Goal: Communication & Community: Answer question/provide support

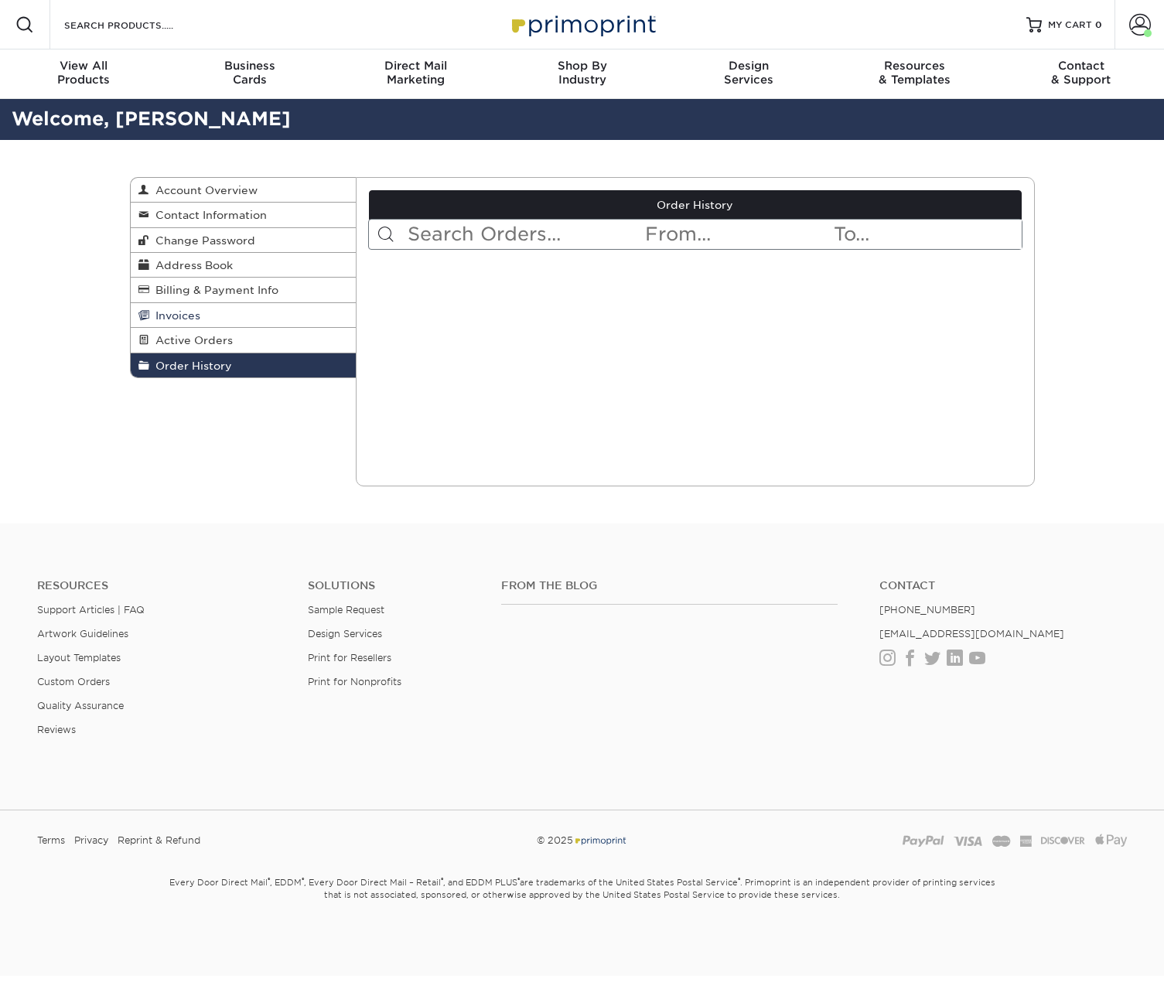
click at [191, 313] on span "Invoices" at bounding box center [174, 315] width 51 height 12
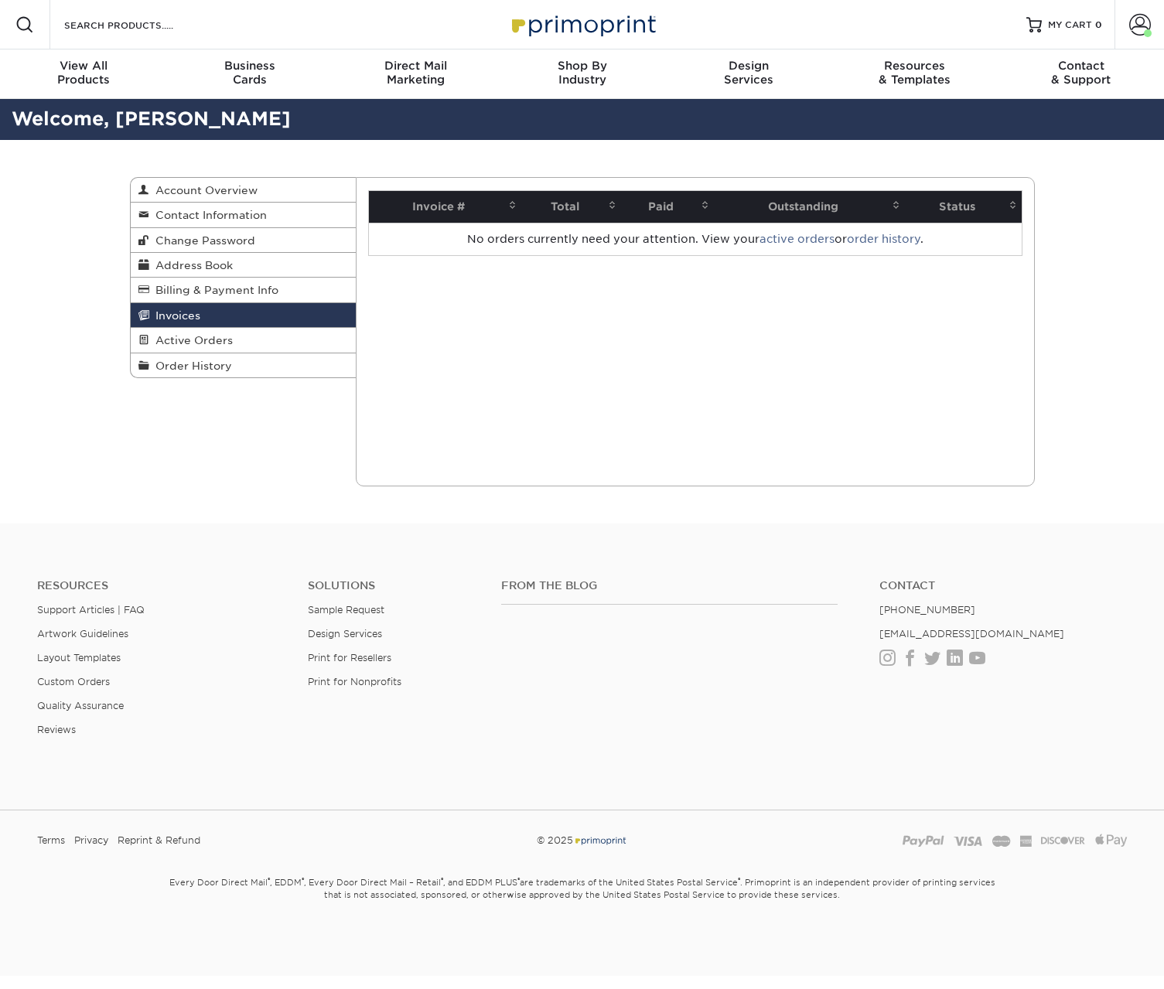
click at [654, 200] on th "Paid" at bounding box center [667, 207] width 93 height 32
click at [703, 206] on span at bounding box center [705, 205] width 12 height 12
click at [896, 206] on span at bounding box center [896, 205] width 12 height 12
drag, startPoint x: 963, startPoint y: 206, endPoint x: 940, endPoint y: 204, distance: 22.5
click at [963, 206] on th "Status" at bounding box center [963, 207] width 117 height 32
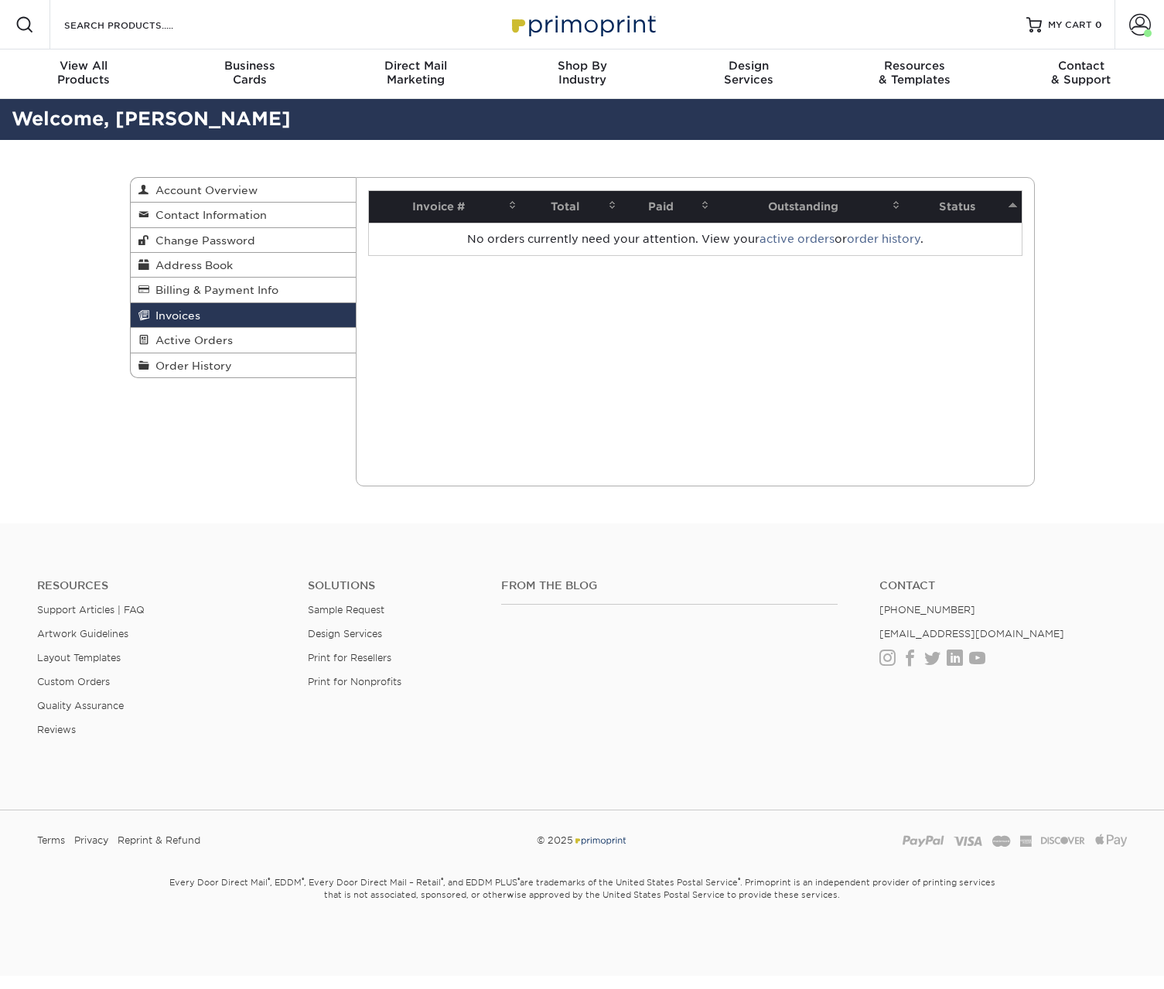
click at [673, 204] on th "Paid" at bounding box center [667, 207] width 93 height 32
click at [600, 203] on th "Total" at bounding box center [571, 207] width 100 height 32
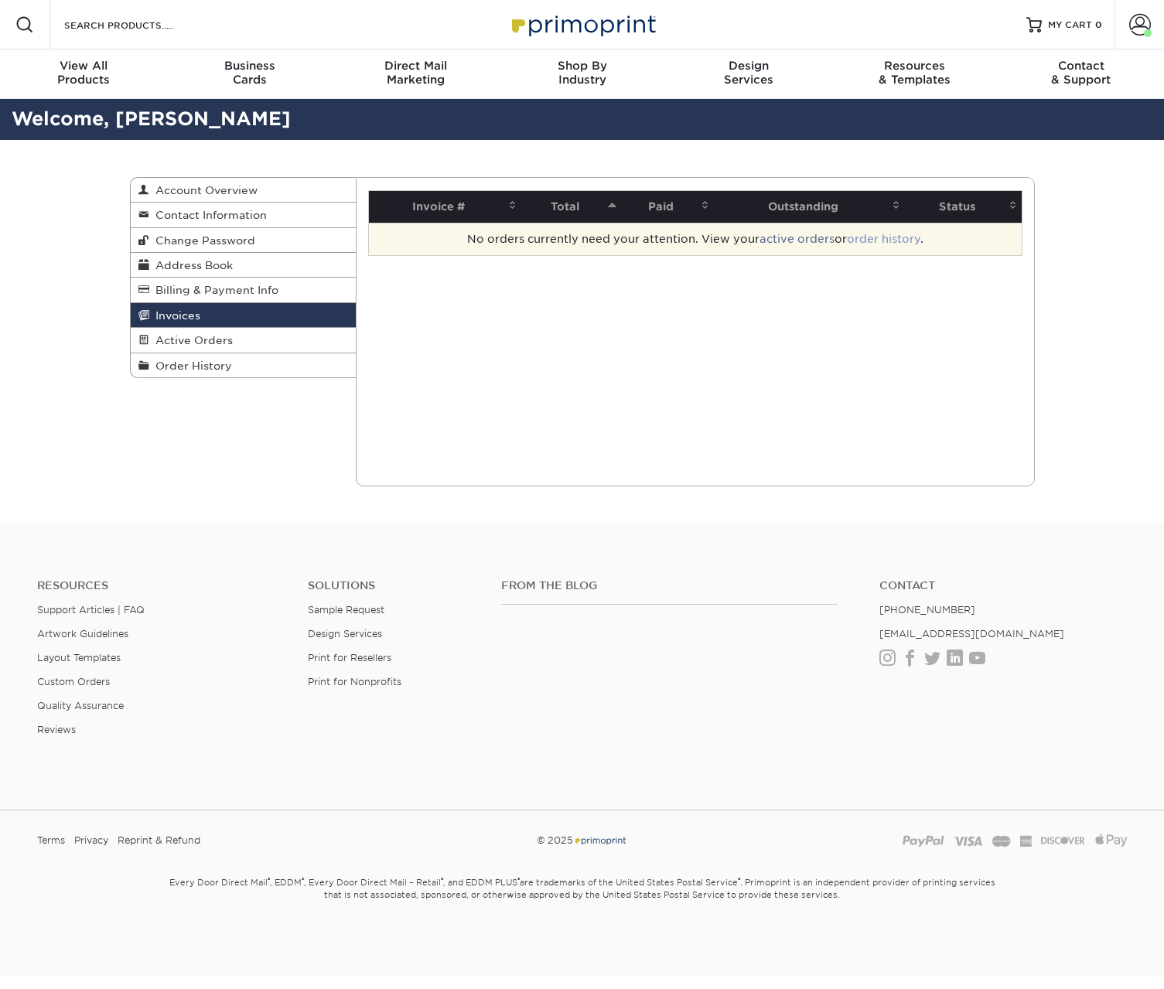
click at [879, 241] on link "order history" at bounding box center [883, 239] width 73 height 12
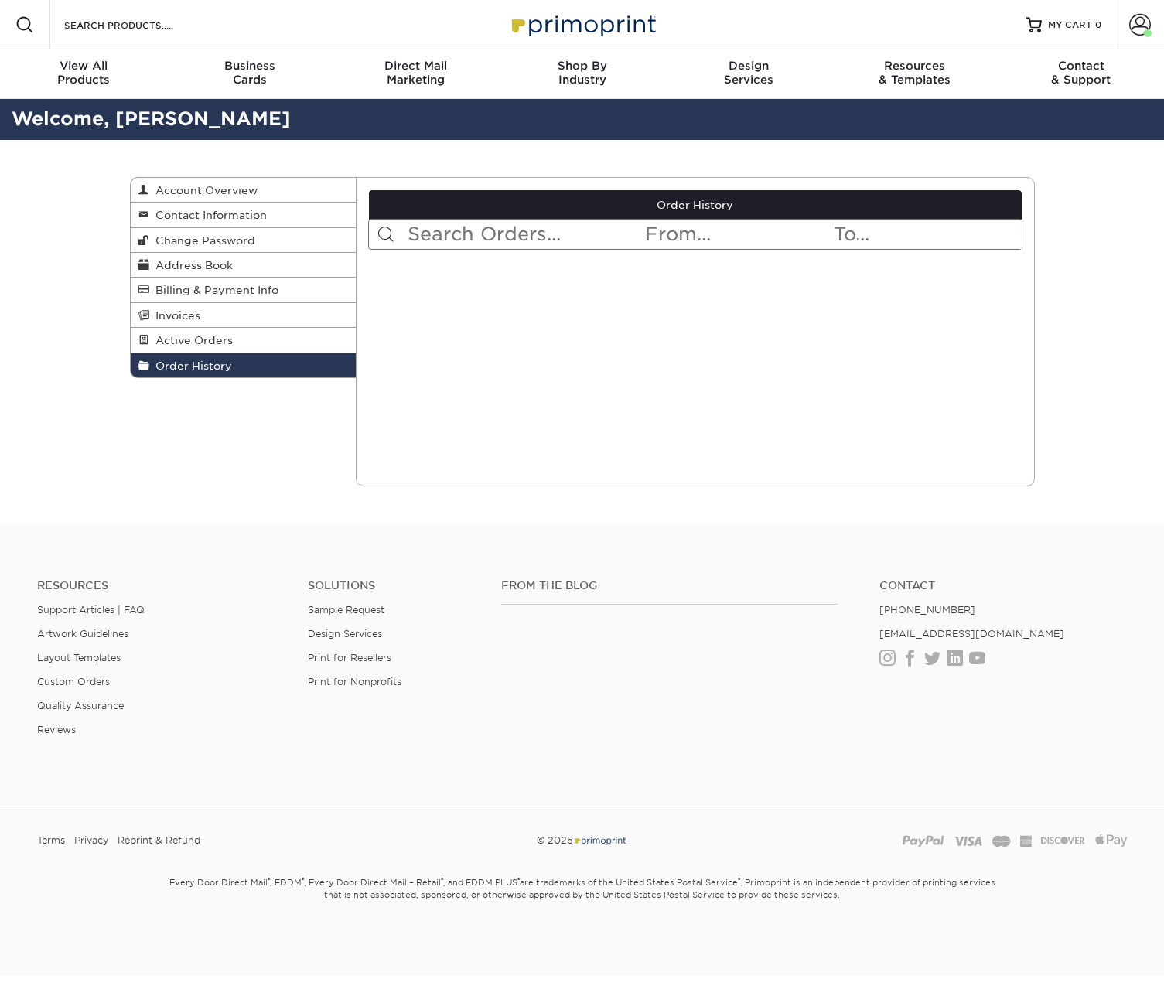
click at [479, 238] on input "text" at bounding box center [524, 234] width 237 height 29
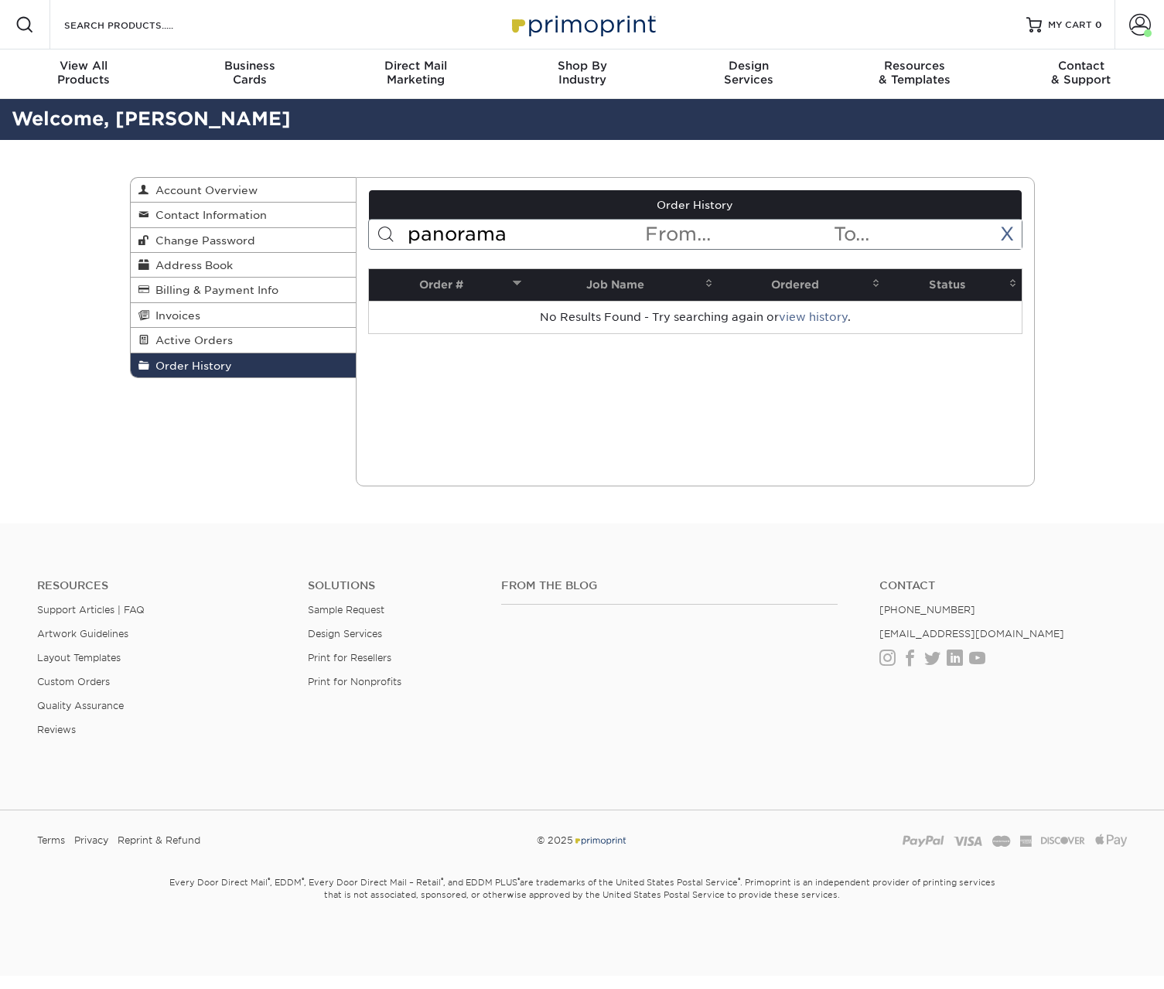
drag, startPoint x: 520, startPoint y: 237, endPoint x: 400, endPoint y: 231, distance: 120.8
click at [406, 231] on input "panorama" at bounding box center [524, 234] width 237 height 29
type input "business cards"
click at [1008, 235] on link "X" at bounding box center [1007, 234] width 14 height 22
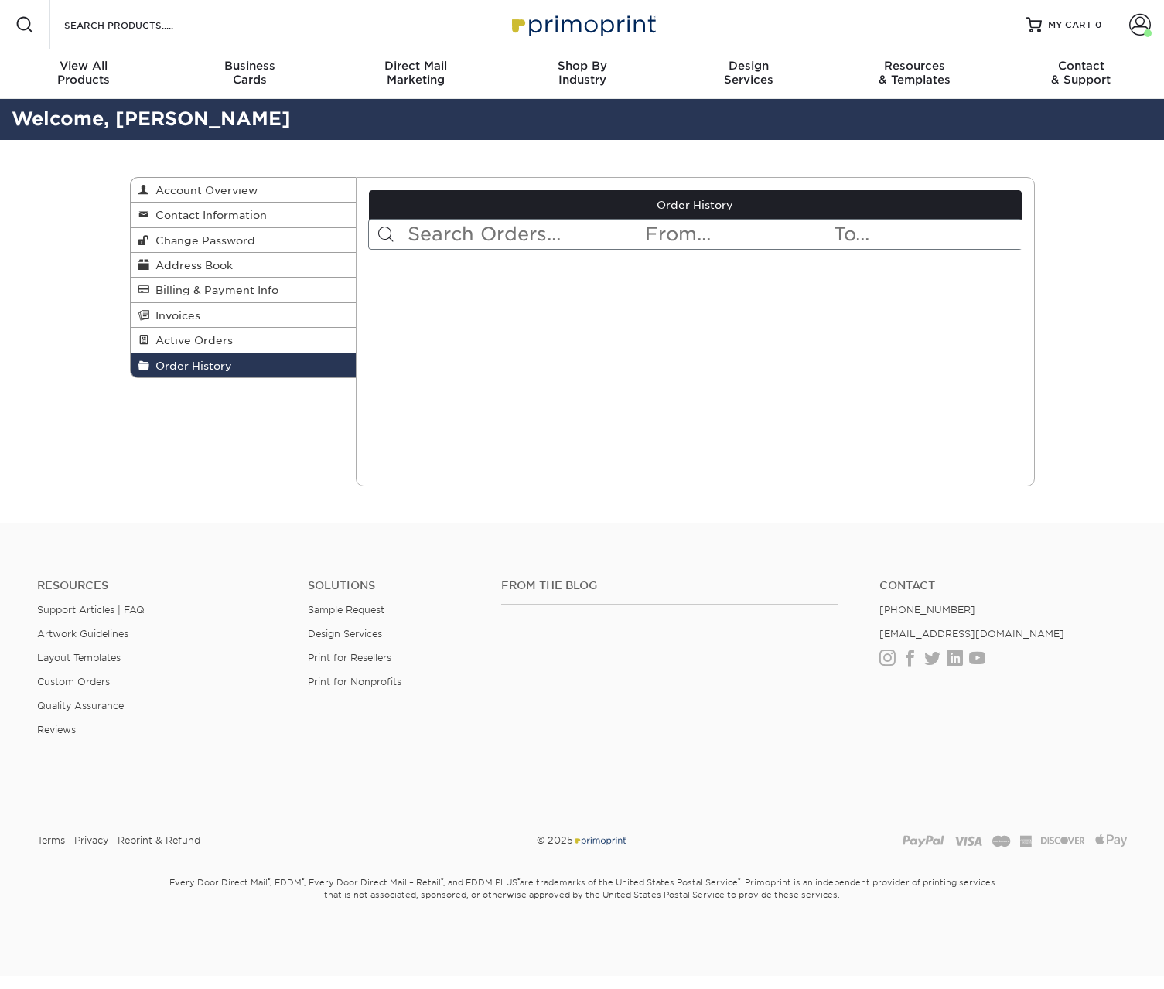
click at [456, 238] on input "text" at bounding box center [524, 234] width 237 height 29
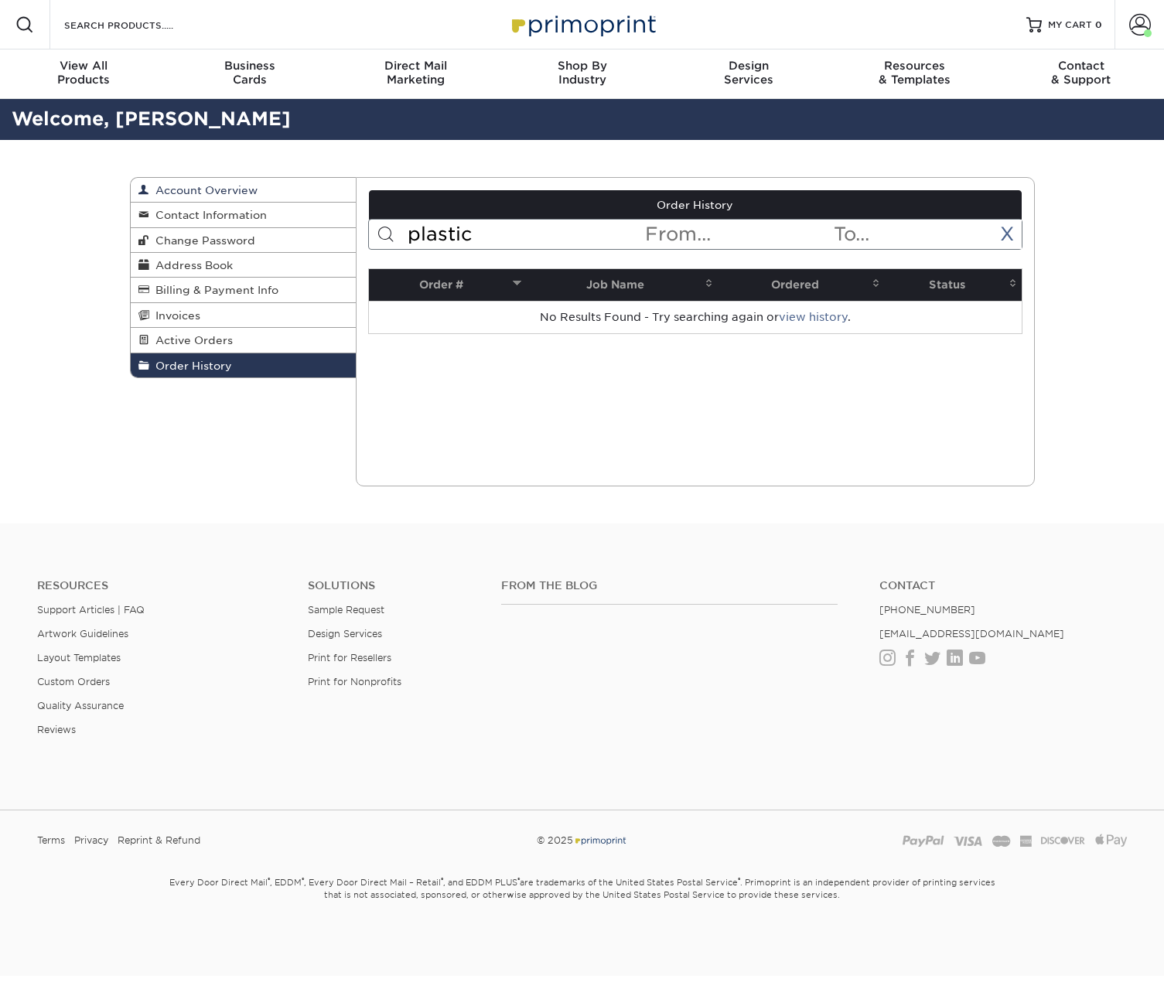
click at [231, 191] on span "Account Overview" at bounding box center [203, 190] width 108 height 12
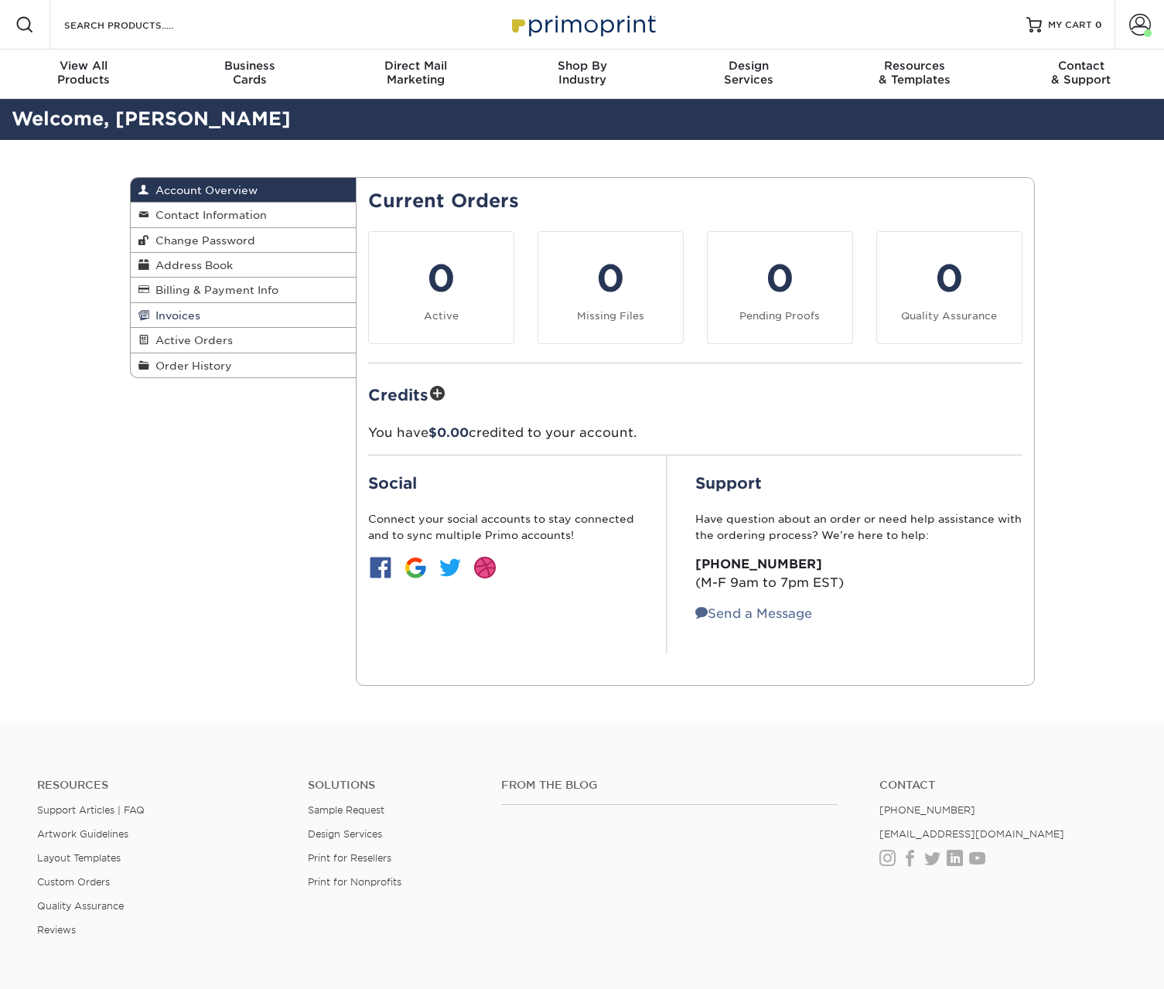
click at [184, 320] on span "Invoices" at bounding box center [174, 315] width 51 height 12
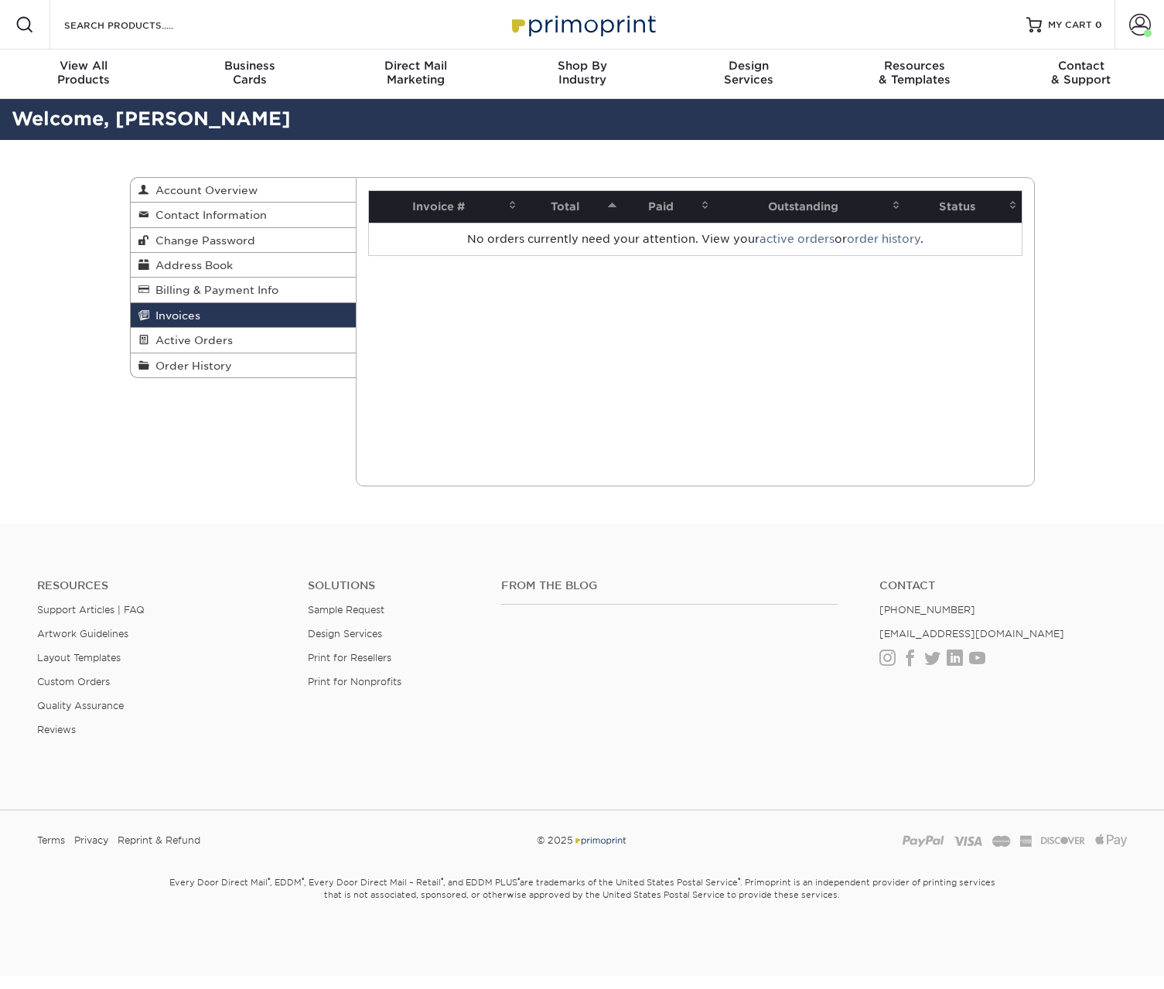
click at [656, 204] on th "Paid" at bounding box center [667, 207] width 93 height 32
click at [444, 206] on th "Invoice #" at bounding box center [445, 207] width 152 height 32
click at [515, 203] on span at bounding box center [512, 205] width 12 height 12
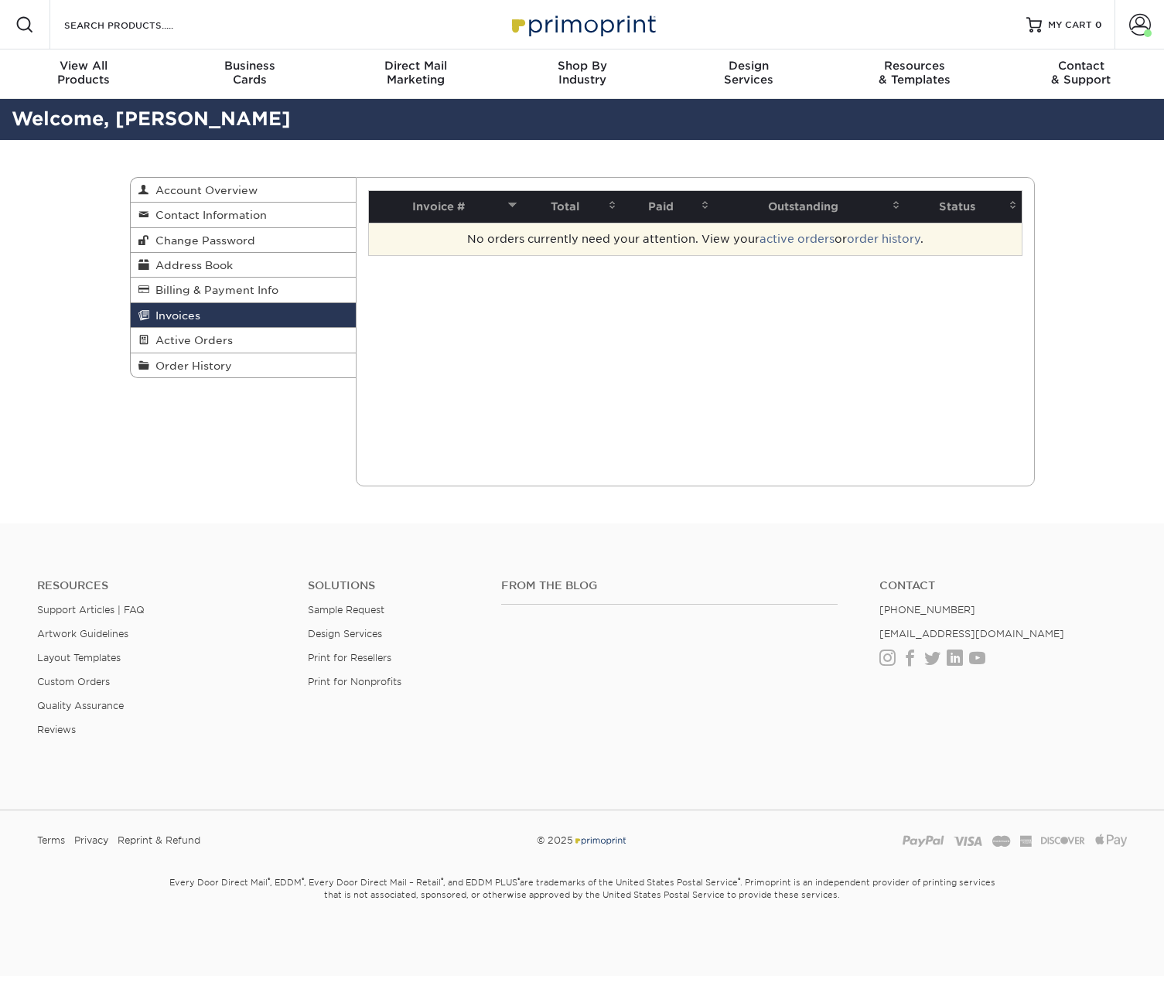
click at [512, 236] on td "No orders currently need your attention. View your active orders or order histo…" at bounding box center [695, 239] width 653 height 32
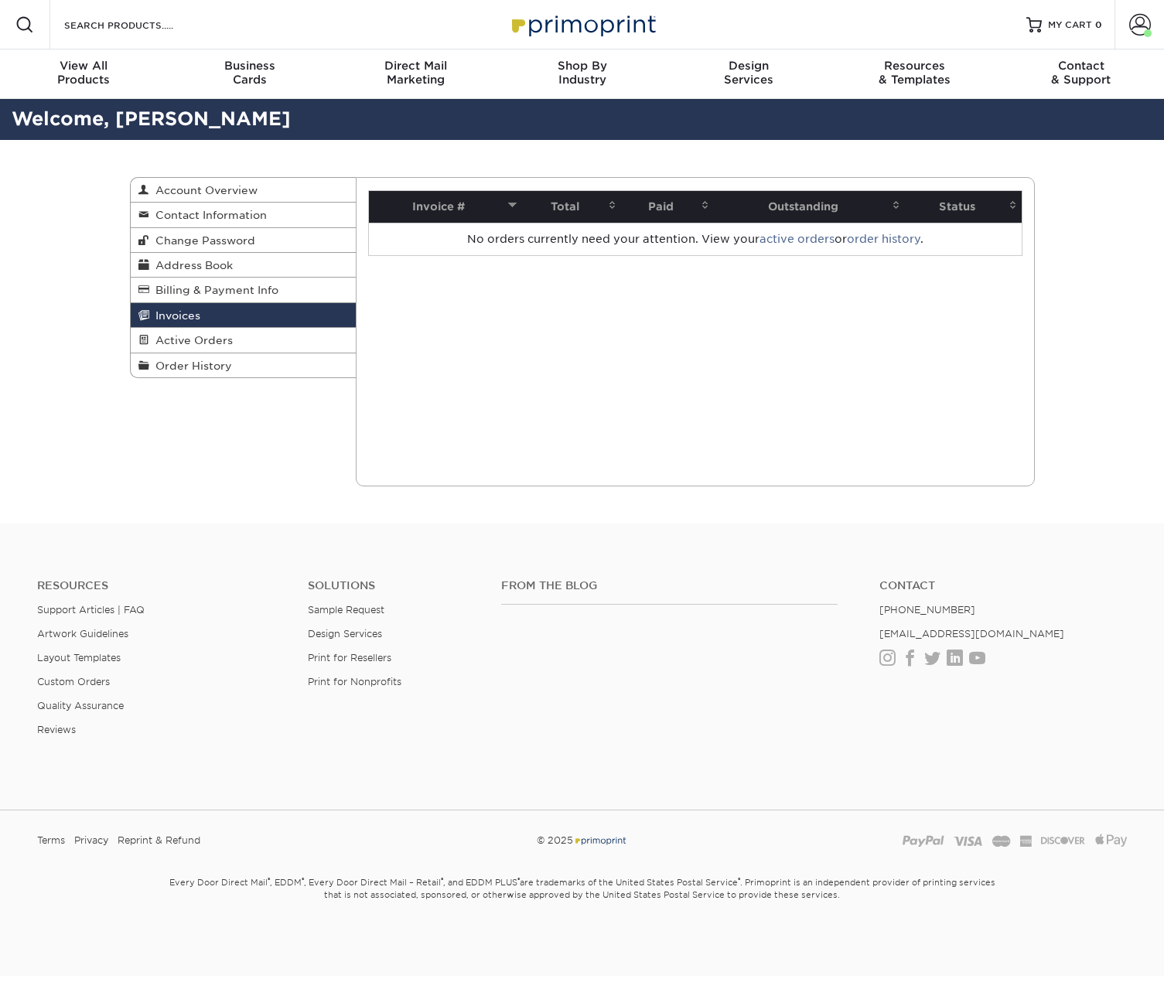
drag, startPoint x: 508, startPoint y: 204, endPoint x: 490, endPoint y: 207, distance: 18.0
click at [508, 204] on span at bounding box center [512, 205] width 12 height 12
click at [223, 335] on span "Active Orders" at bounding box center [190, 340] width 83 height 12
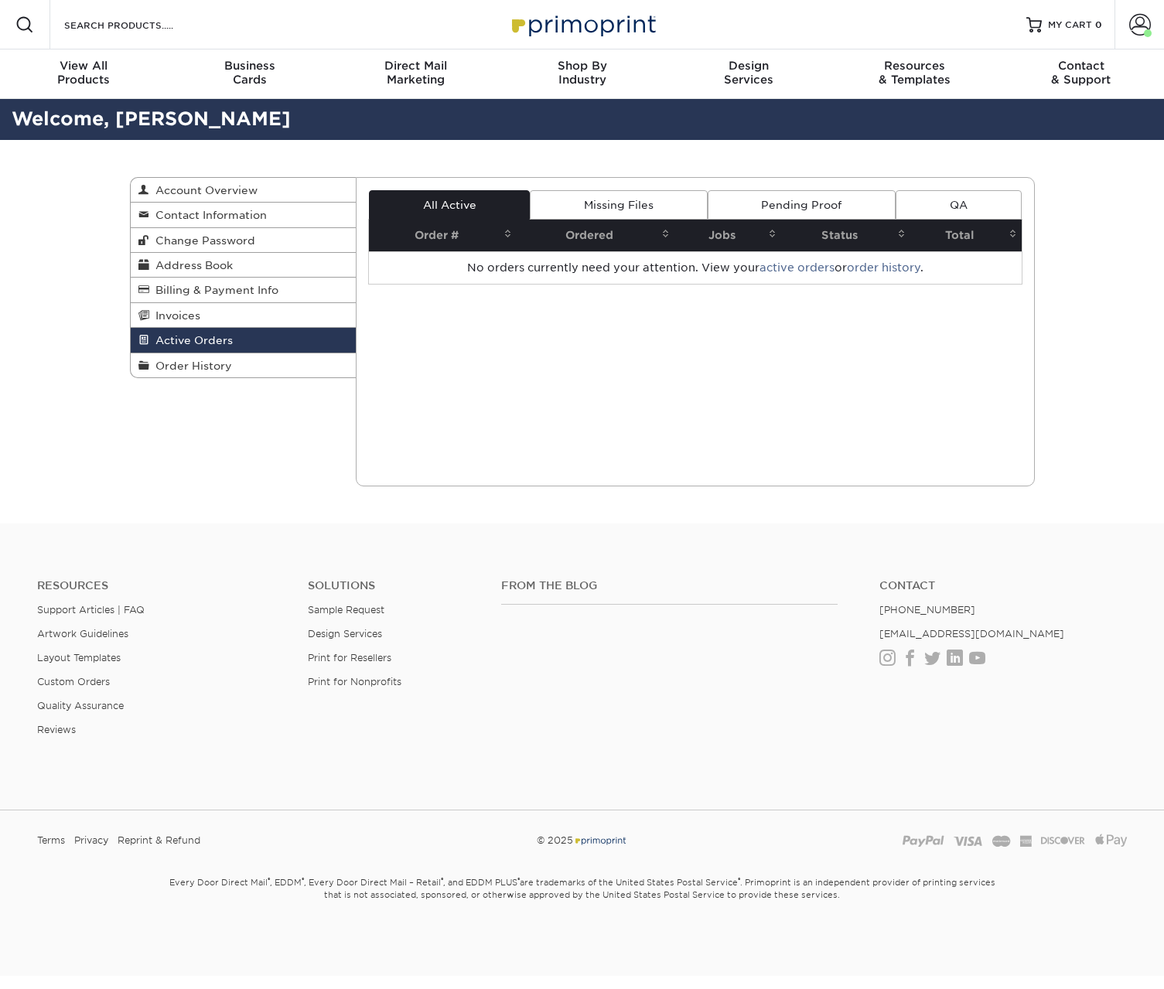
click at [458, 236] on th "Order #" at bounding box center [443, 236] width 148 height 32
click at [613, 239] on th "Ordered" at bounding box center [595, 236] width 158 height 32
drag, startPoint x: 395, startPoint y: 489, endPoint x: 383, endPoint y: 482, distance: 13.1
click at [395, 489] on div "Active Orders Account Overview Contact Information Change Password Address Book…" at bounding box center [582, 331] width 928 height 383
click at [254, 187] on span "Account Overview" at bounding box center [203, 190] width 108 height 12
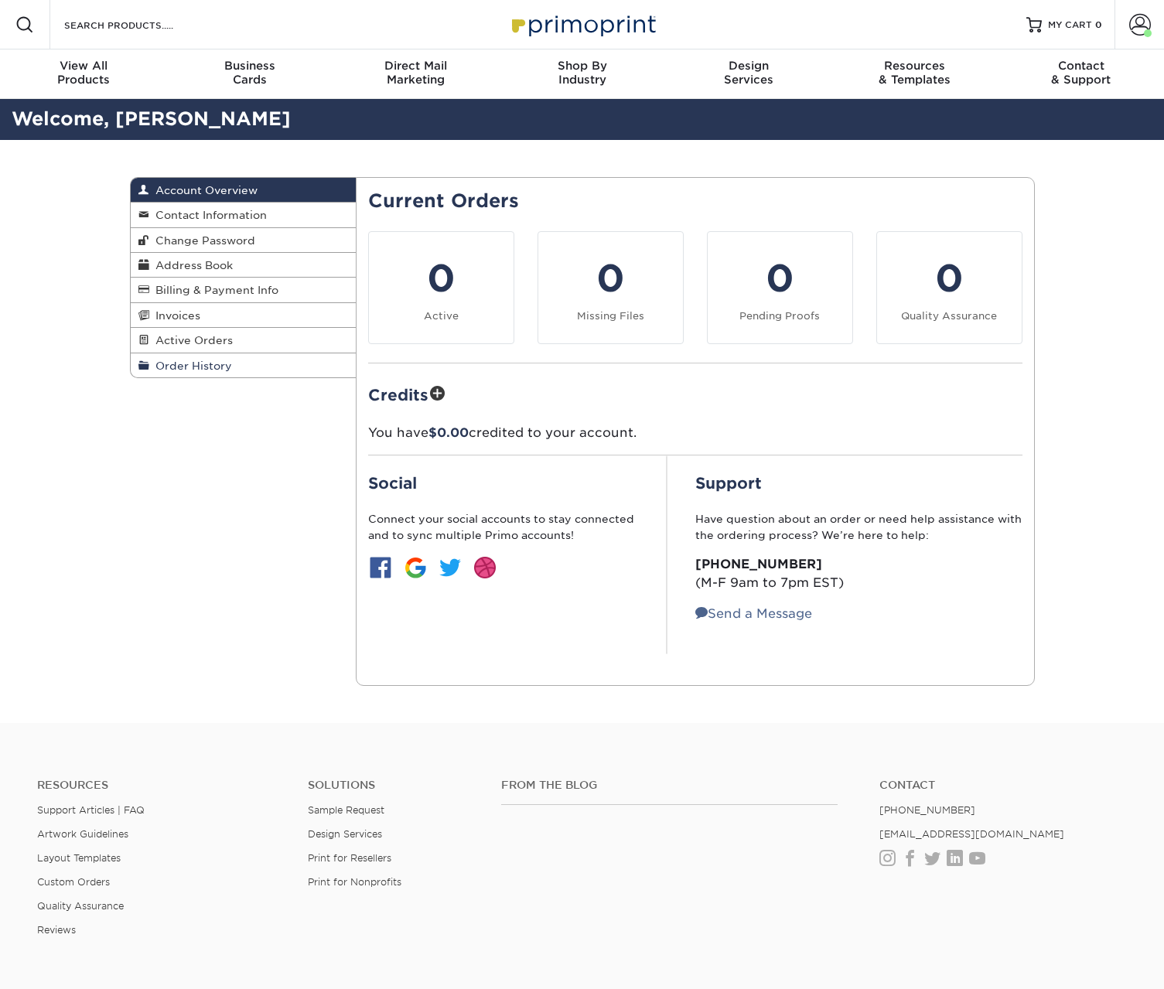
click at [193, 363] on span "Order History" at bounding box center [190, 366] width 83 height 12
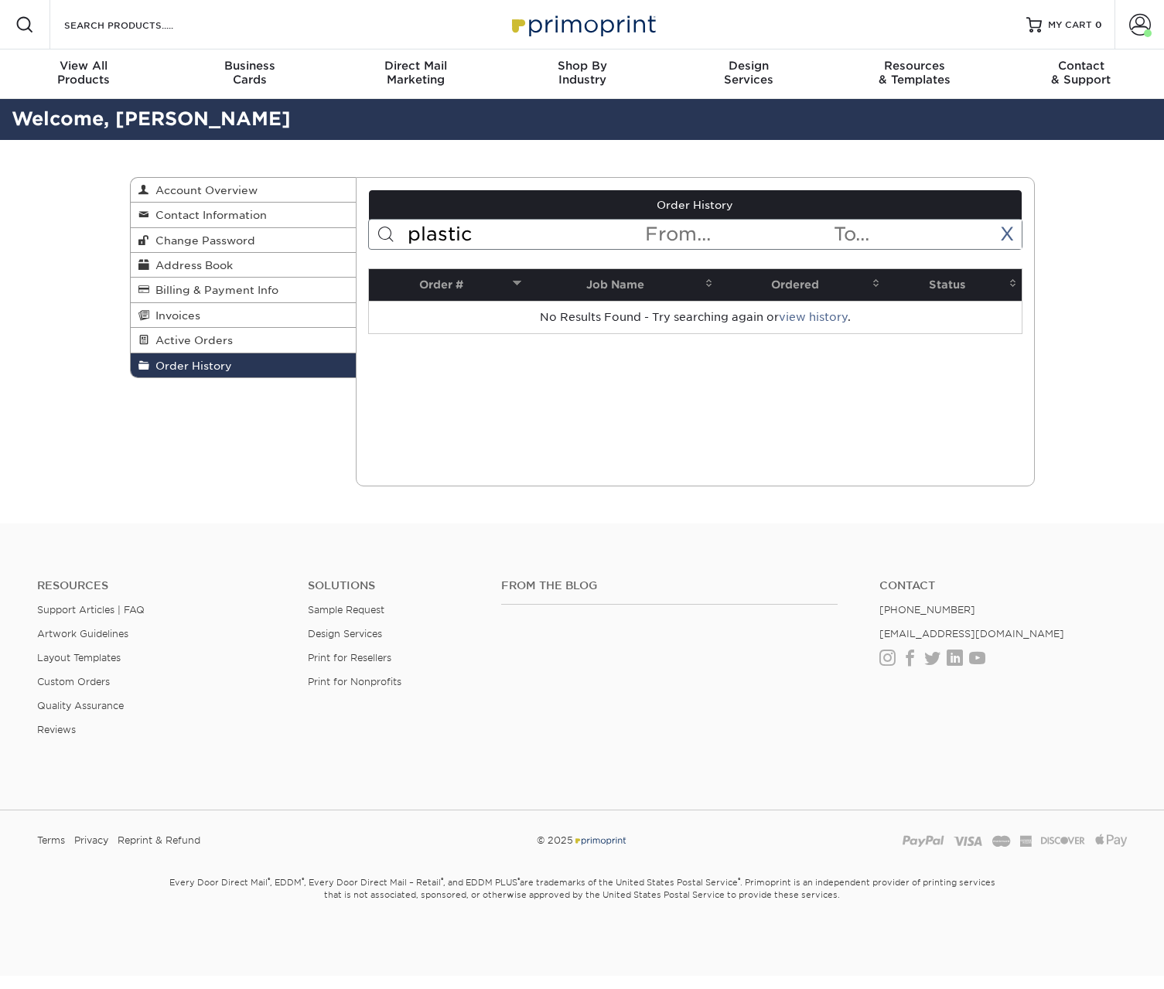
click at [480, 228] on input "plastic" at bounding box center [524, 234] width 237 height 29
paste input "25926-21120-03109"
type input "25926-21120-03109"
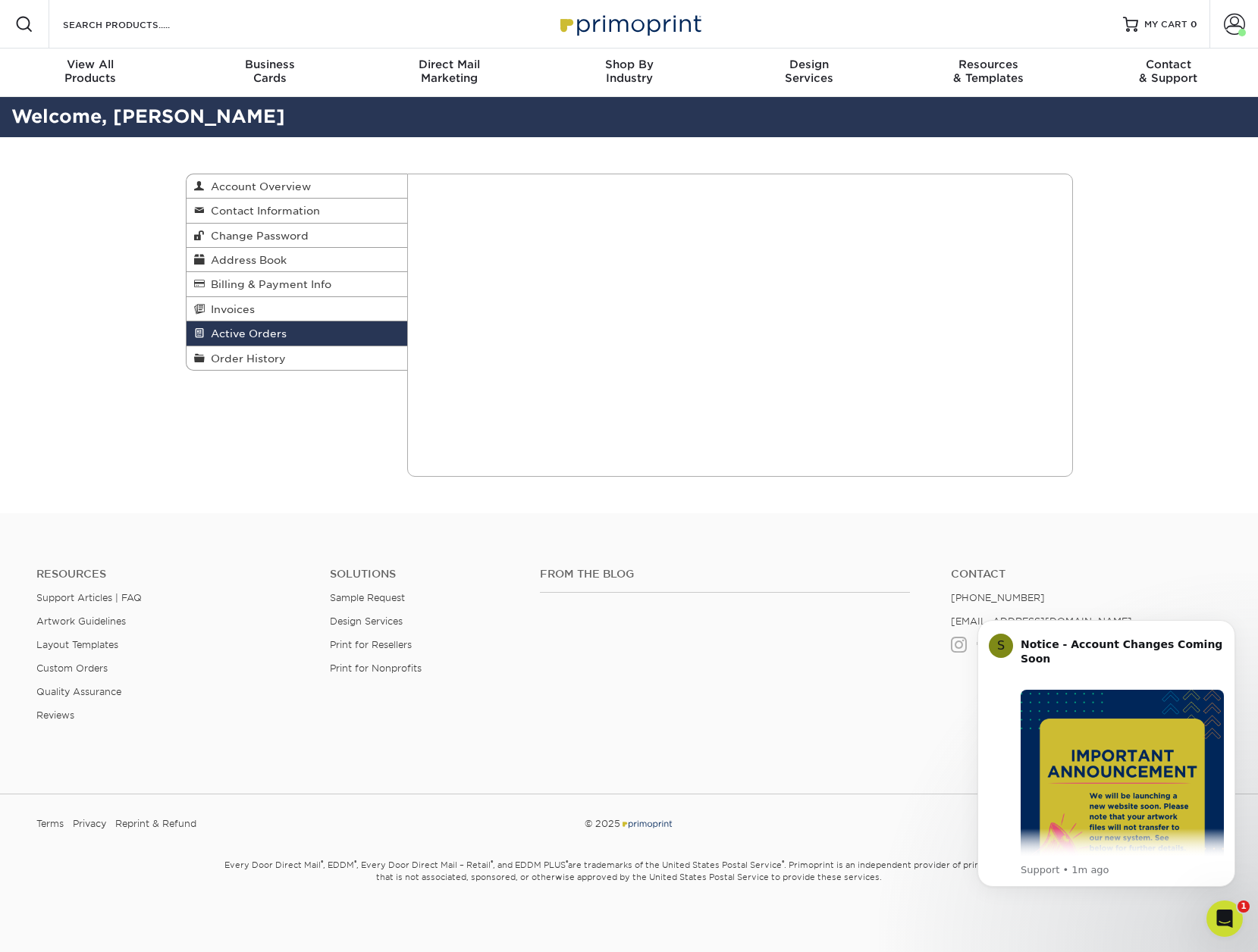
click at [259, 333] on span "Active Orders" at bounding box center [245, 333] width 81 height 12
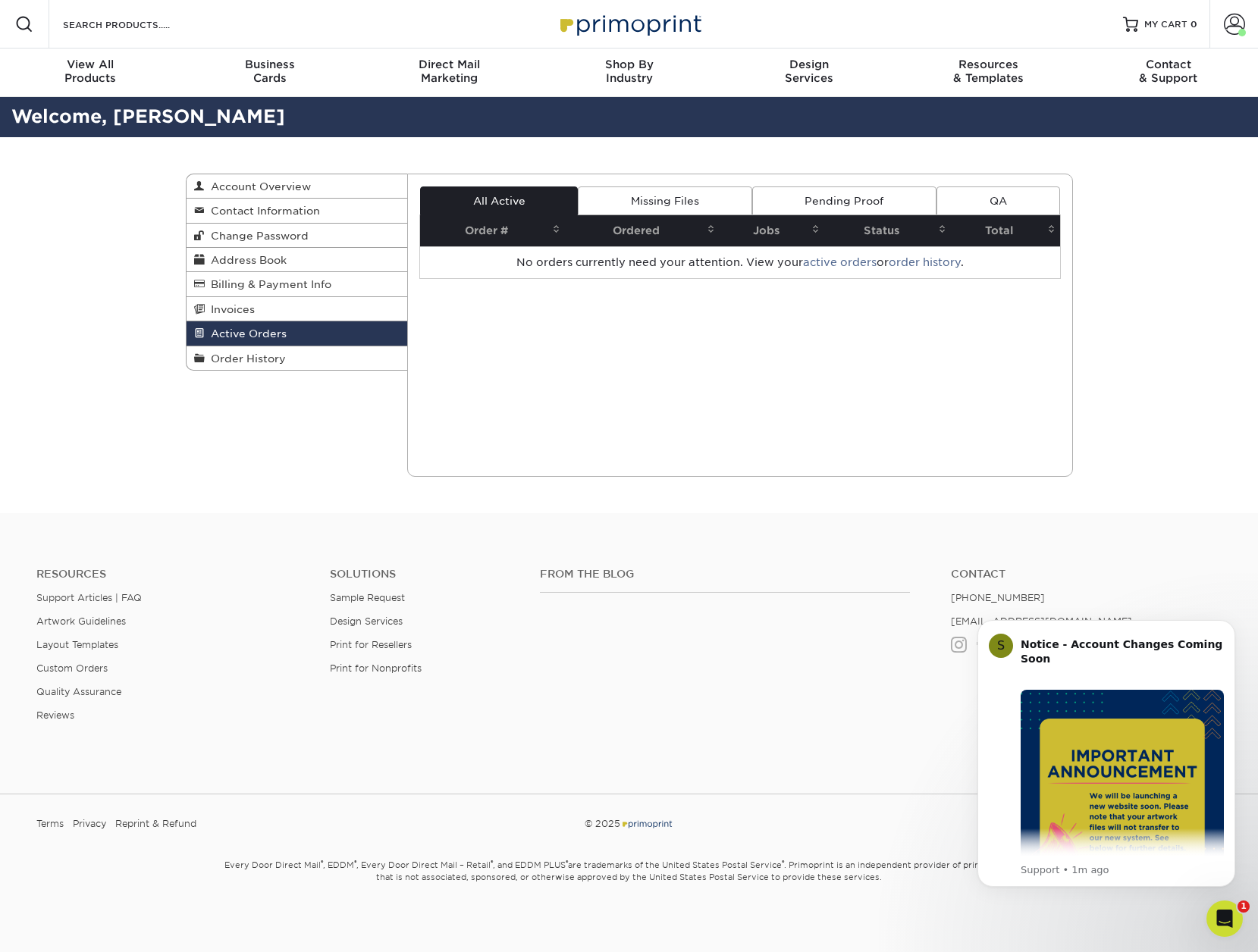
drag, startPoint x: 860, startPoint y: 202, endPoint x: 938, endPoint y: 209, distance: 78.3
click at [860, 202] on link "Pending Proof" at bounding box center [844, 200] width 184 height 28
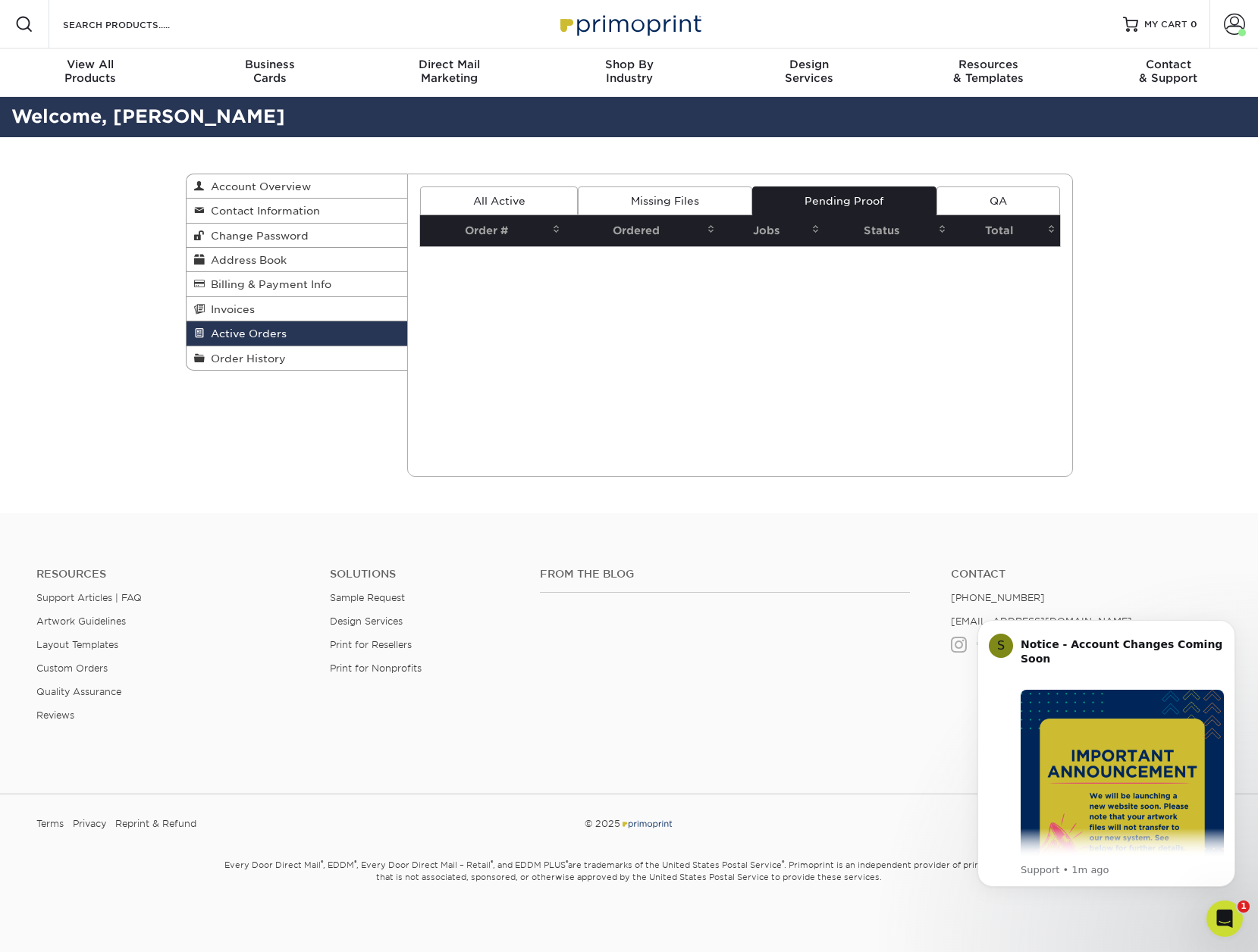
click at [1001, 204] on link "QA" at bounding box center [997, 200] width 123 height 28
click at [267, 313] on link "Invoices" at bounding box center [297, 309] width 222 height 25
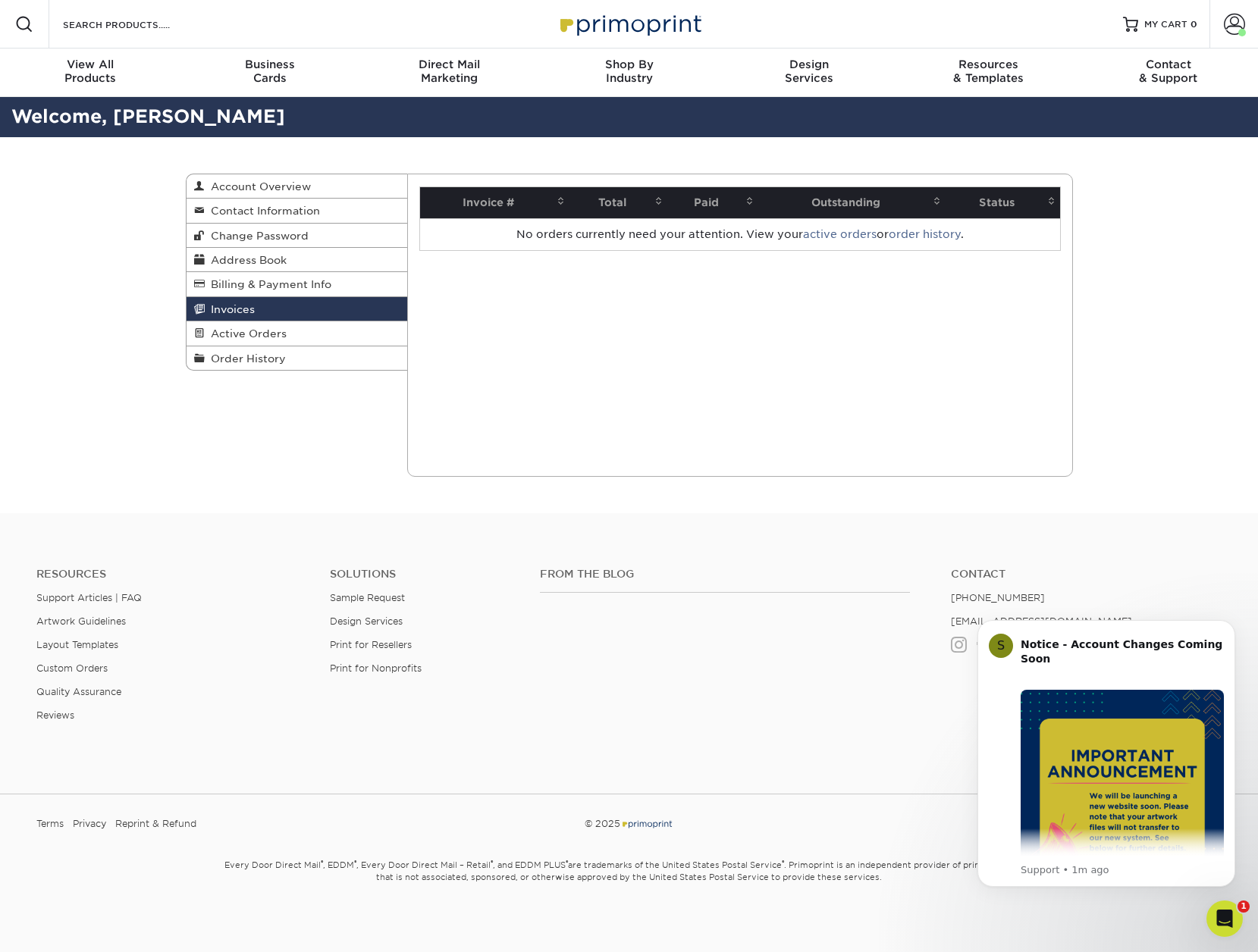
click at [506, 197] on th "Invoice #" at bounding box center [494, 203] width 149 height 31
click at [560, 199] on span at bounding box center [561, 201] width 12 height 12
click at [578, 223] on td "No orders currently need your attention. View your active orders or order histo…" at bounding box center [739, 234] width 640 height 31
click at [576, 234] on td "No orders currently need your attention. View your active orders or order histo…" at bounding box center [739, 234] width 640 height 31
click at [575, 233] on td "No orders currently need your attention. View your active orders or order histo…" at bounding box center [739, 234] width 640 height 31
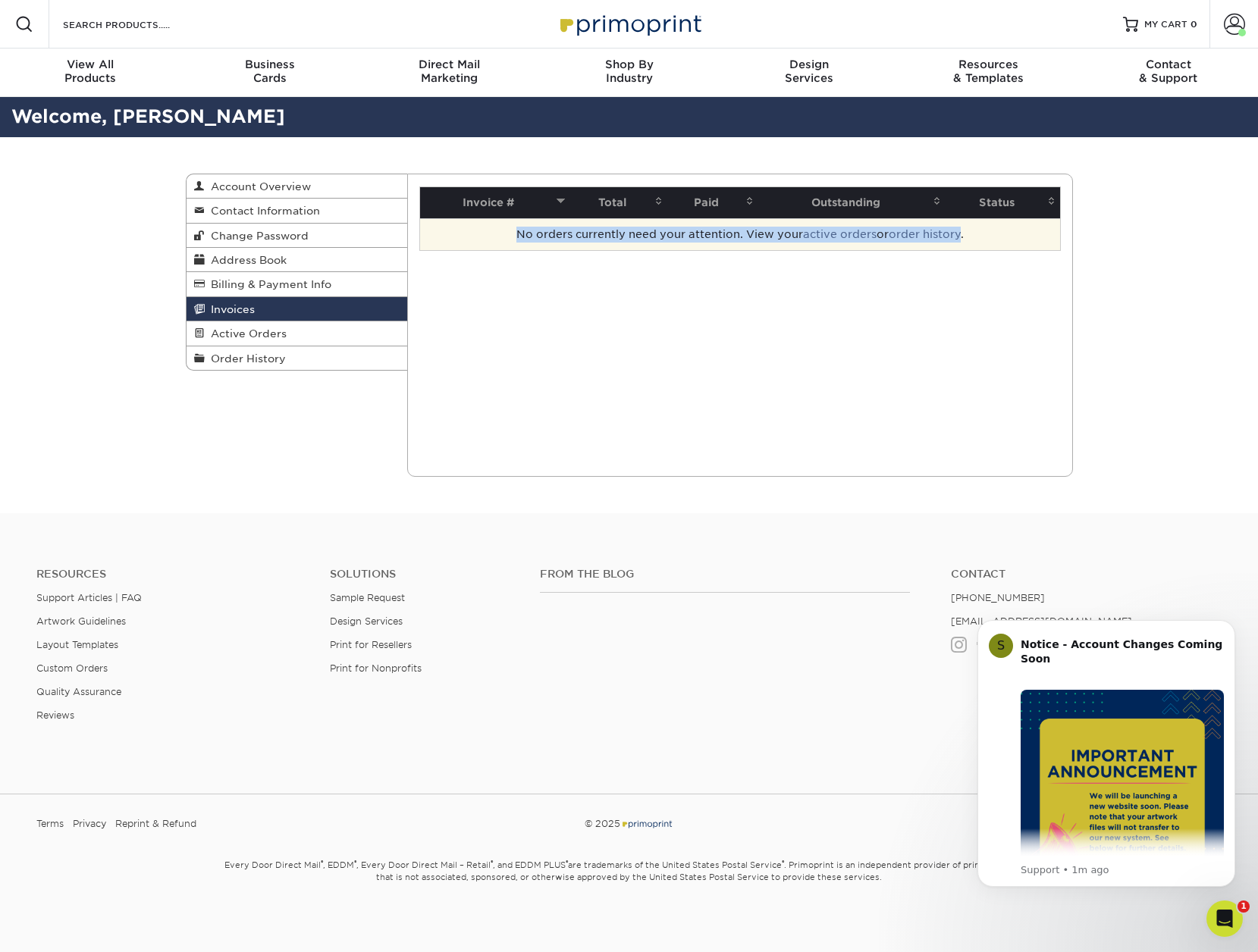
click at [575, 233] on td "No orders currently need your attention. View your active orders or order histo…" at bounding box center [739, 234] width 640 height 31
click at [289, 287] on span "Billing & Payment Info" at bounding box center [268, 284] width 126 height 12
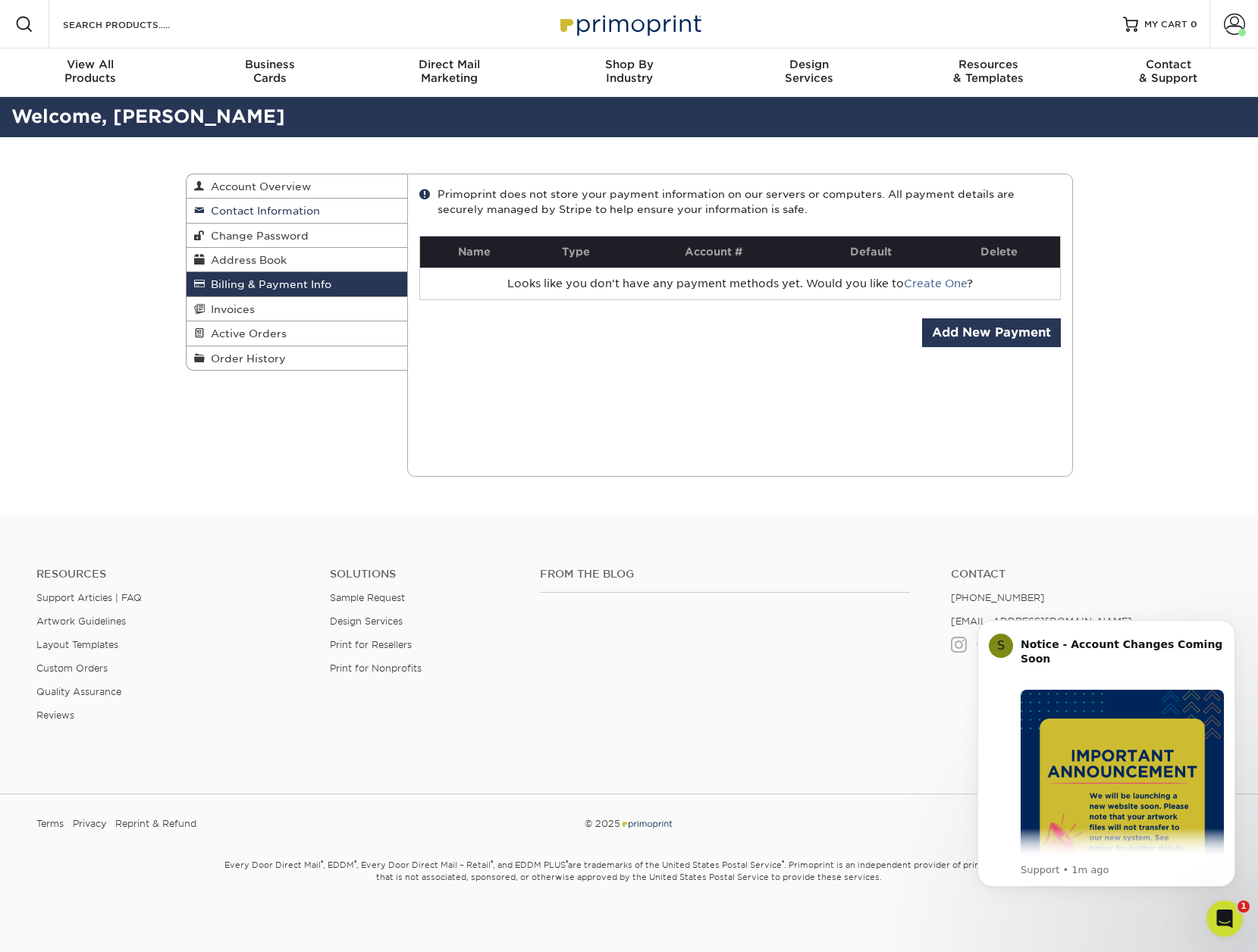
click at [284, 213] on span "Contact Information" at bounding box center [263, 211] width 116 height 12
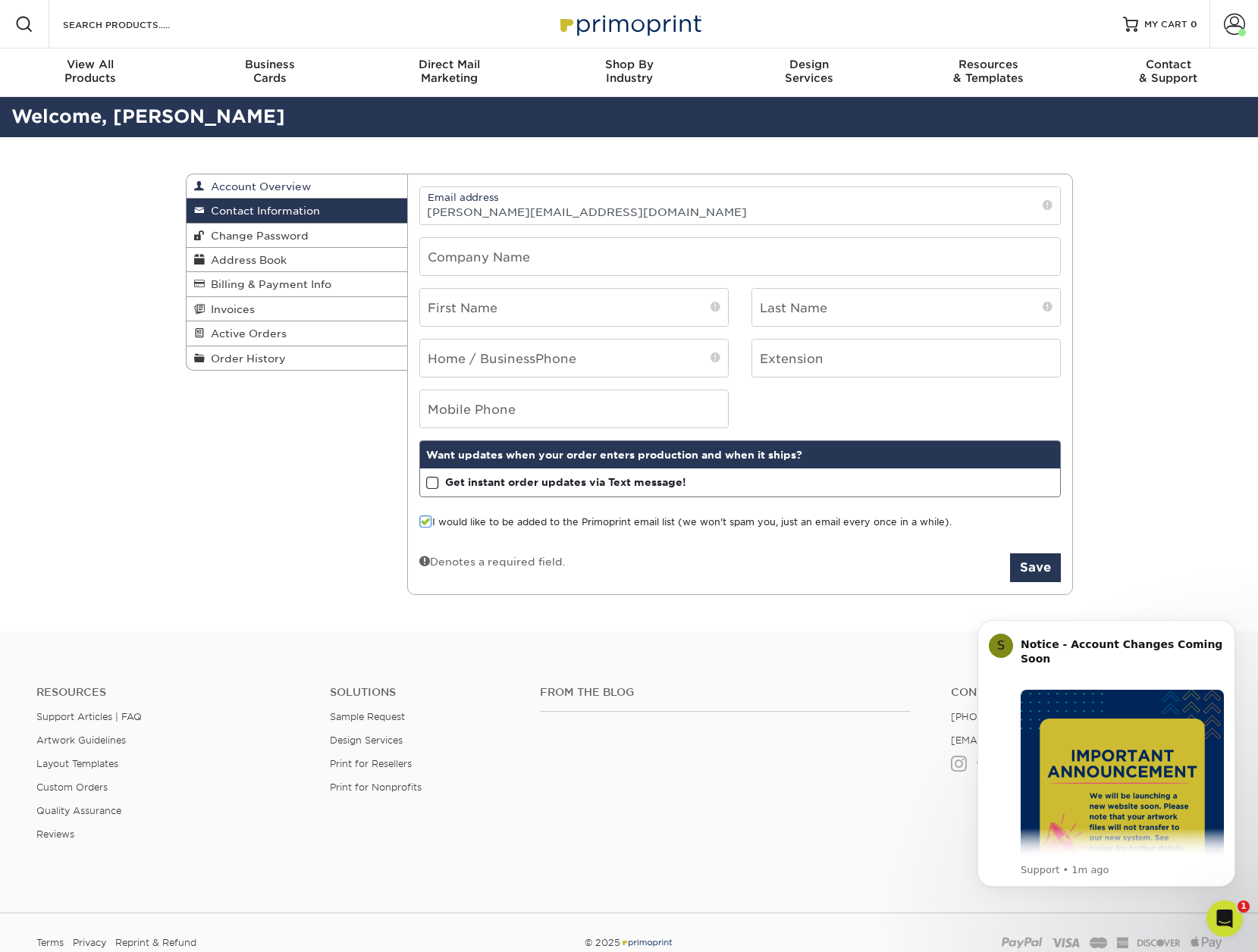
click at [284, 185] on span "Account Overview" at bounding box center [258, 186] width 106 height 12
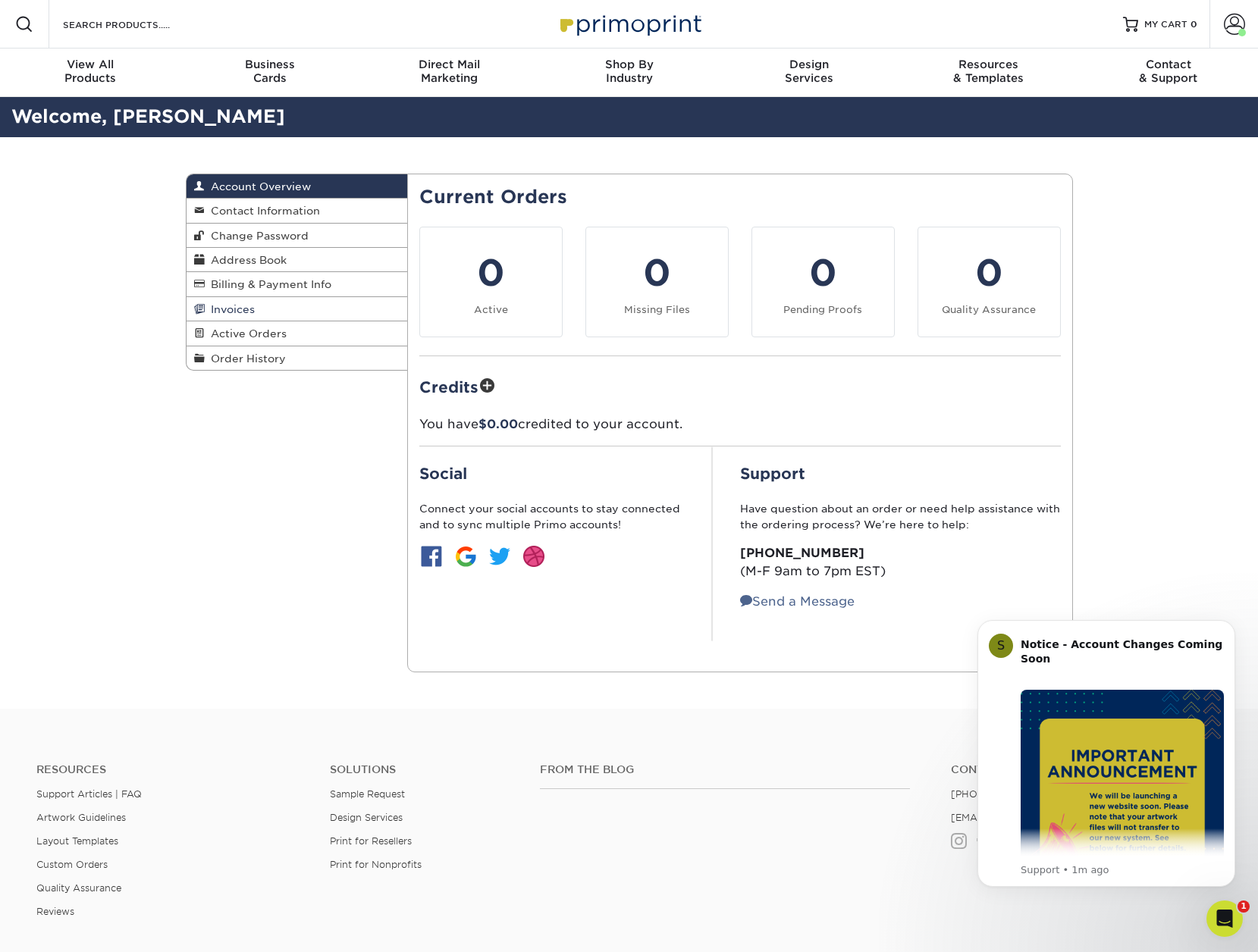
click at [240, 309] on span "Invoices" at bounding box center [229, 309] width 50 height 12
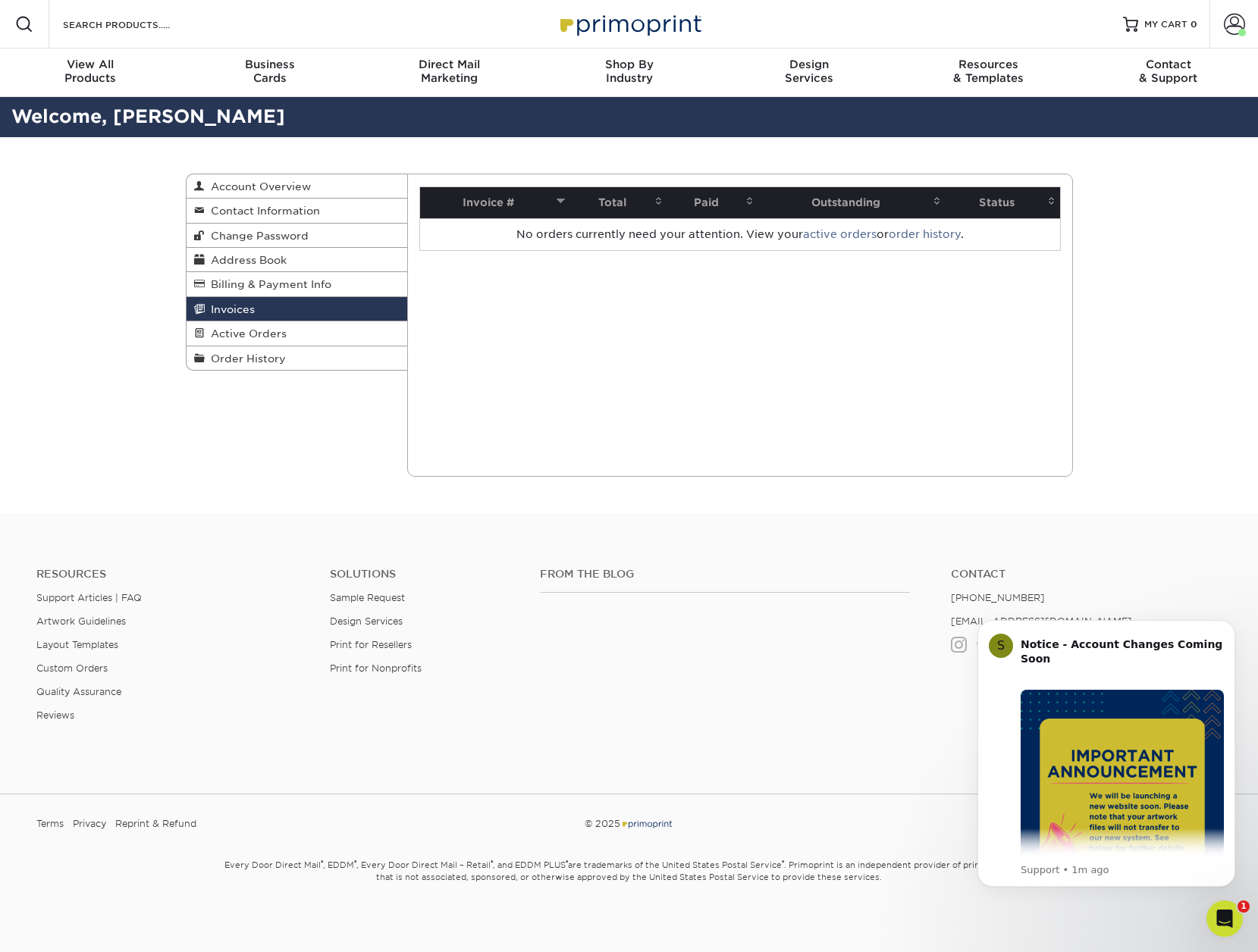
click at [704, 207] on th "Paid" at bounding box center [712, 203] width 91 height 31
drag, startPoint x: 998, startPoint y: 202, endPoint x: 987, endPoint y: 202, distance: 11.0
click at [998, 202] on th "Status" at bounding box center [1002, 203] width 115 height 31
click at [883, 207] on th "Outstanding" at bounding box center [851, 203] width 187 height 31
click at [504, 201] on th "Invoice #" at bounding box center [494, 203] width 149 height 31
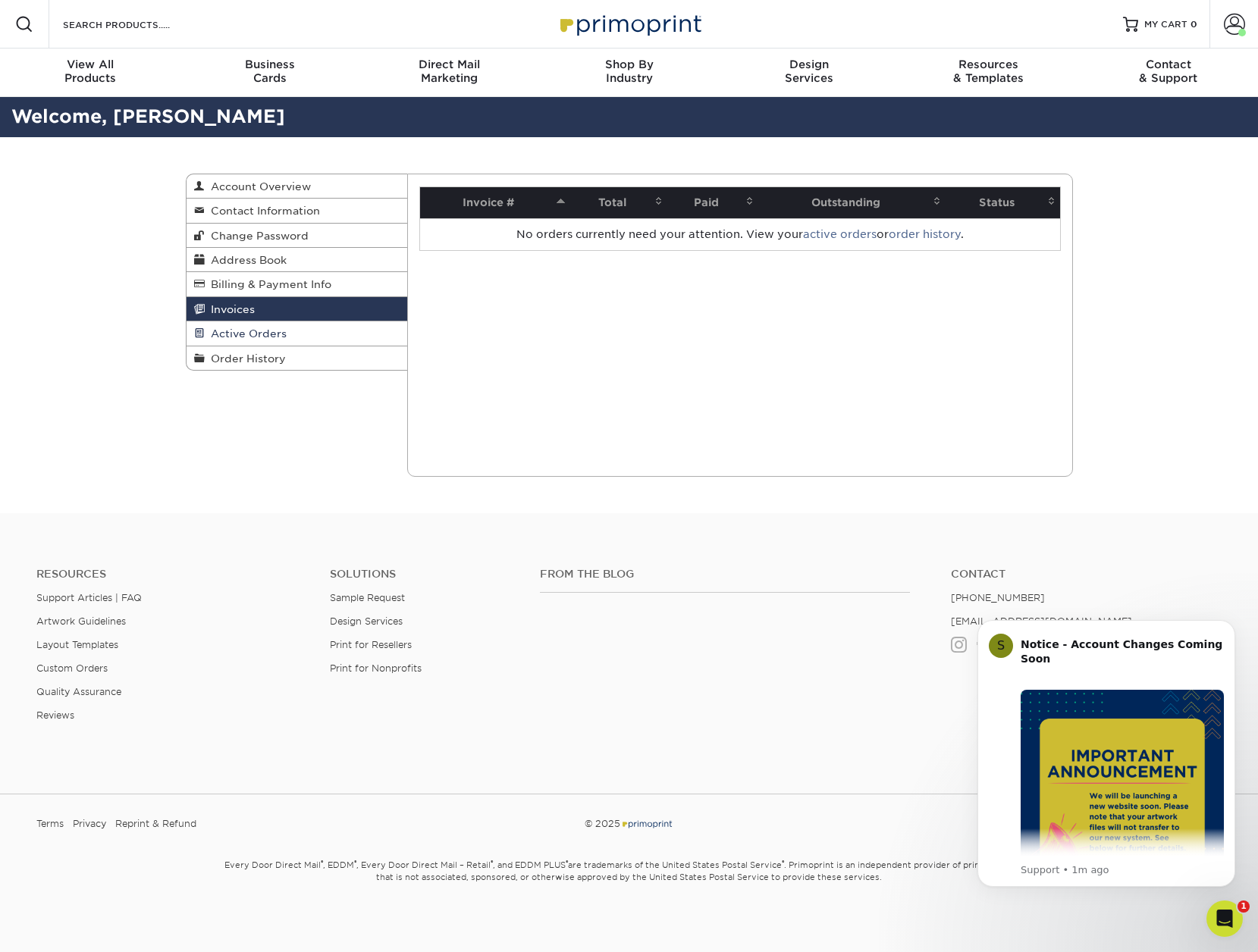
click at [279, 327] on link "Active Orders" at bounding box center [297, 333] width 222 height 25
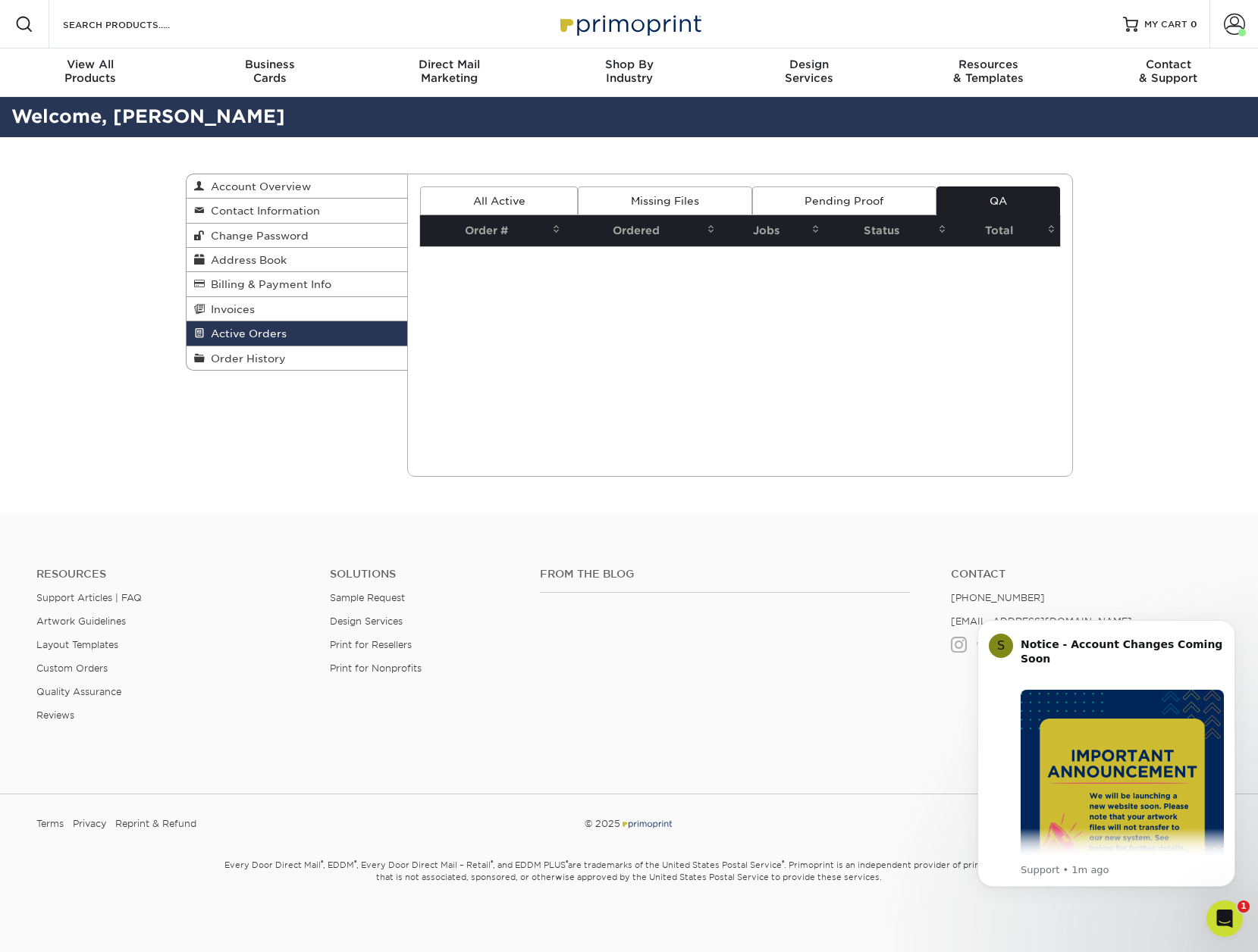
drag, startPoint x: 526, startPoint y: 200, endPoint x: 657, endPoint y: 193, distance: 131.2
click at [526, 200] on link "All Active" at bounding box center [498, 200] width 158 height 28
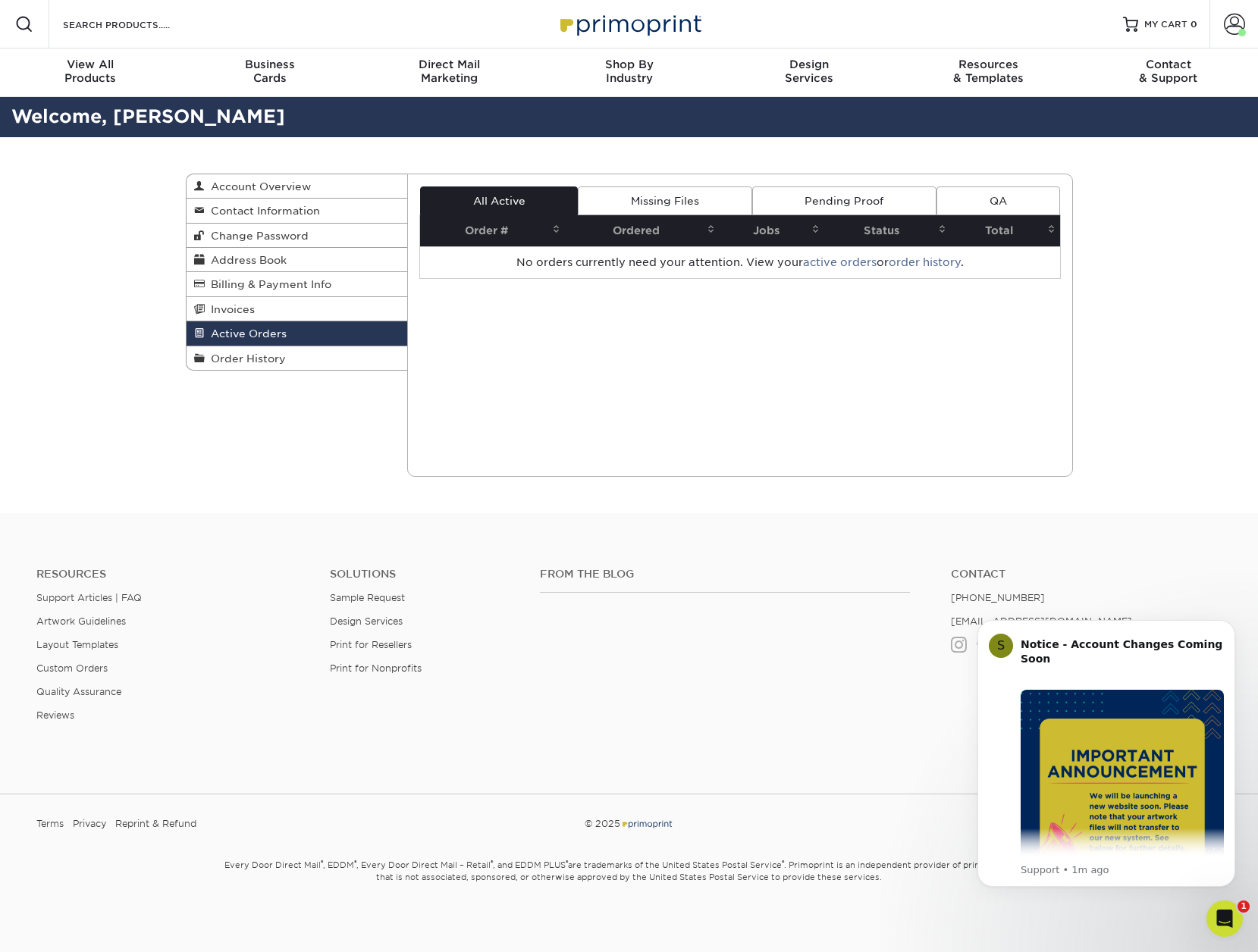
click at [477, 231] on th "Order #" at bounding box center [492, 231] width 145 height 31
click at [268, 359] on span "Order History" at bounding box center [245, 359] width 81 height 12
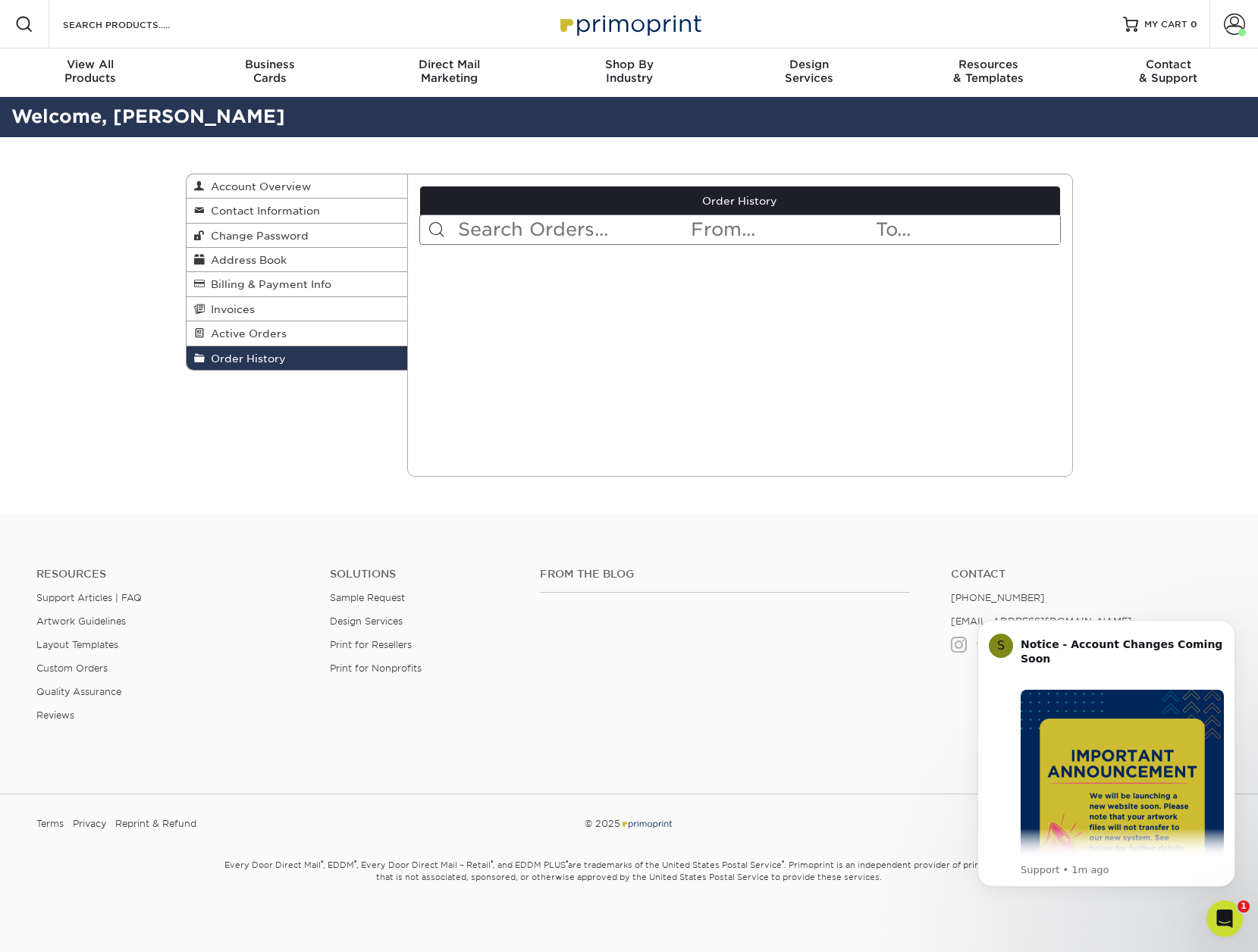
click at [629, 223] on input "text" at bounding box center [572, 229] width 232 height 28
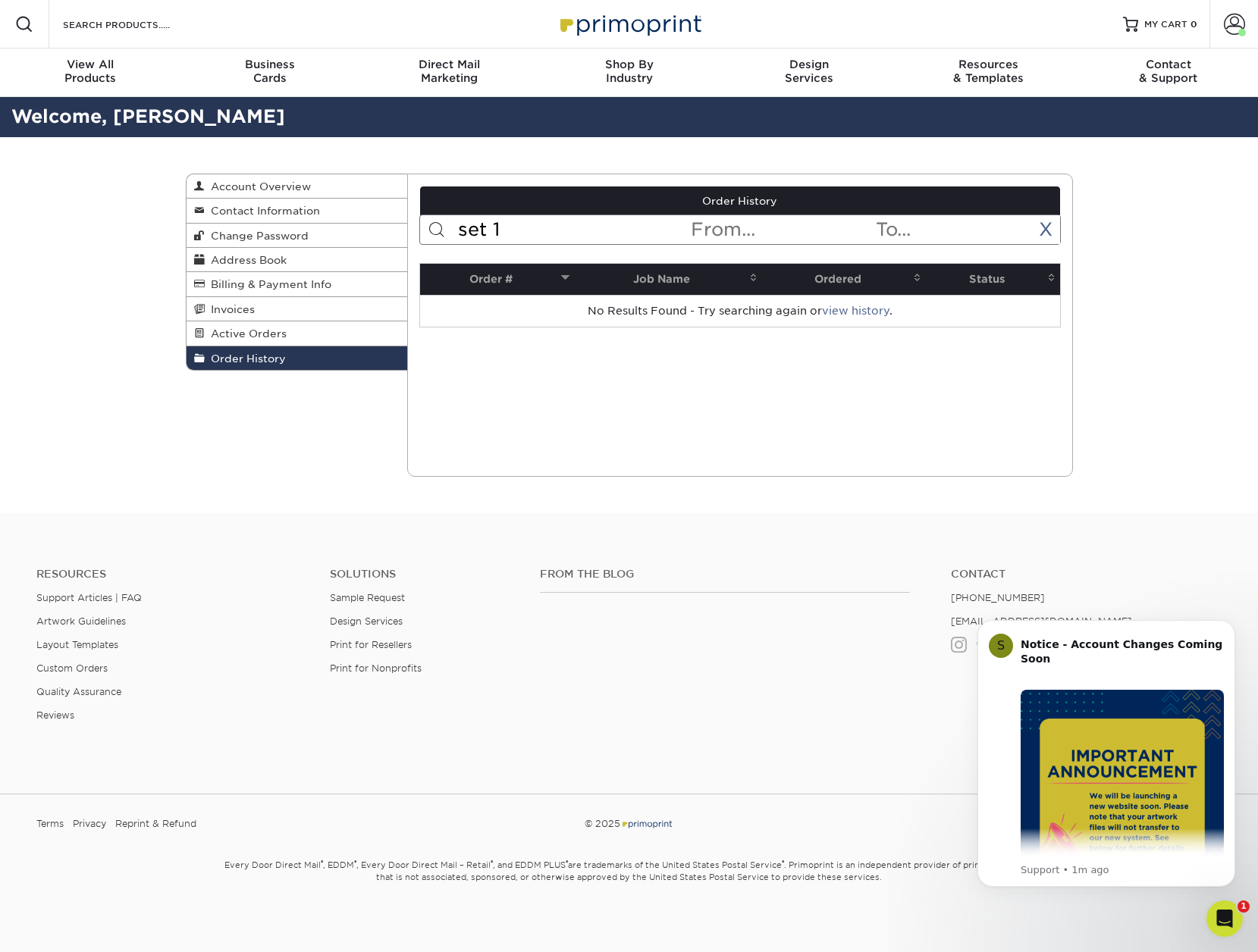
click at [627, 228] on input "set 1" at bounding box center [572, 229] width 232 height 28
paste input "25926-21120-03109"
type input "25926-21120-03109"
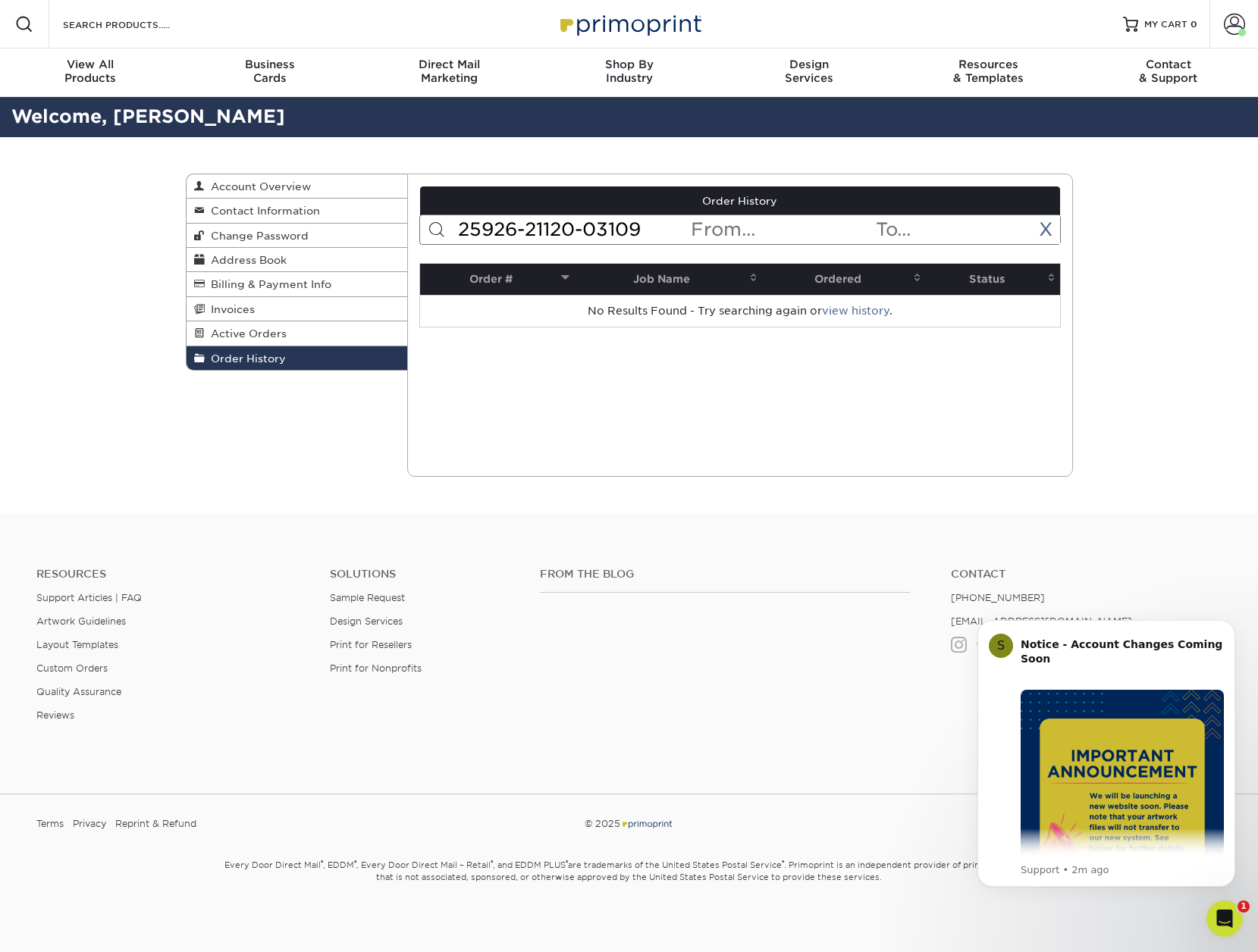
scroll to position [5, 0]
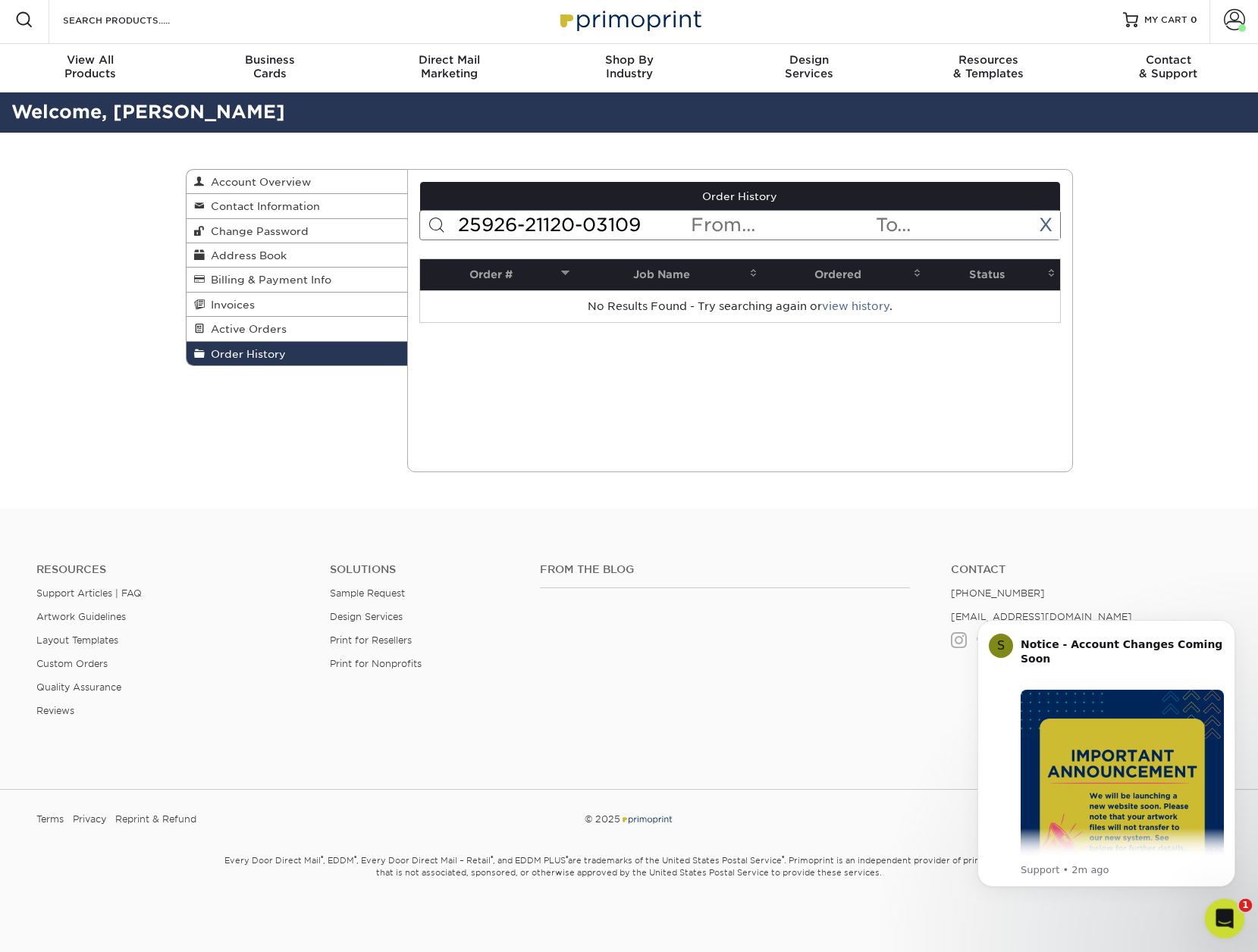
click at [1225, 920] on icon "Open Intercom Messenger" at bounding box center [1223, 917] width 25 height 25
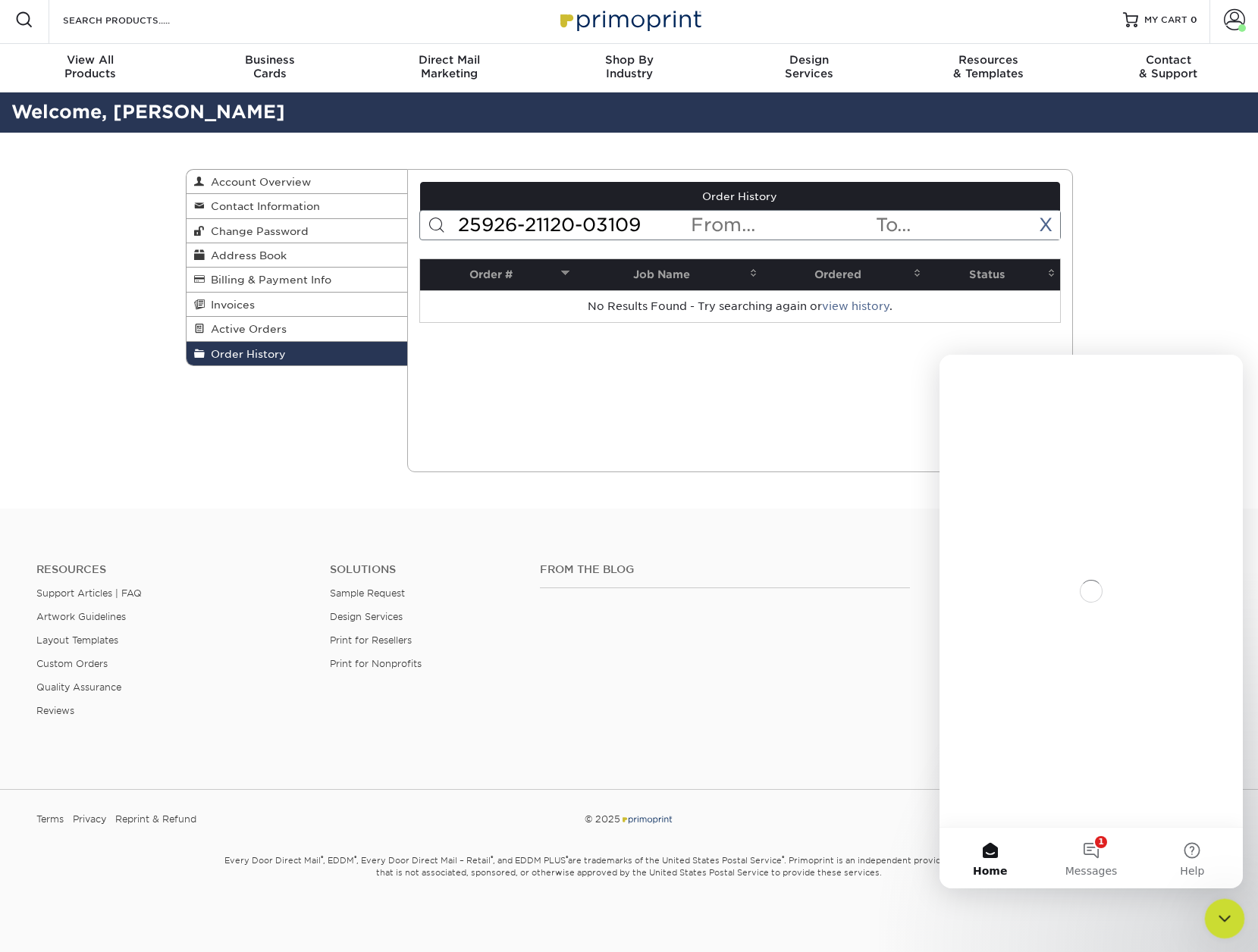
scroll to position [0, 0]
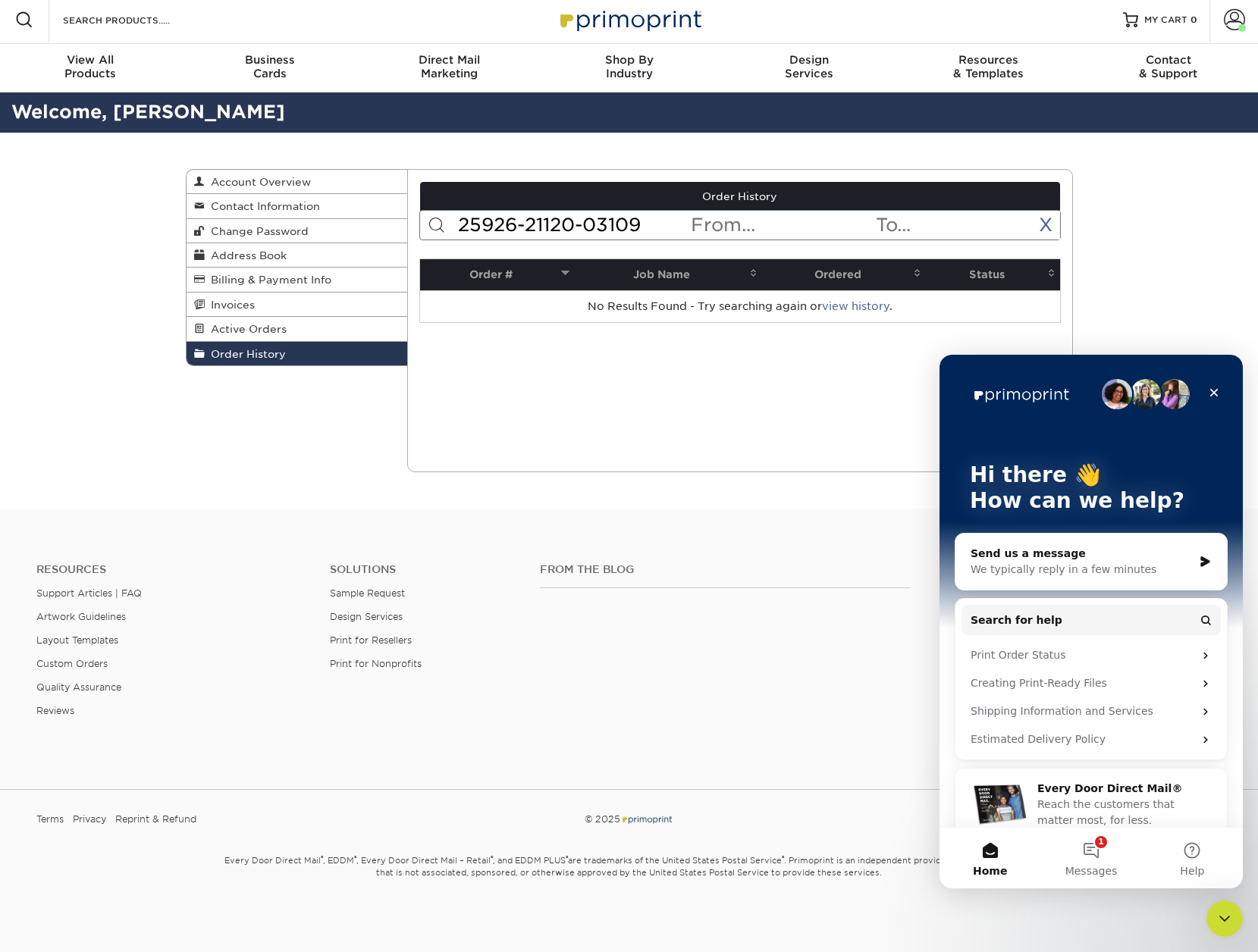
click at [1201, 562] on icon "Intercom messenger" at bounding box center [1204, 562] width 13 height 12
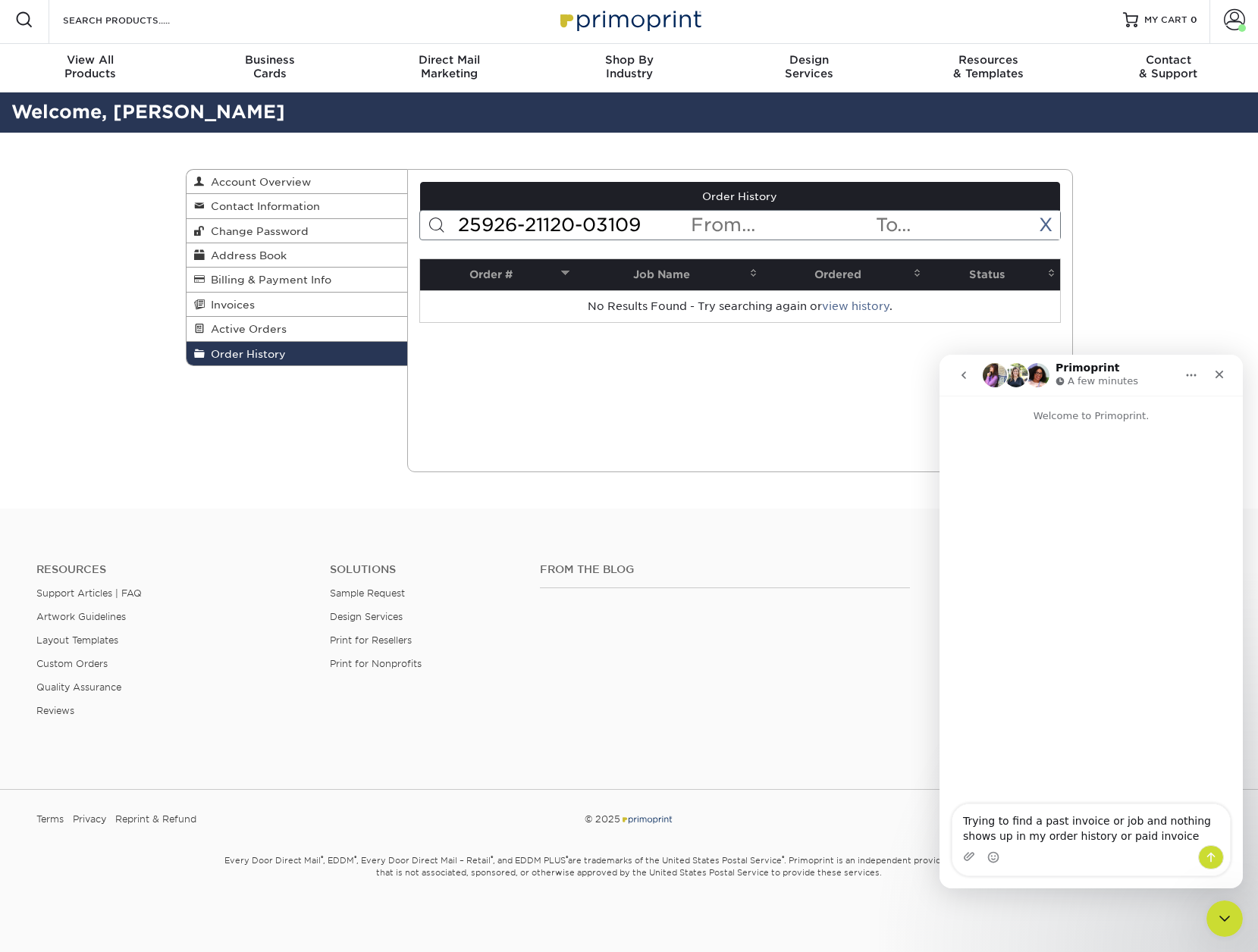
type textarea "Trying to find a past invoice or job and nothing shows up in my order history o…"
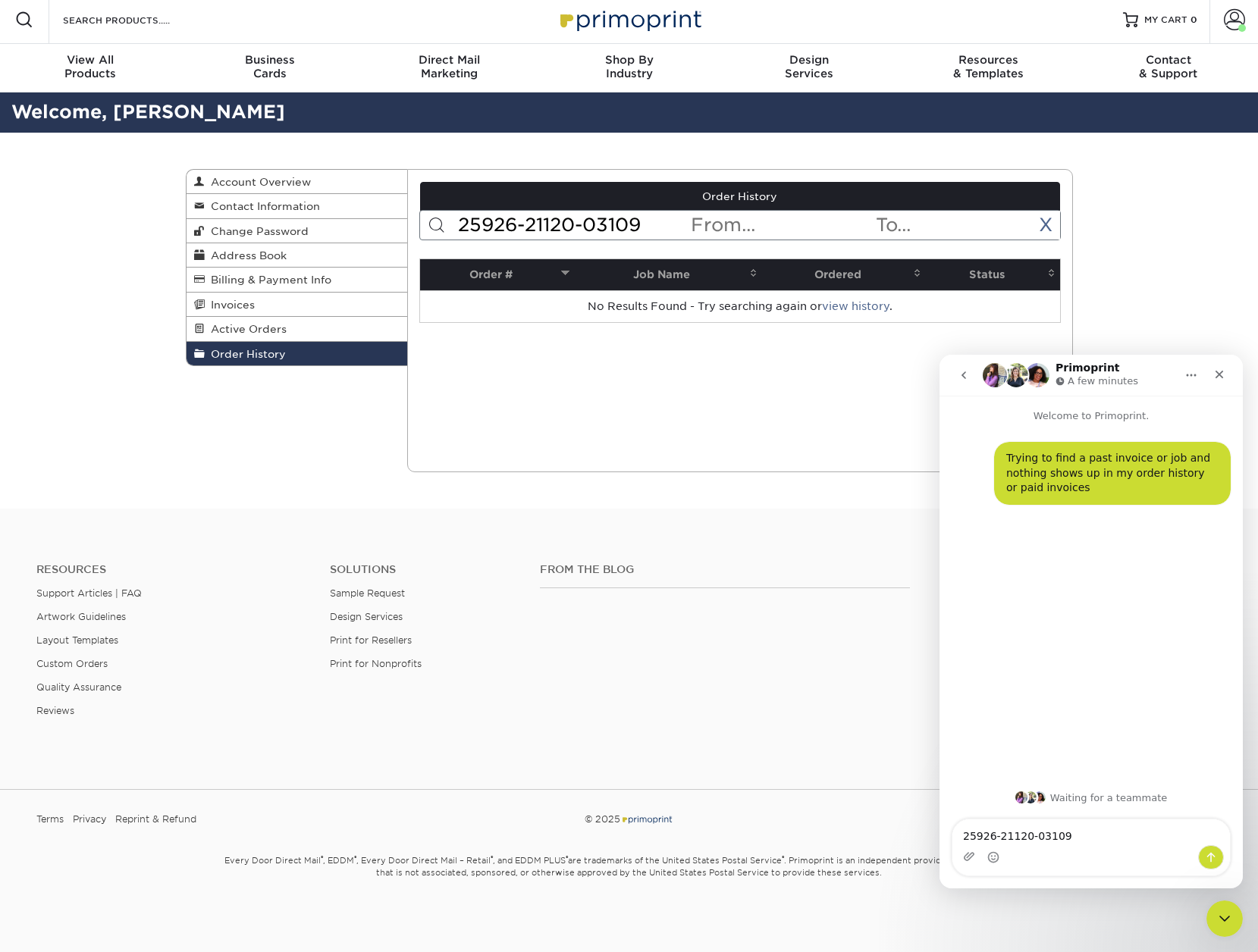
click at [965, 836] on textarea "25926-21120-03109" at bounding box center [1090, 832] width 277 height 25
click at [1114, 840] on textarea "Order 25926-21120-03109" at bounding box center [1090, 832] width 277 height 25
type textarea "Order 25926-21120-03109 jeff@jdc-design.com"
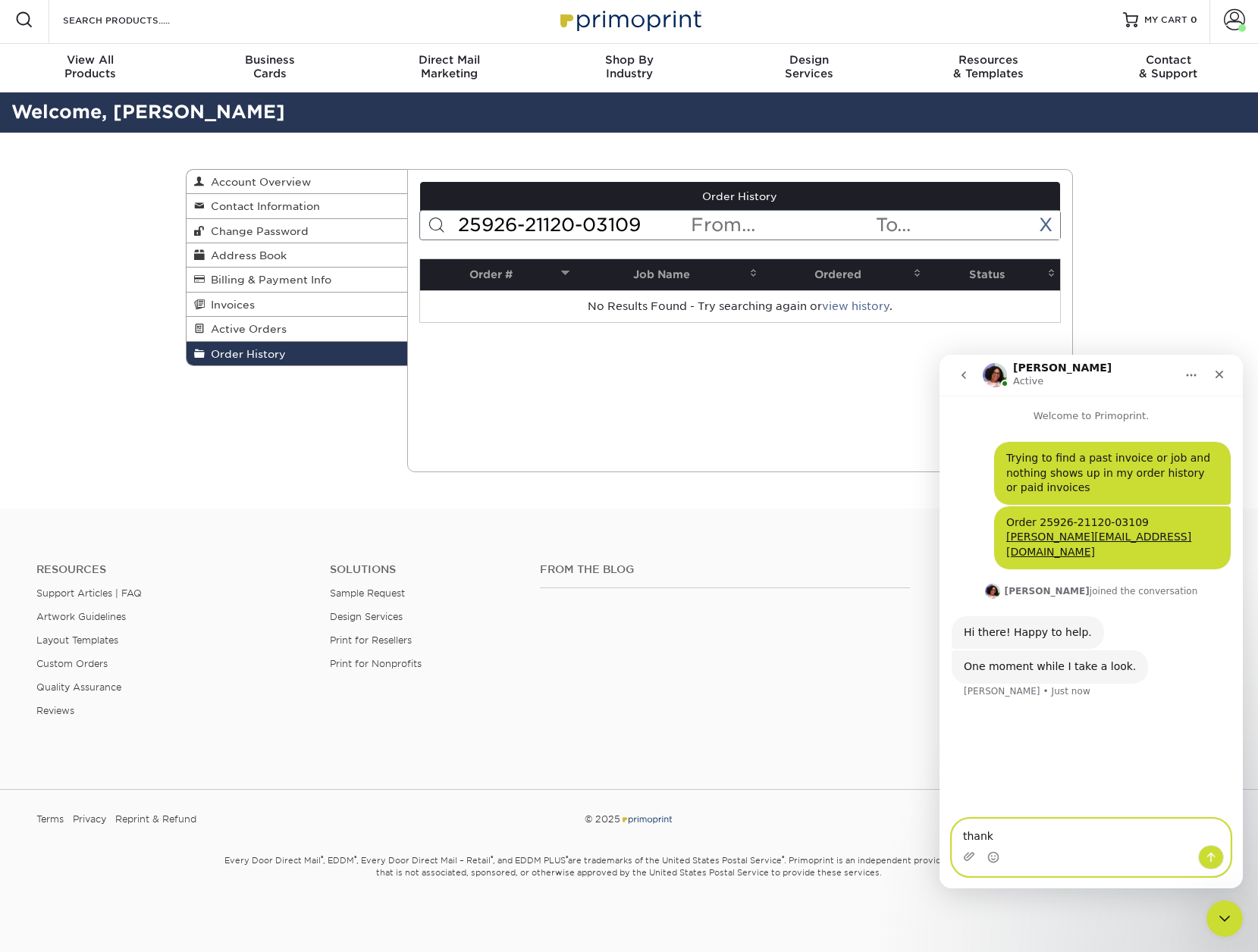
type textarea "thanks"
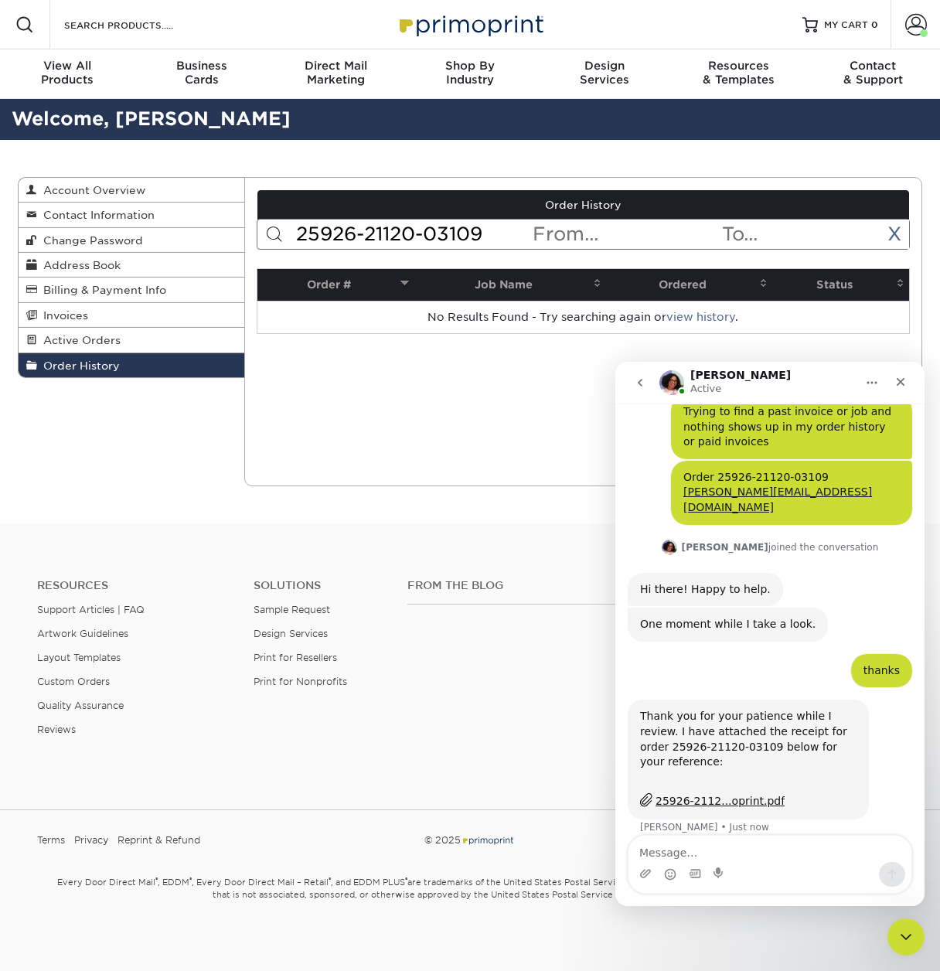
scroll to position [56, 0]
click at [766, 792] on div "25926-2112...oprint.pdf" at bounding box center [720, 800] width 129 height 16
click at [670, 851] on textarea "Message…" at bounding box center [770, 849] width 283 height 26
type textarea "thanks"
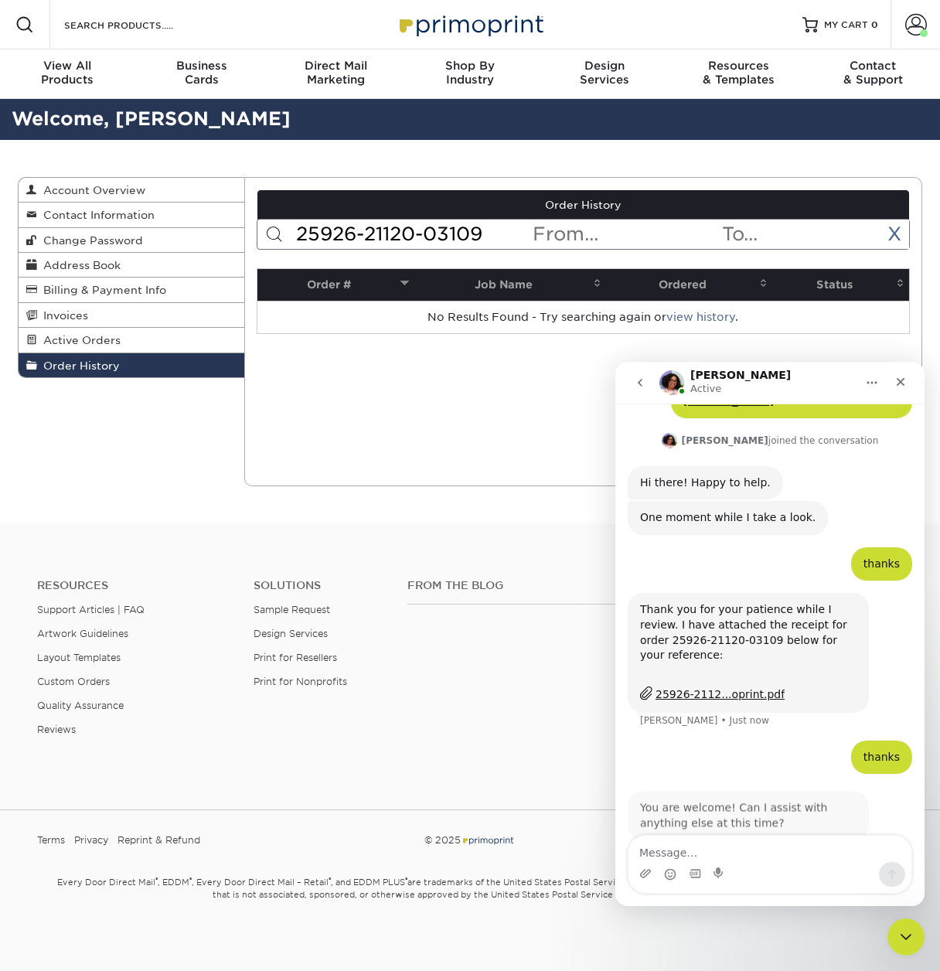
scroll to position [179, 0]
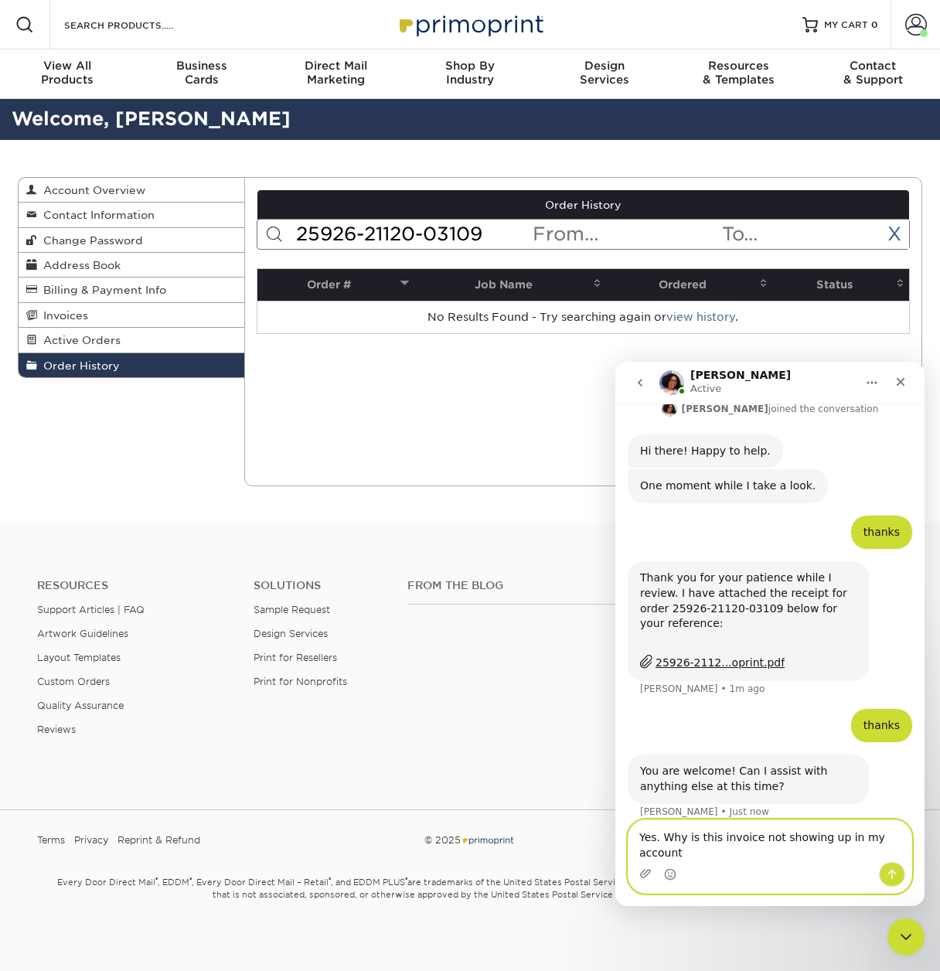
type textarea "Yes. Why is this invoice not showing up in my account?"
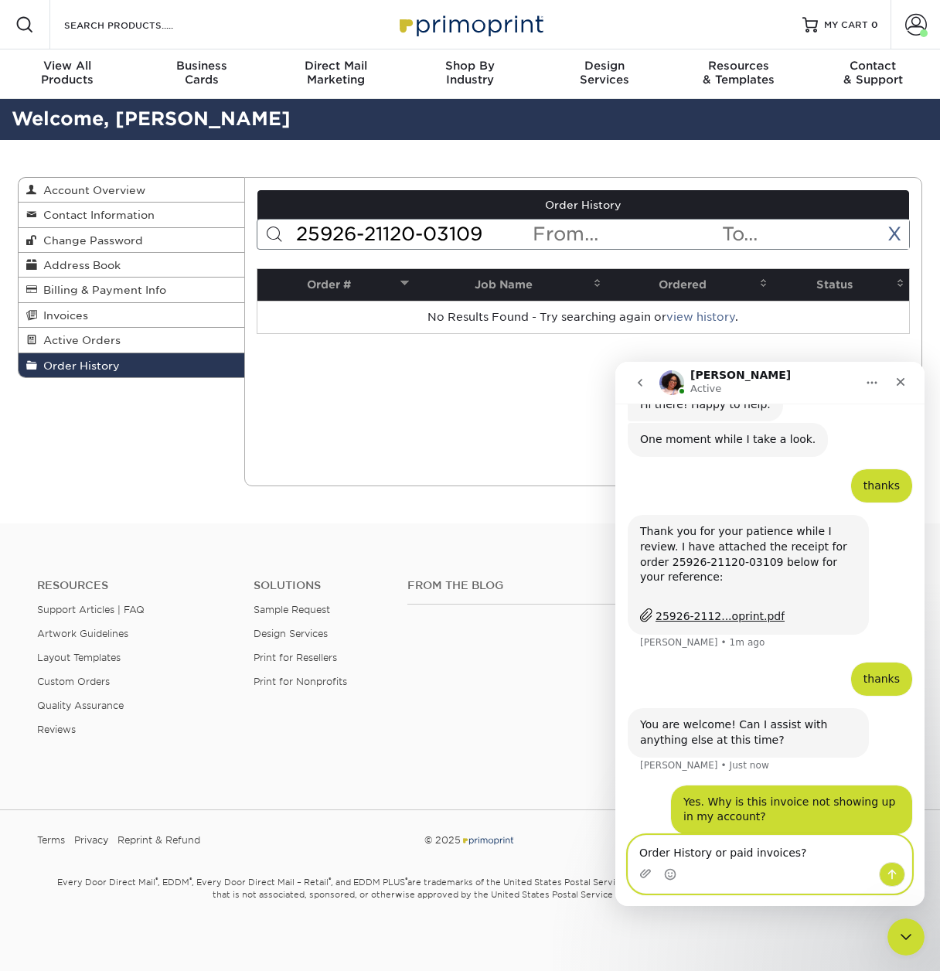
type textarea "Order History or paid invoices"
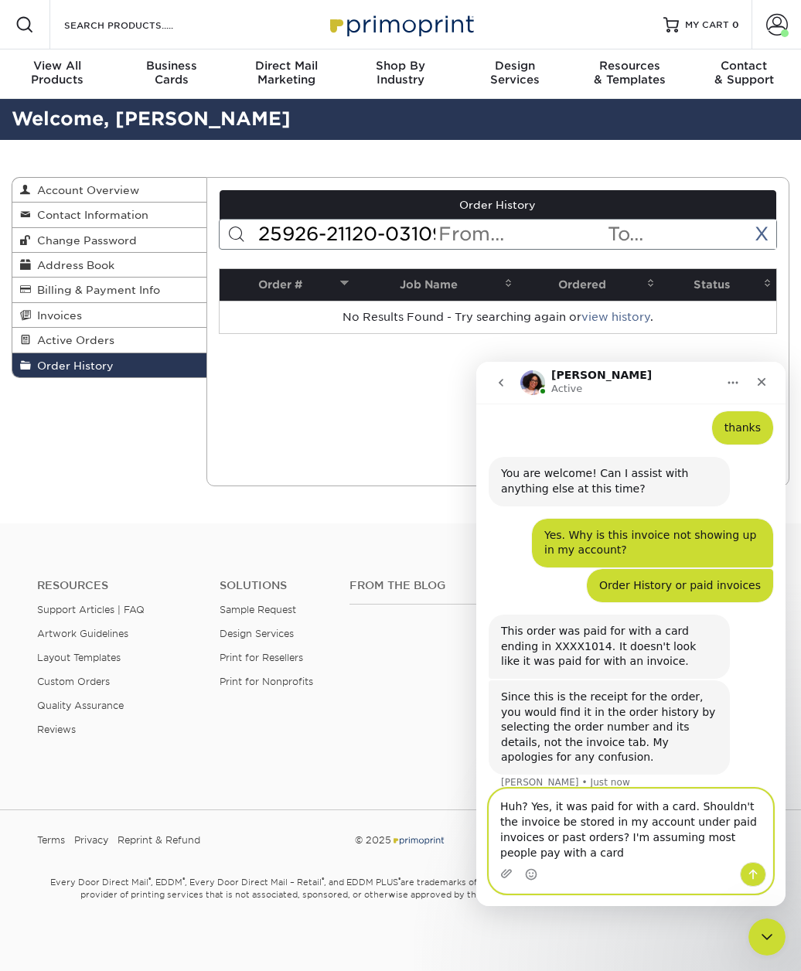
scroll to position [494, 0]
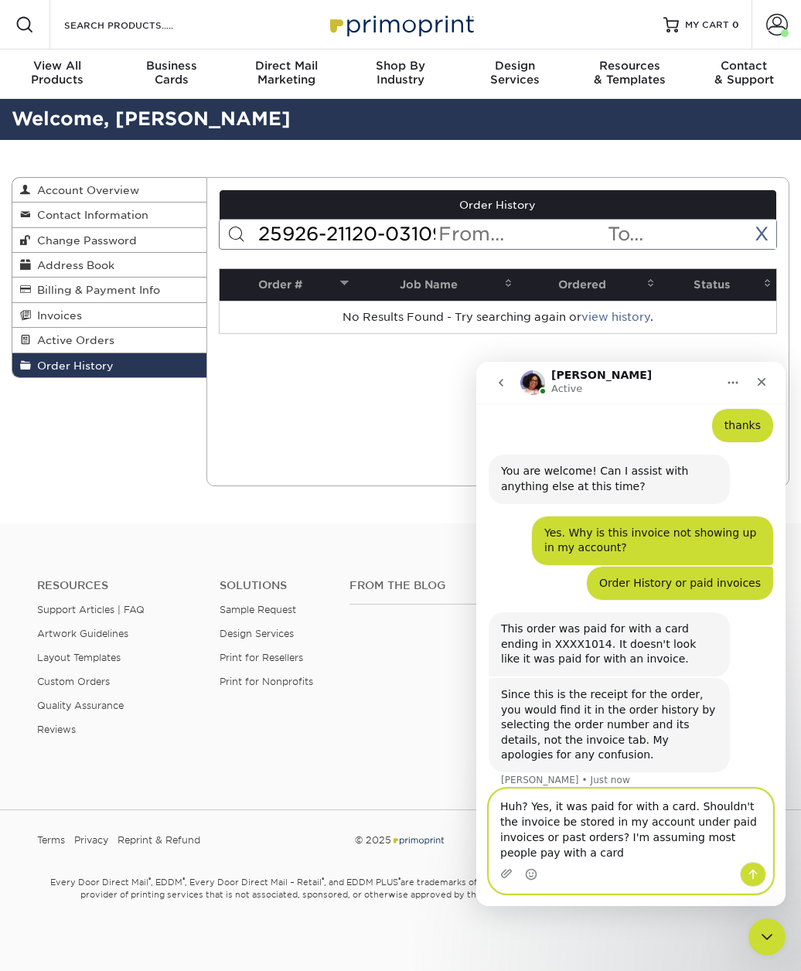
drag, startPoint x: 548, startPoint y: 857, endPoint x: 497, endPoint y: 799, distance: 76.7
click at [497, 799] on textarea "Huh? Yes, it was paid for with a card. Shouldn't the invoice be stored in my ac…" at bounding box center [630, 825] width 283 height 73
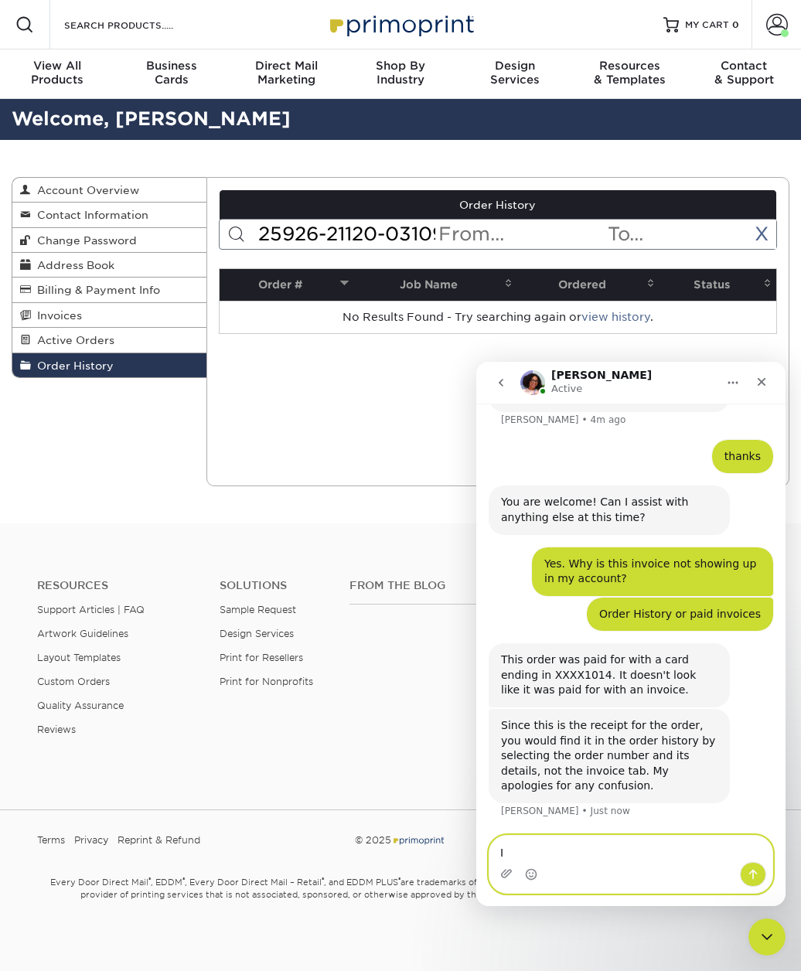
scroll to position [448, 0]
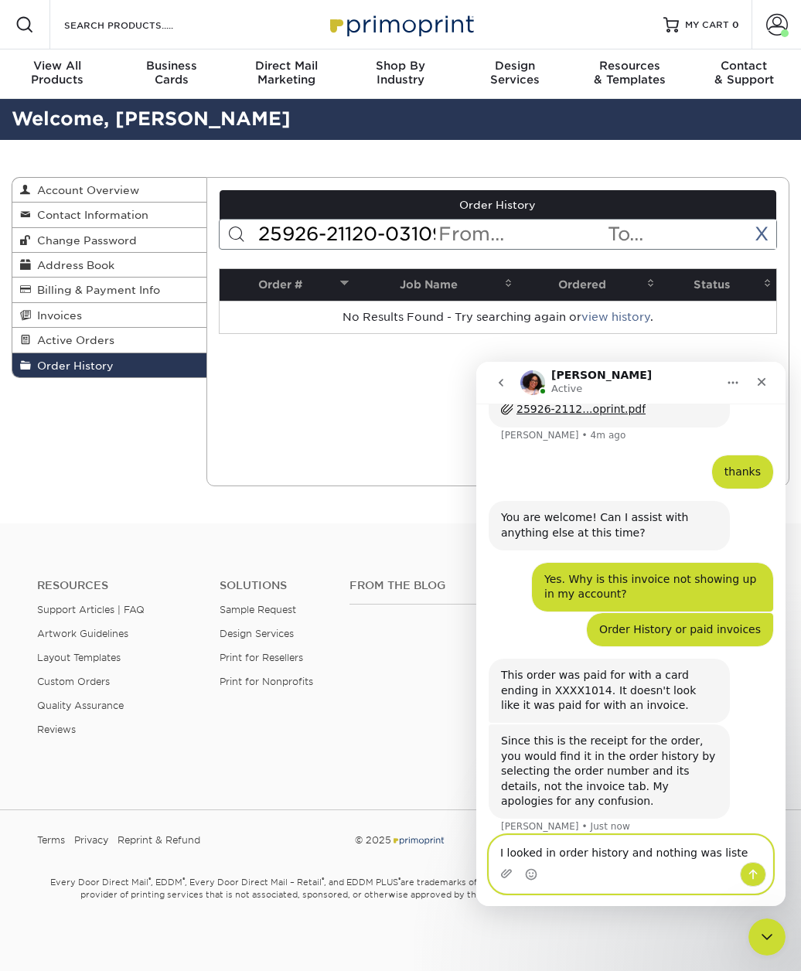
type textarea "I looked in order history and nothing was listed"
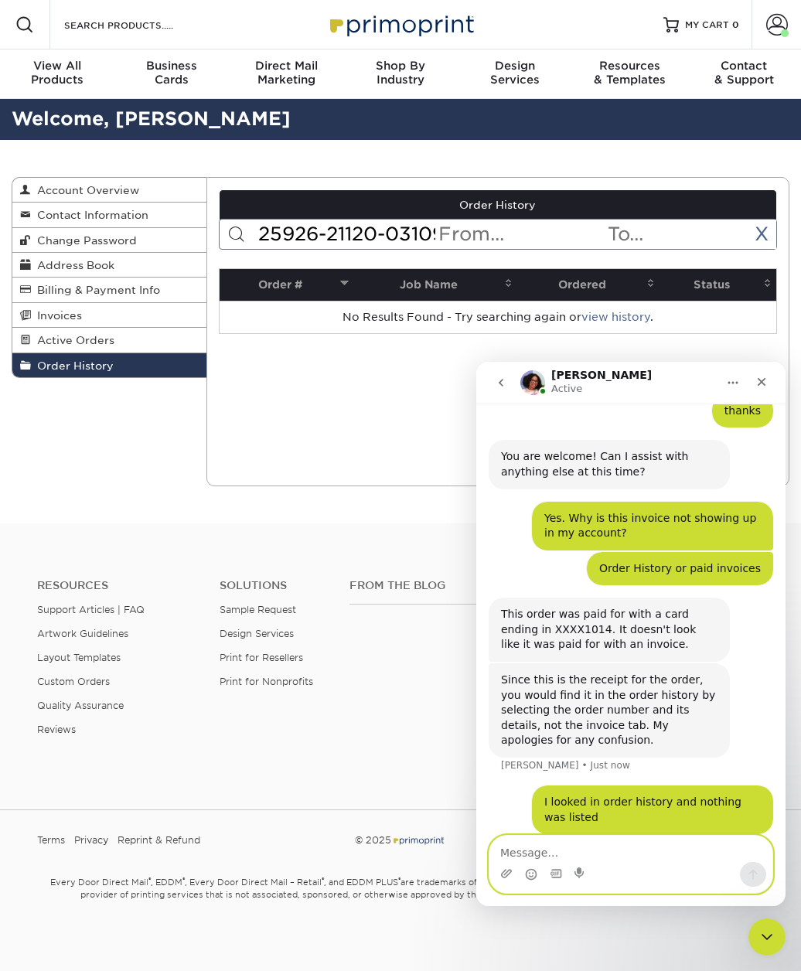
scroll to position [509, 0]
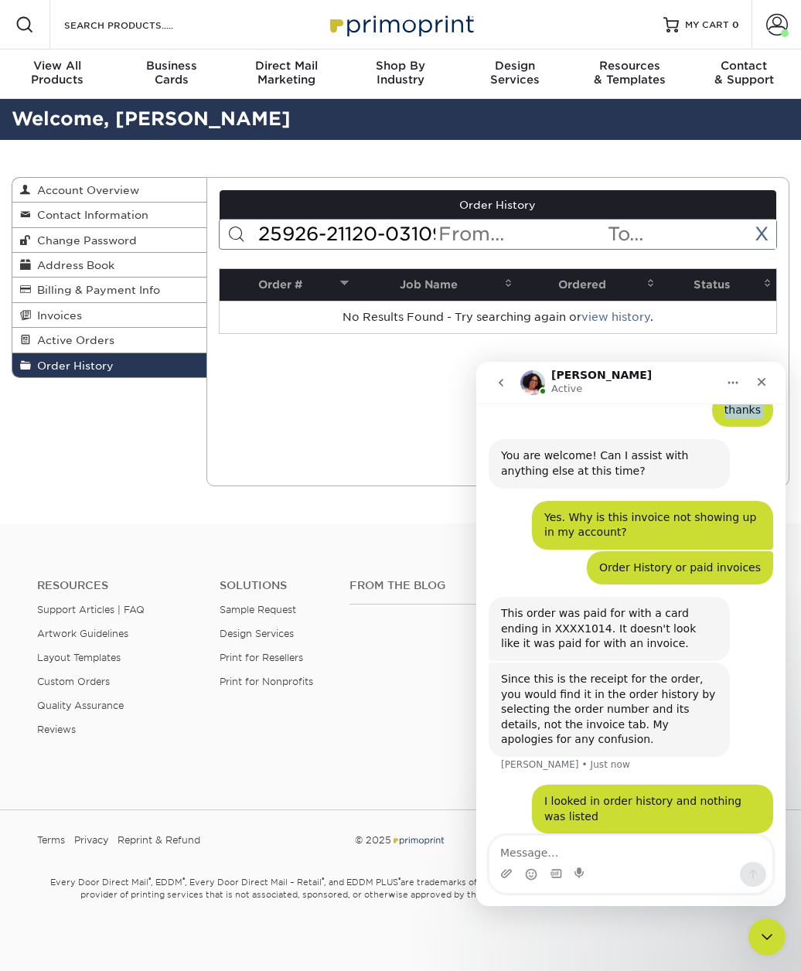
drag, startPoint x: 654, startPoint y: 383, endPoint x: 657, endPoint y: 404, distance: 21.9
click at [657, 404] on div "Avery Active Welcome to Primoprint. Trying to find a past invoice or job and no…" at bounding box center [630, 634] width 309 height 544
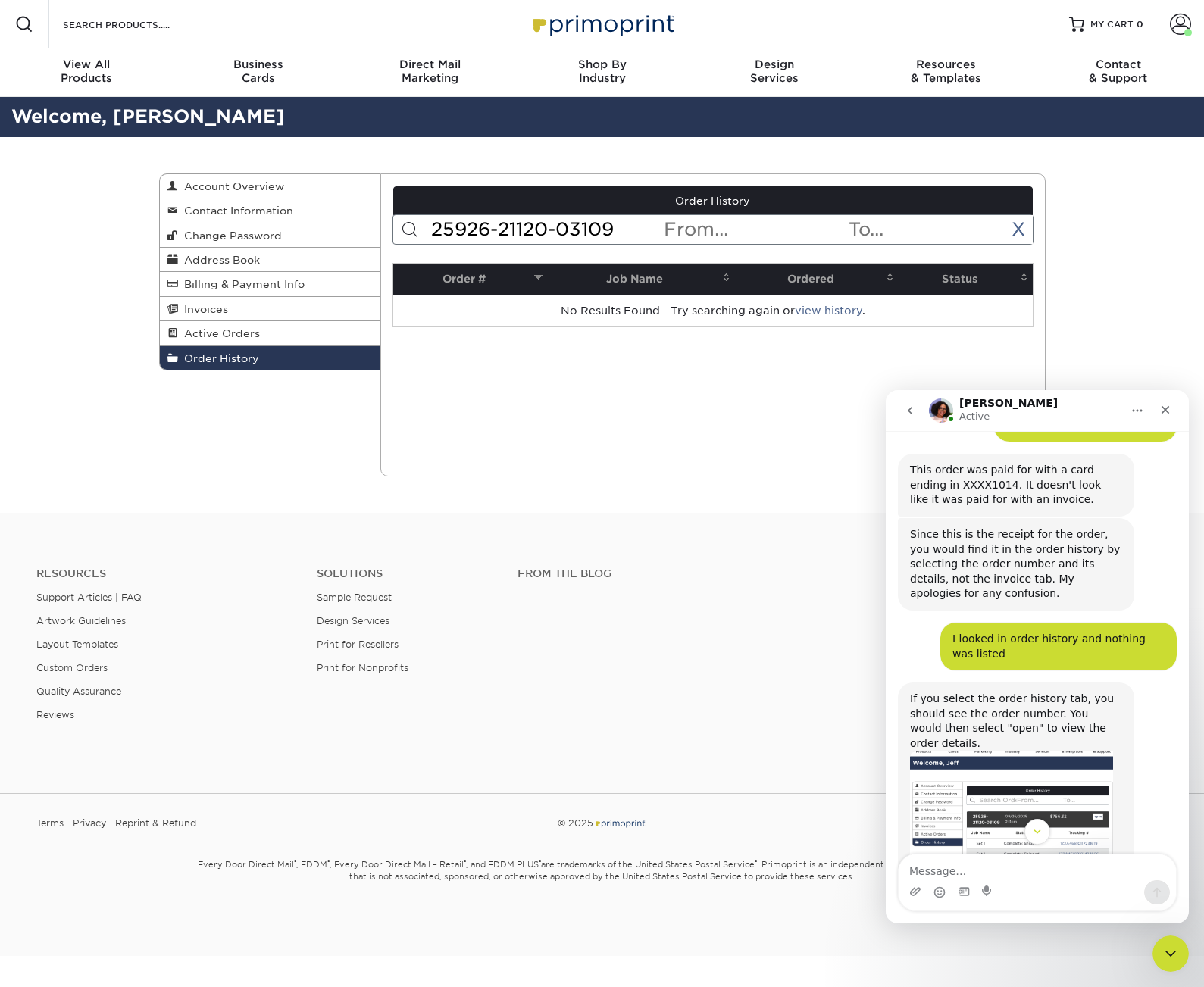
scroll to position [666, 0]
click at [1088, 369] on div "Order History Account Overview Contact Information Change Password Address Book…" at bounding box center [602, 324] width 1204 height 375
drag, startPoint x: 636, startPoint y: 394, endPoint x: 428, endPoint y: 342, distance: 214.4
click at [636, 393] on div "Current Orders 0 Active 0 Missing Files" at bounding box center [712, 324] width 665 height 303
click at [254, 337] on span "Active Orders" at bounding box center [218, 333] width 81 height 12
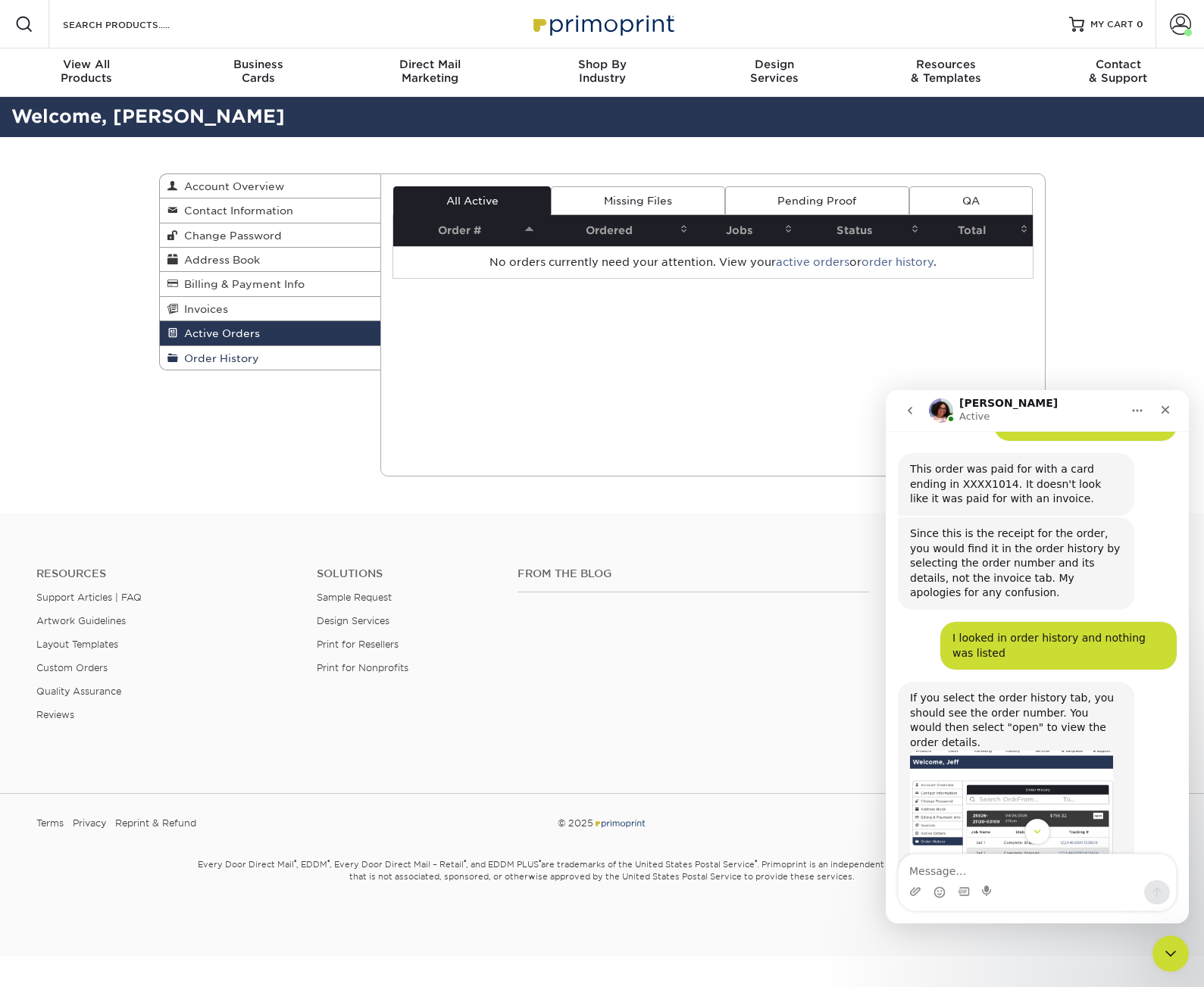
click at [252, 354] on span "Order History" at bounding box center [218, 359] width 81 height 12
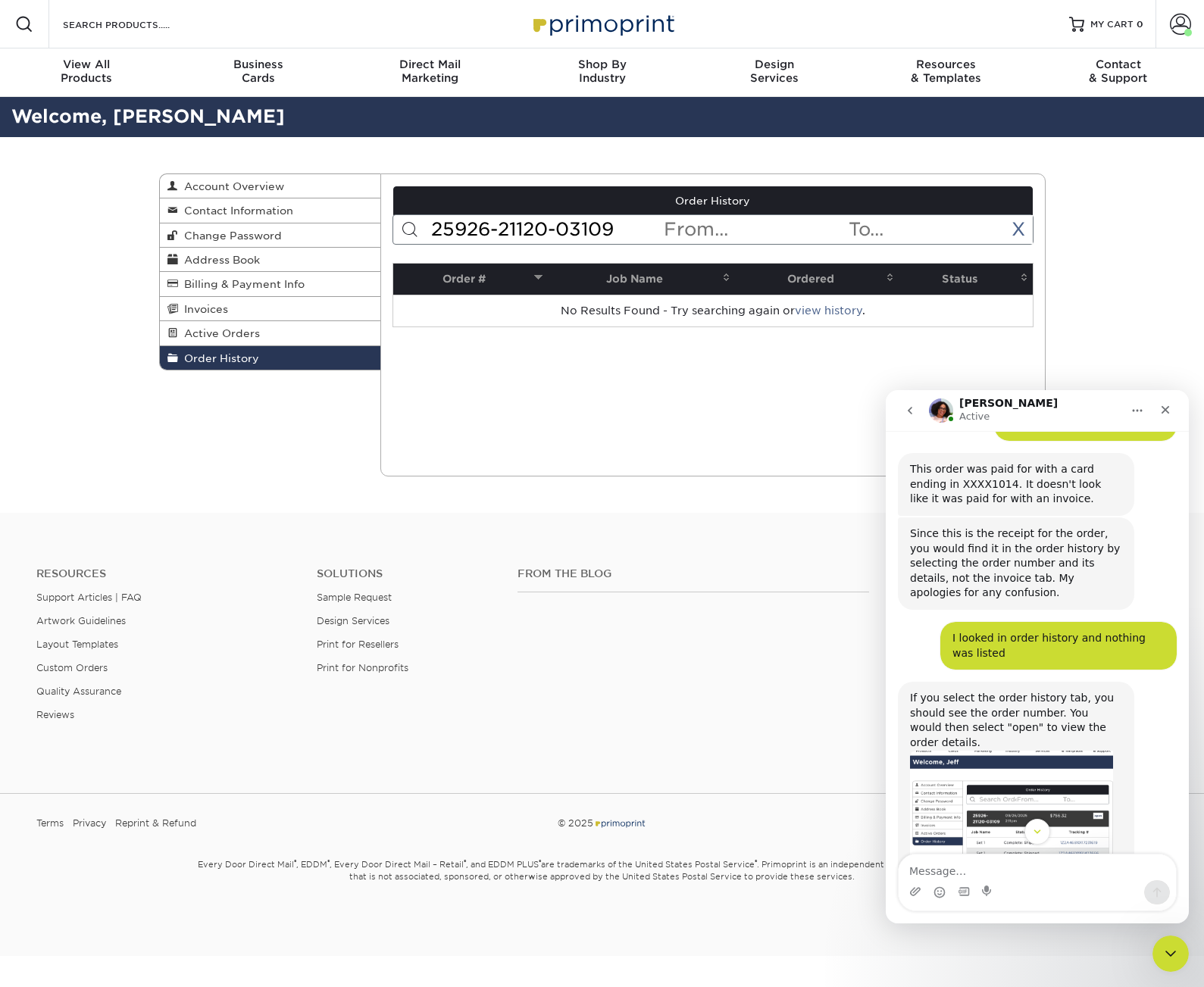
click at [616, 226] on input "25926-21120-03109" at bounding box center [545, 229] width 232 height 28
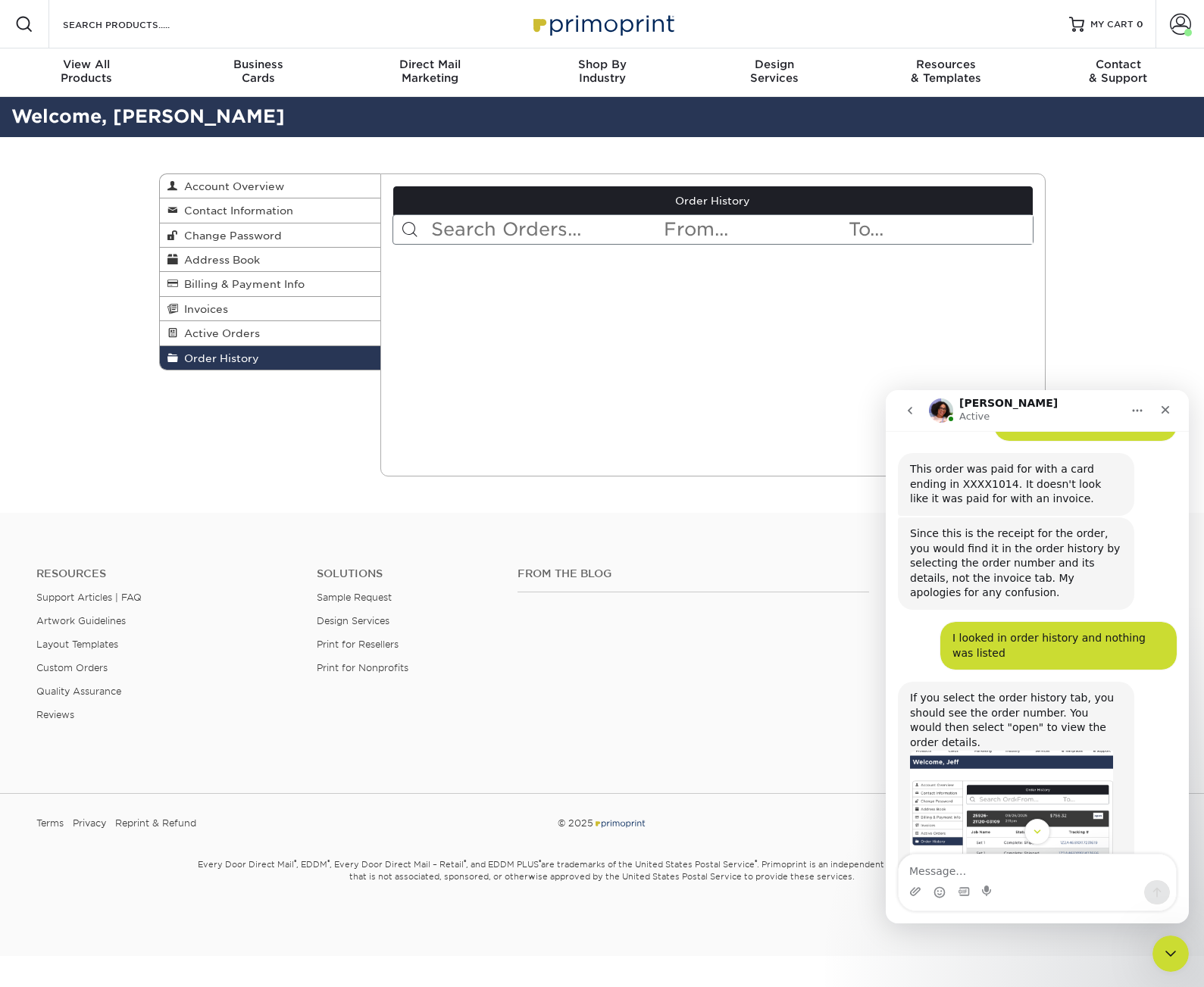
drag, startPoint x: 560, startPoint y: 325, endPoint x: 526, endPoint y: 323, distance: 34.1
click at [560, 325] on div "Current Orders 0 Active 0 Missing Files" at bounding box center [712, 324] width 665 height 303
click at [279, 339] on link "Active Orders" at bounding box center [270, 333] width 221 height 25
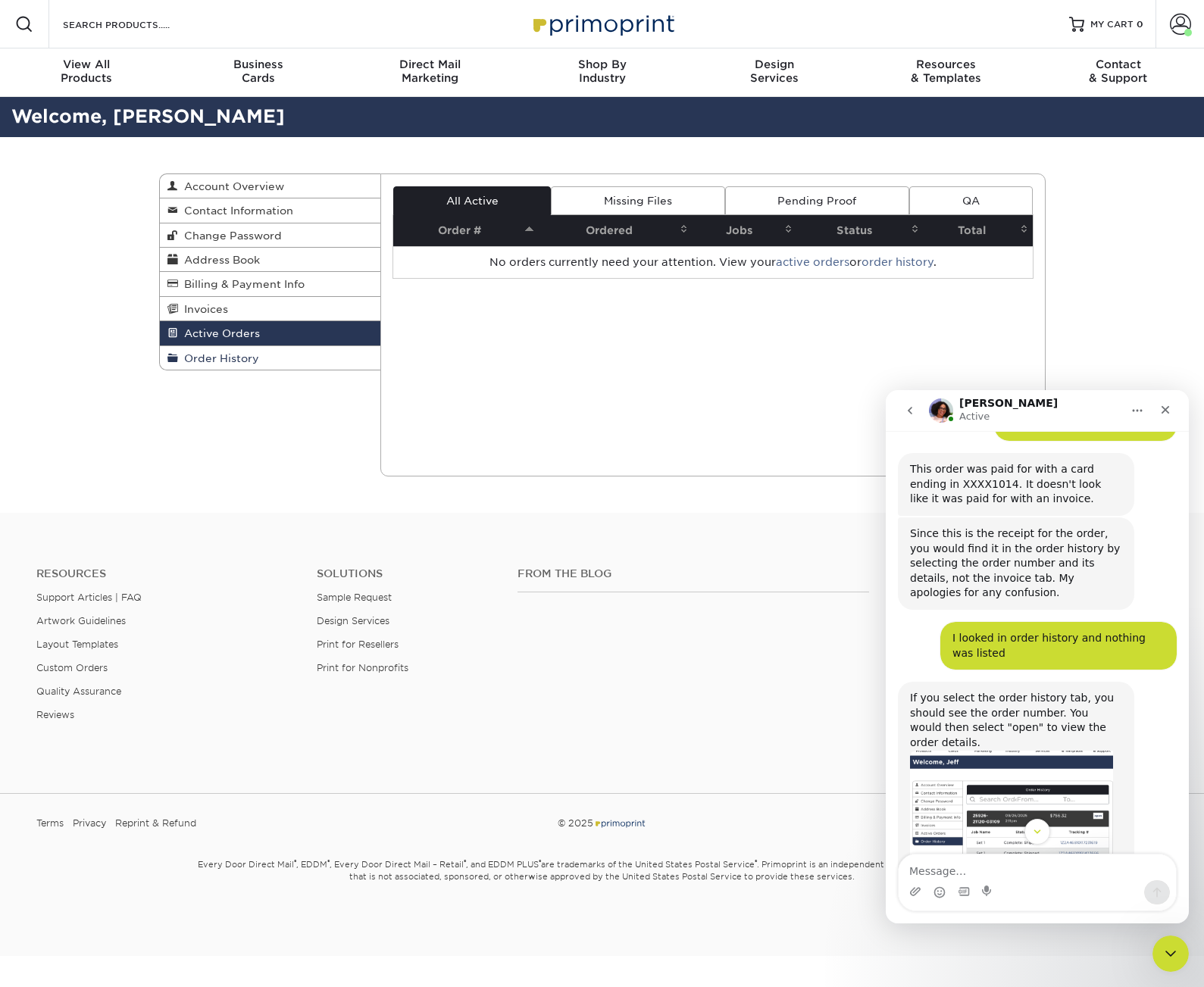
click at [259, 359] on link "Order History" at bounding box center [270, 358] width 221 height 24
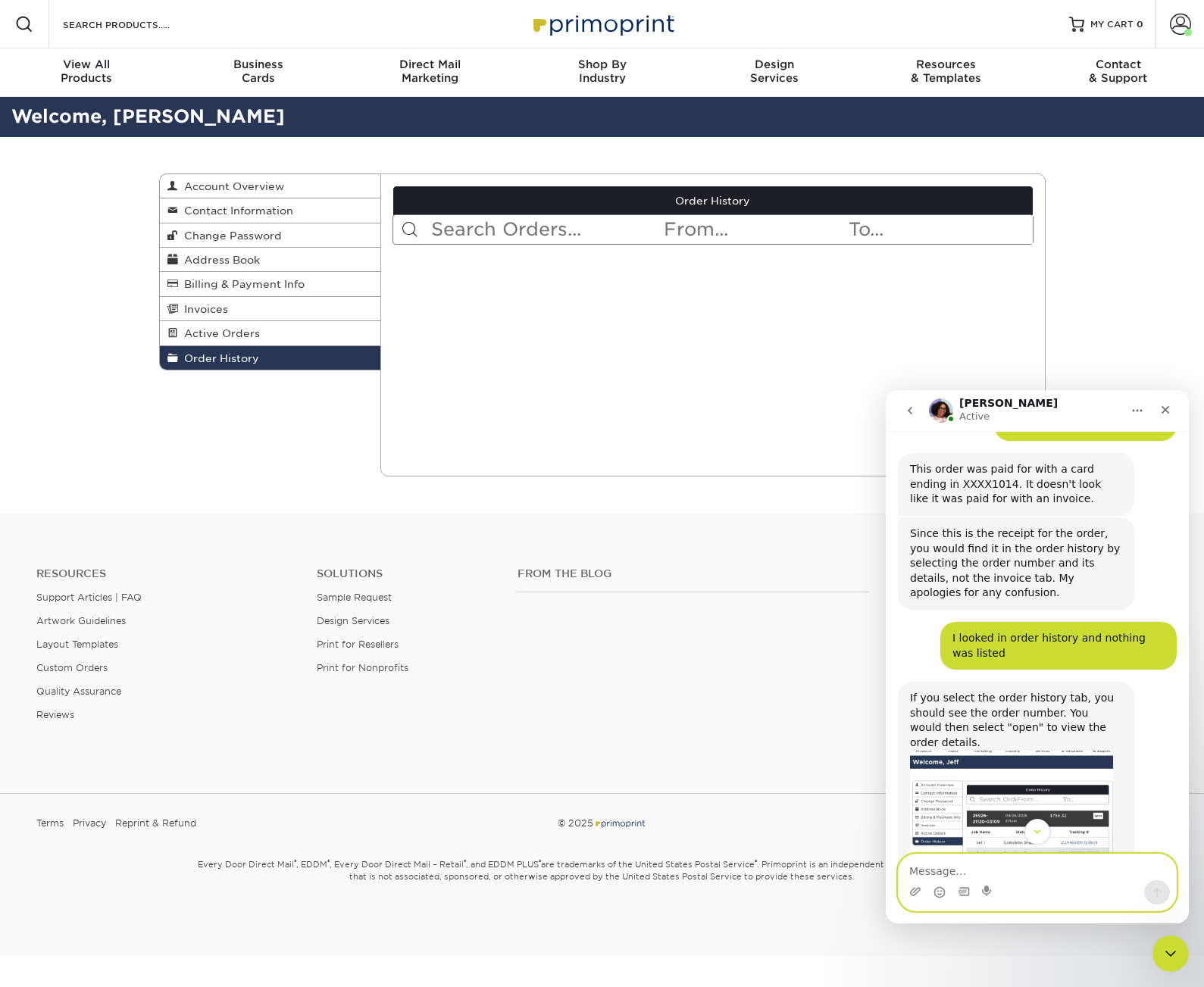
click at [1017, 871] on textarea "Message…" at bounding box center [1036, 867] width 277 height 25
type textarea "nope"
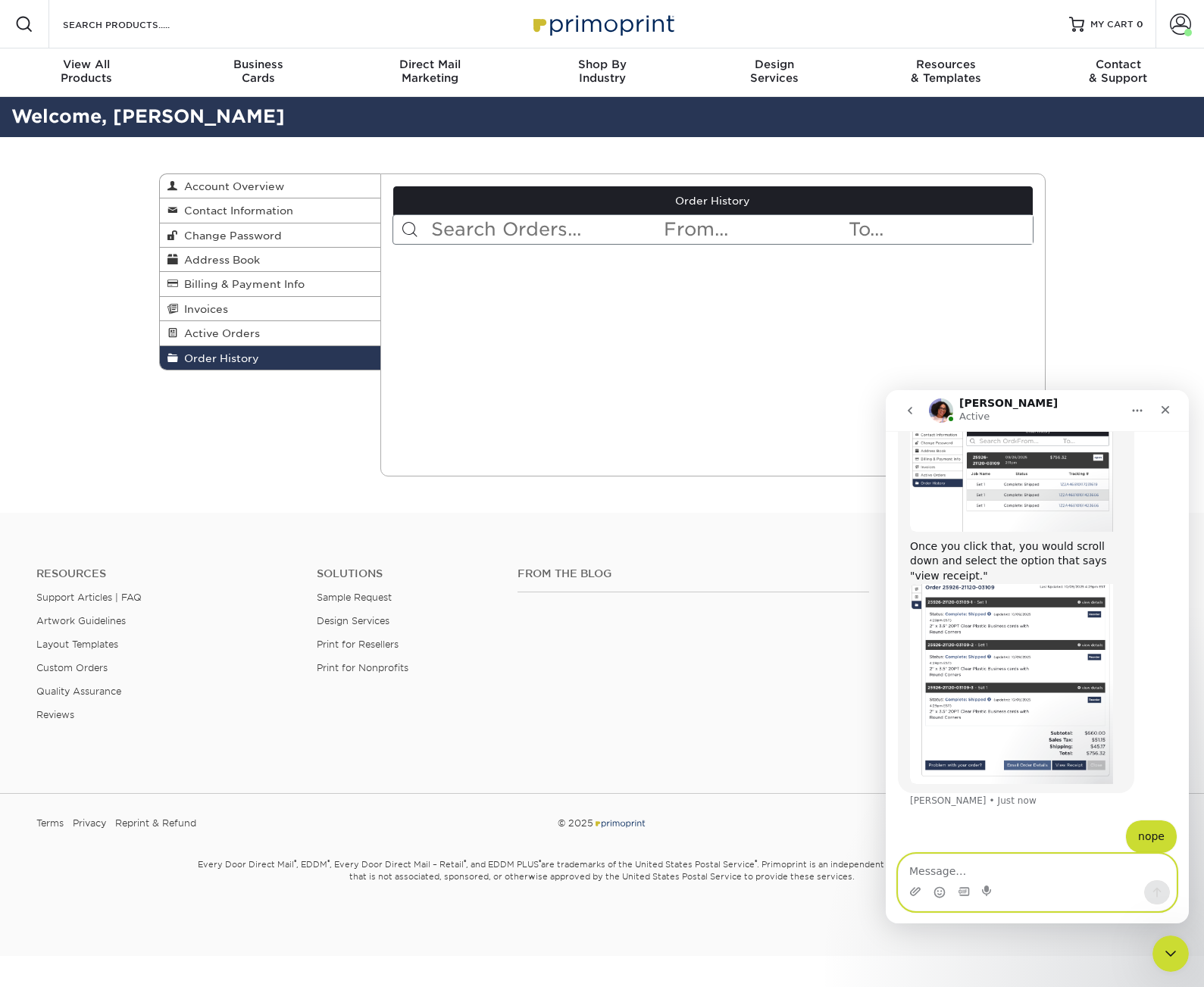
scroll to position [1026, 0]
type textarea "not there"
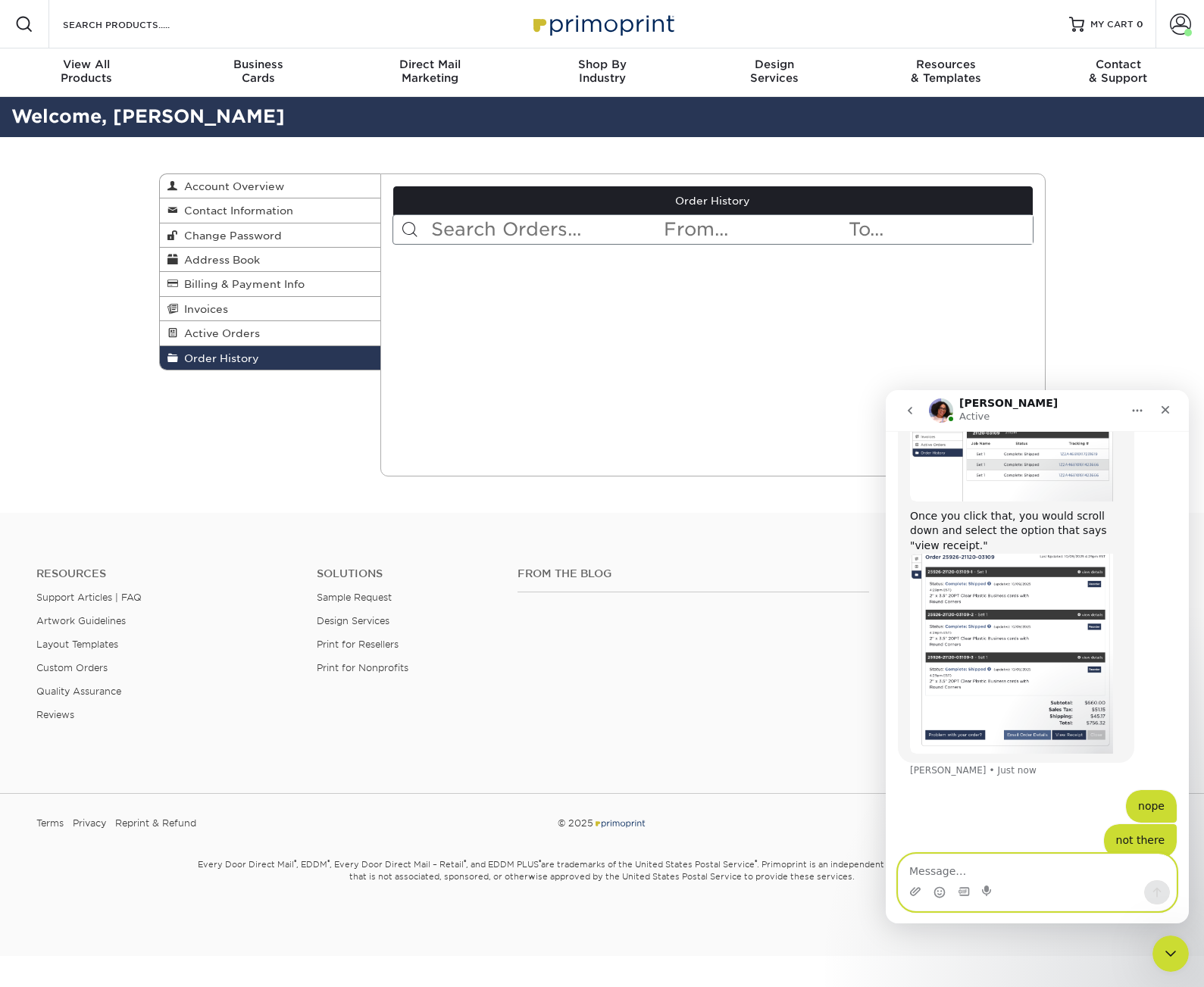
scroll to position [1061, 0]
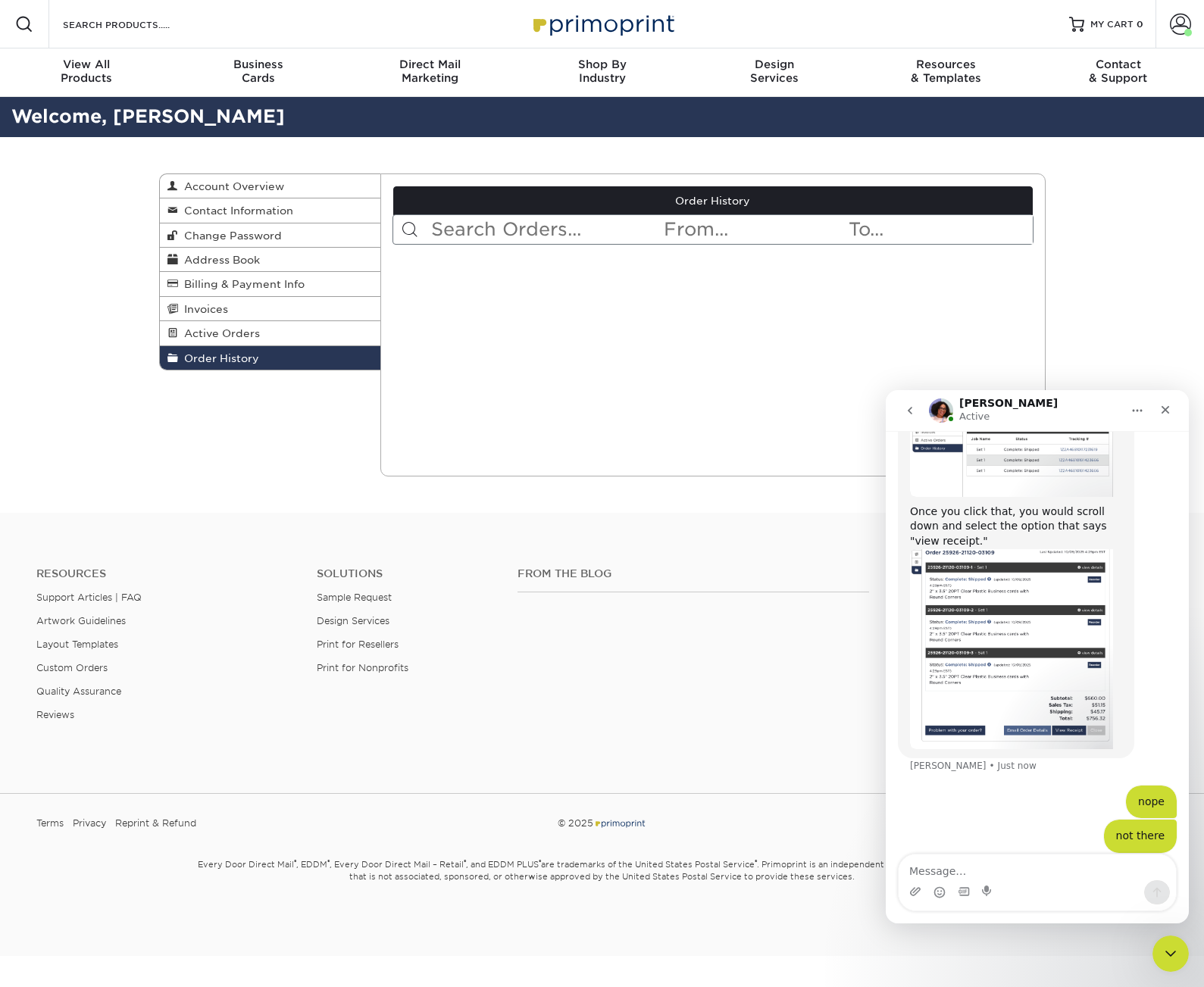
click at [463, 231] on input "text" at bounding box center [545, 229] width 232 height 28
click at [730, 185] on div "Current Orders 0 Active 0 Missing Files" at bounding box center [712, 324] width 665 height 303
click at [726, 197] on link "Order History" at bounding box center [712, 200] width 640 height 28
click at [726, 199] on link "Order History" at bounding box center [712, 200] width 640 height 28
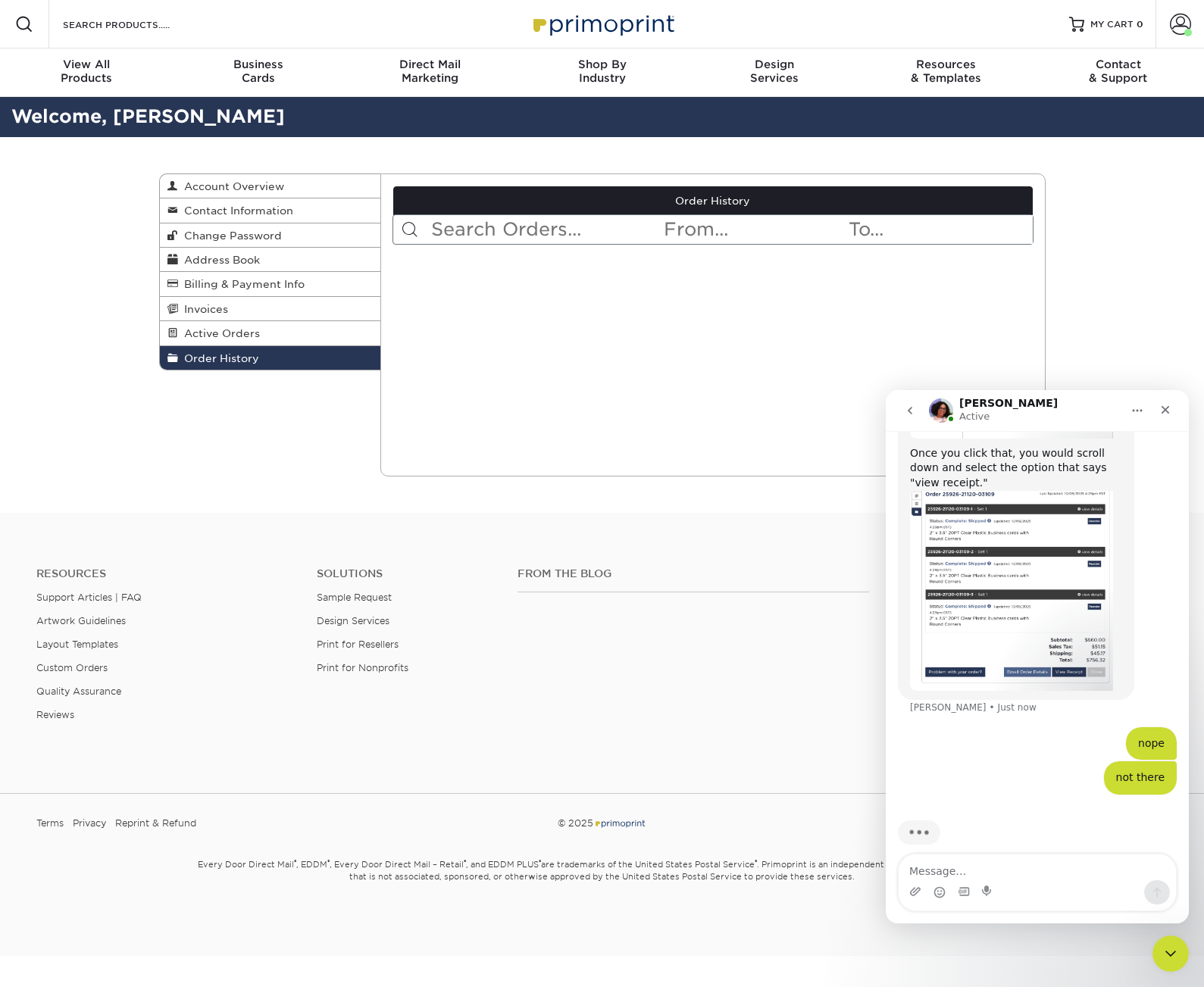
scroll to position [1118, 0]
click at [305, 22] on div "Resources Menu Search Products Account Welcome, Account Dashboard Active Orders…" at bounding box center [602, 24] width 1204 height 48
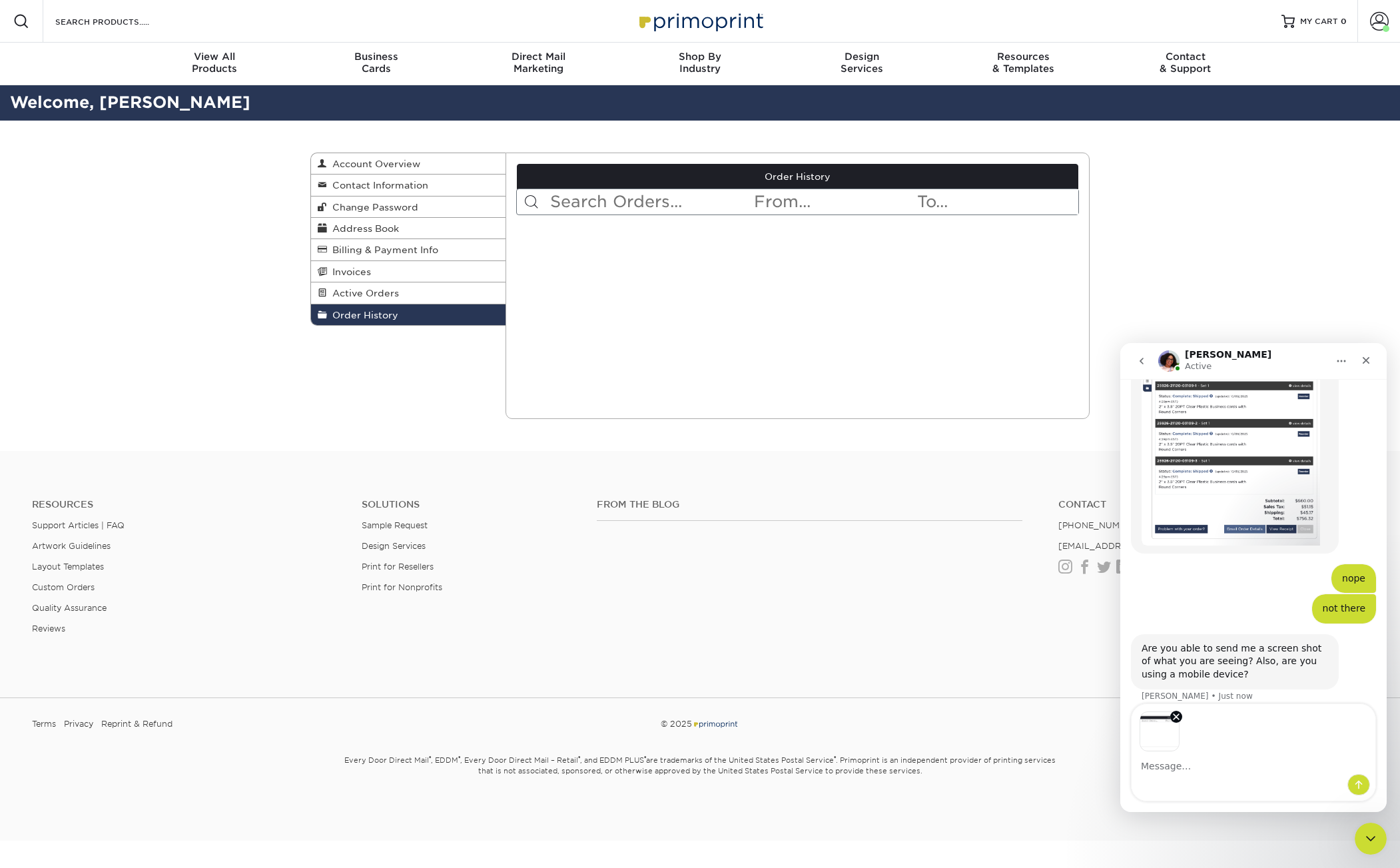
scroll to position [1033, 0]
type textarea "not a mobile device"
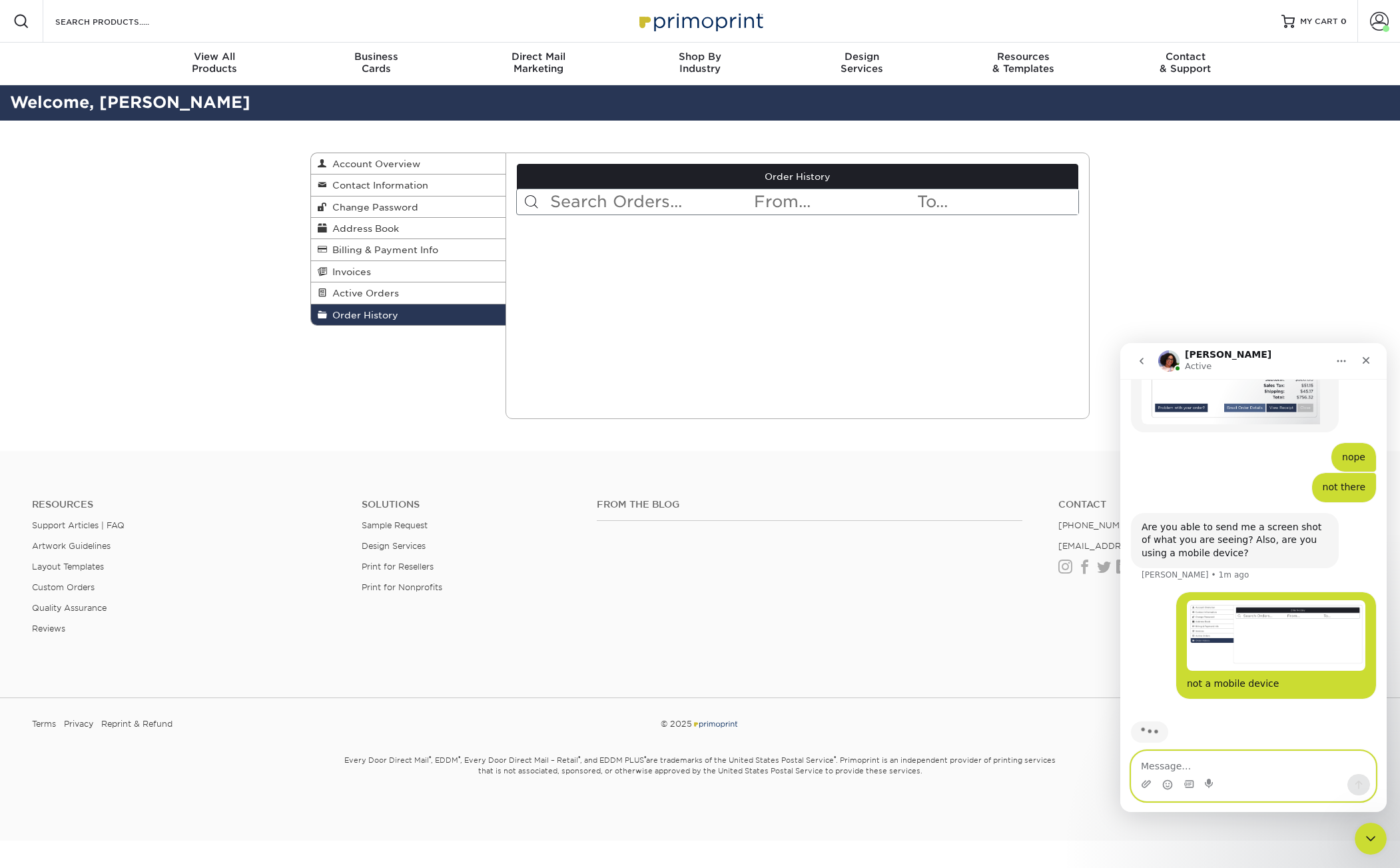
scroll to position [1153, 0]
click at [1058, 23] on span at bounding box center [1379, 22] width 19 height 19
click at [1058, 128] on link "Order History" at bounding box center [1301, 130] width 167 height 18
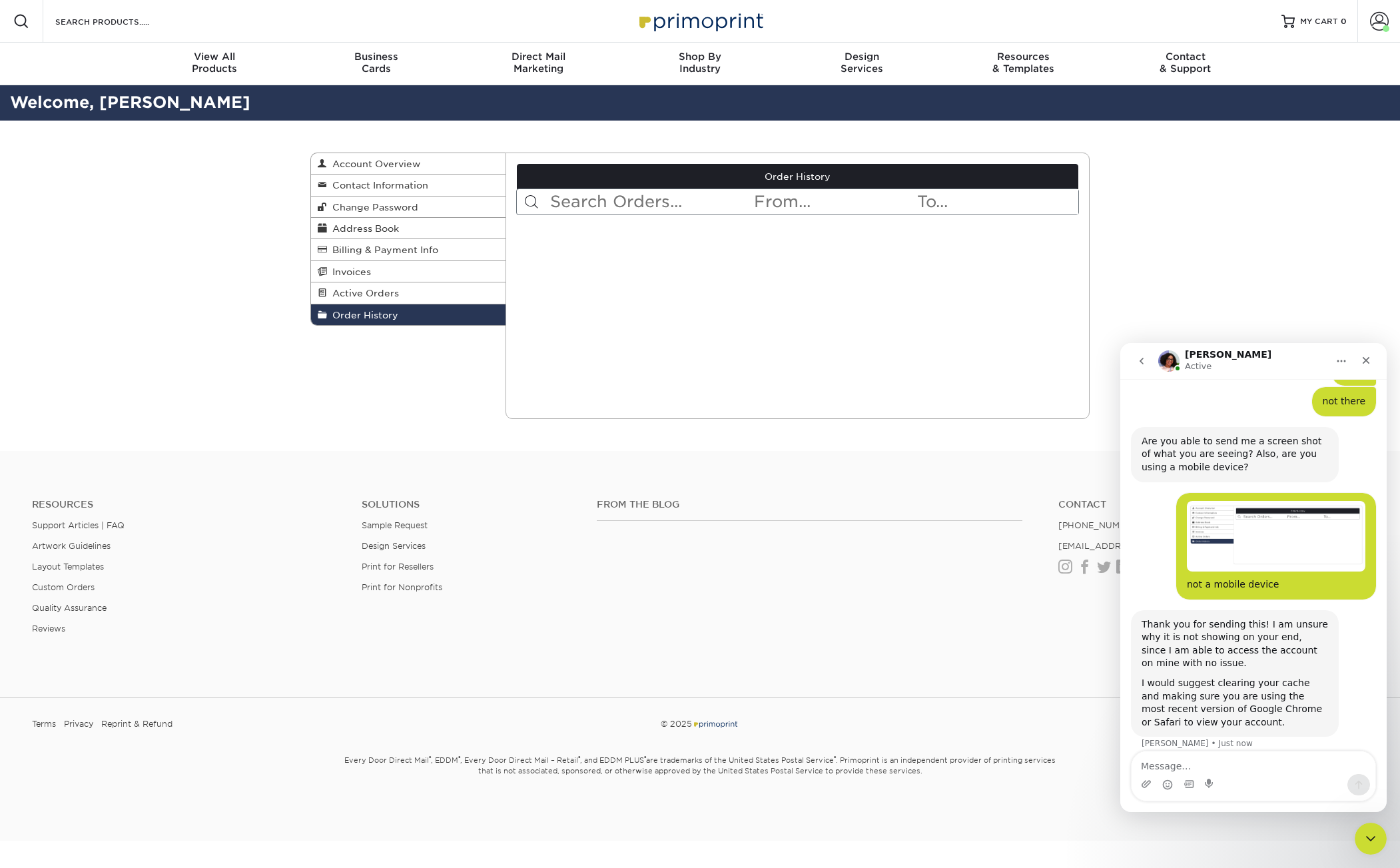
scroll to position [1240, 0]
click at [1214, 766] on textarea "Message…" at bounding box center [1254, 763] width 244 height 22
drag, startPoint x: 1229, startPoint y: 769, endPoint x: 1235, endPoint y: 777, distance: 10.0
click at [1229, 769] on textarea "I'll try that. I use Friefox developer edition on a mac" at bounding box center [1254, 757] width 244 height 36
type textarea "I'll try that. I use Firefox developer edition on a mac"
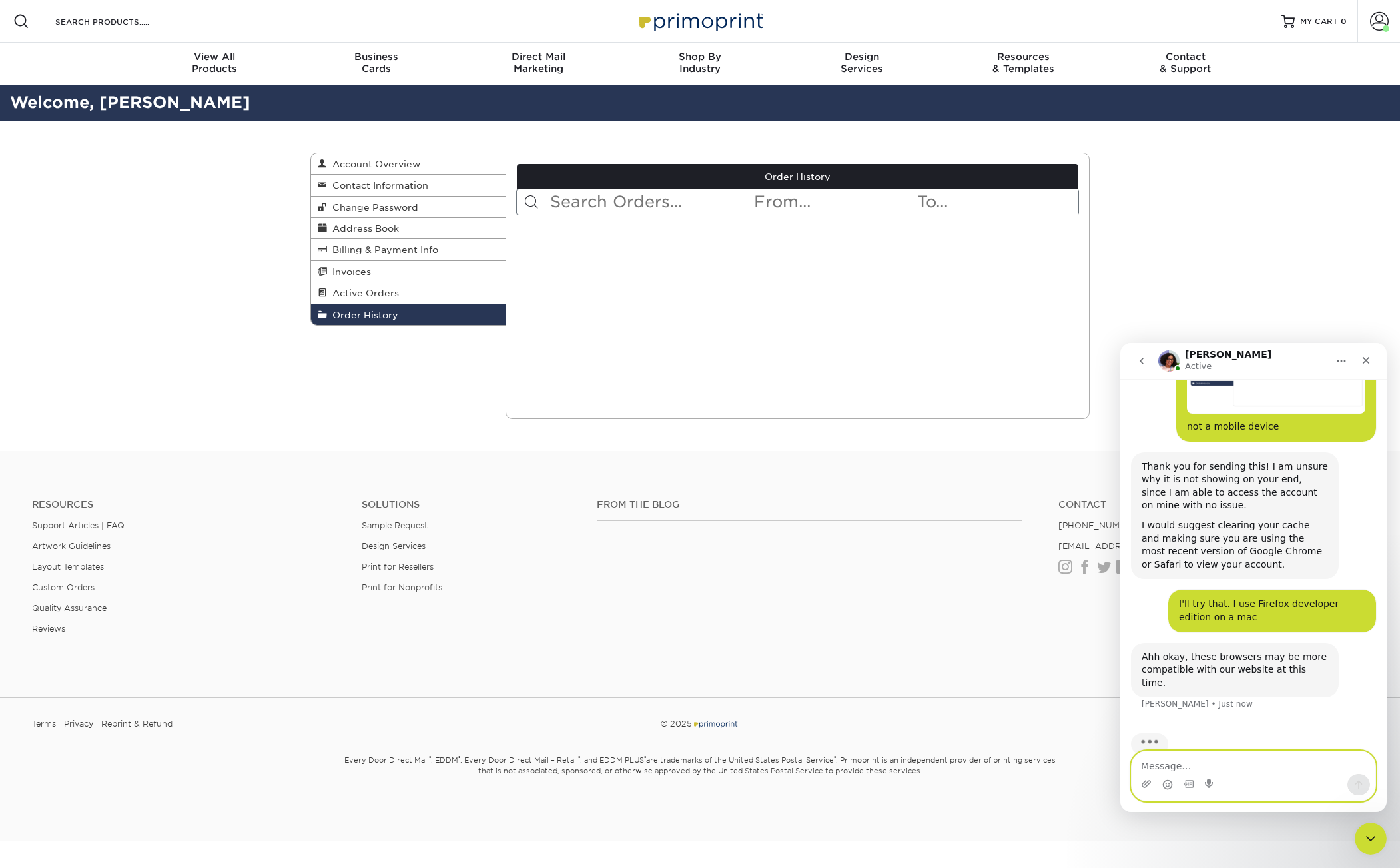
scroll to position [1396, 0]
click at [1136, 253] on div "Order History Account Overview Contact Information Change Password Address Book…" at bounding box center [700, 285] width 1400 height 330
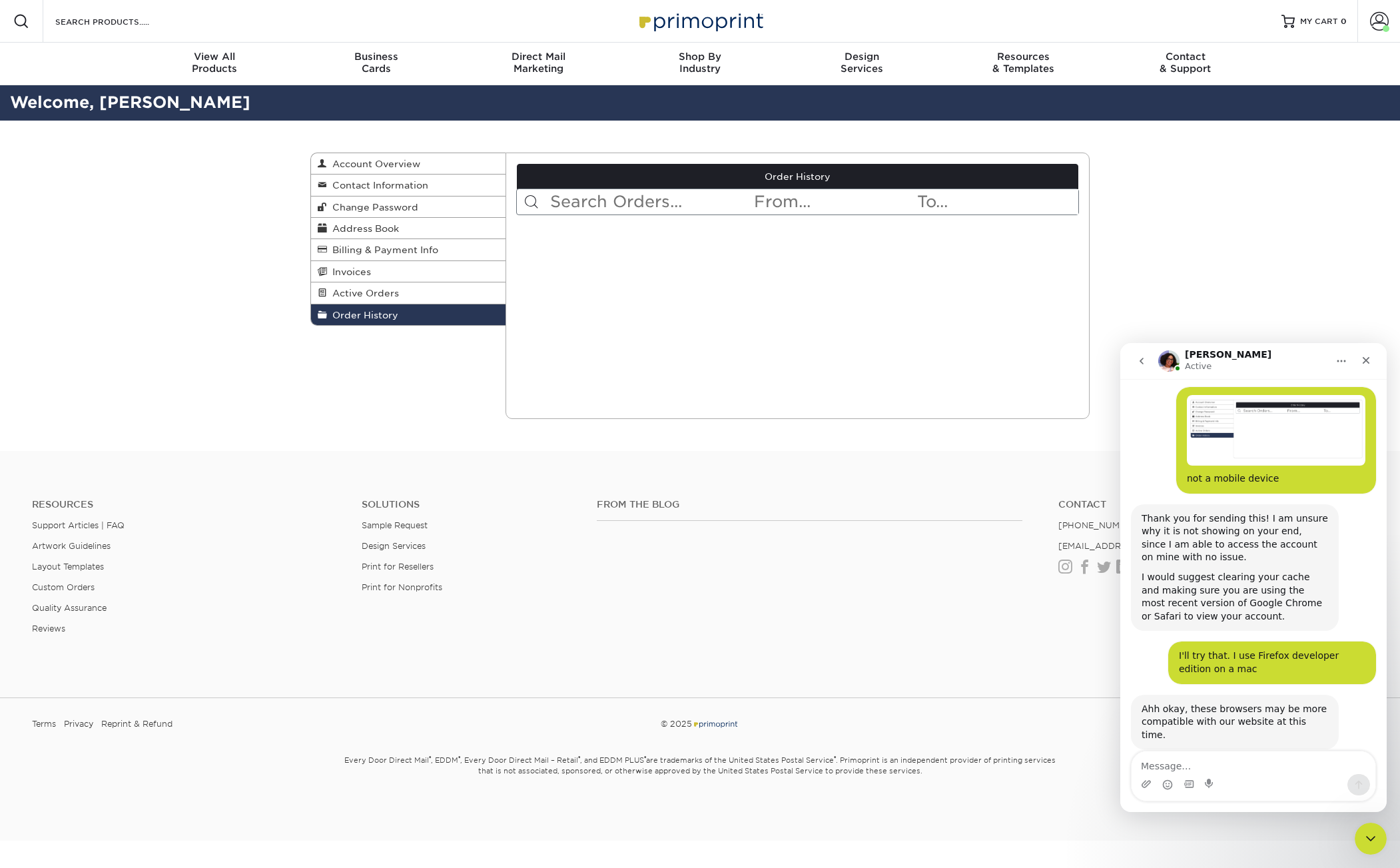
scroll to position [1346, 0]
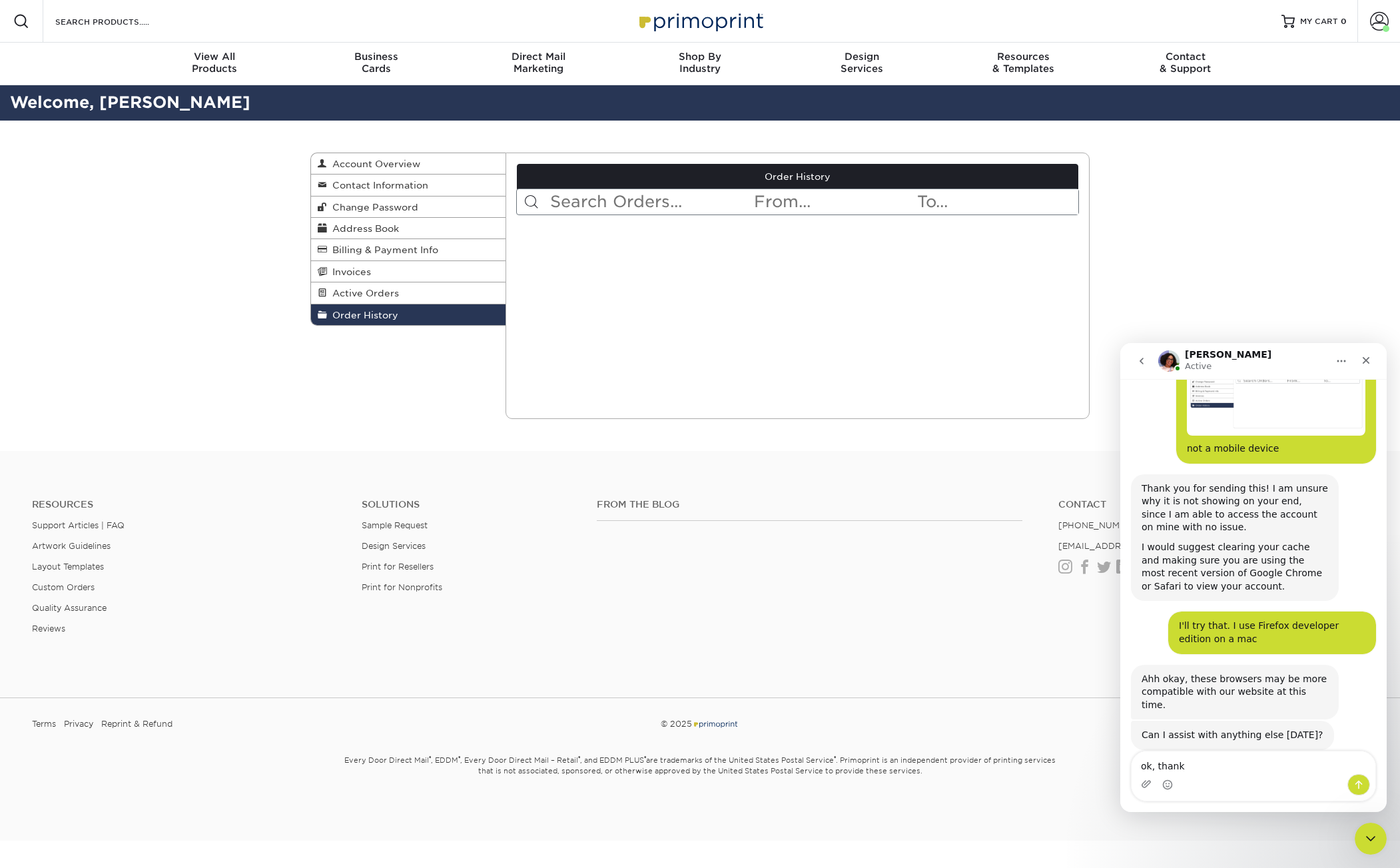
type textarea "ok, thanks"
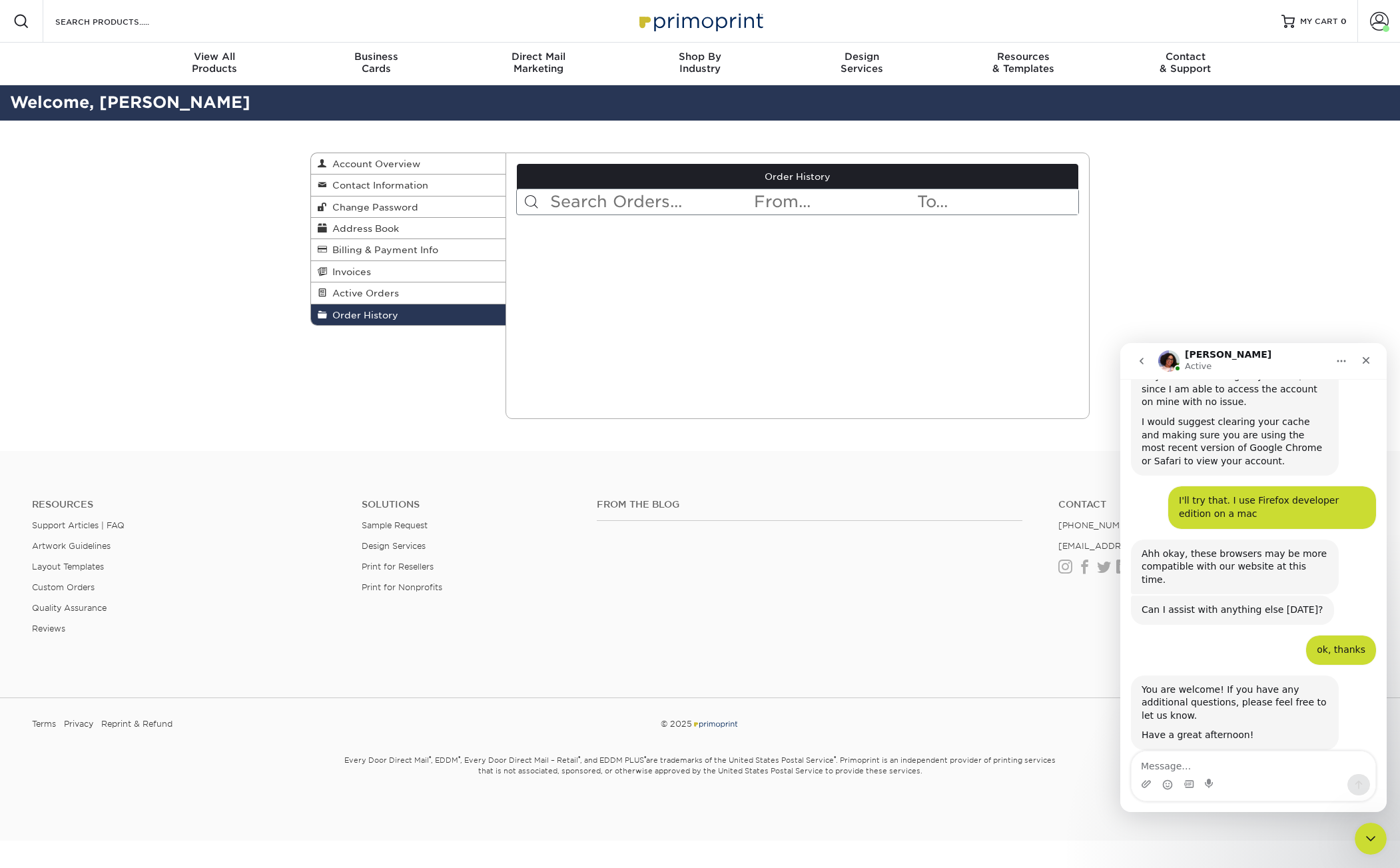
scroll to position [1502, 0]
type textarea "you as well"
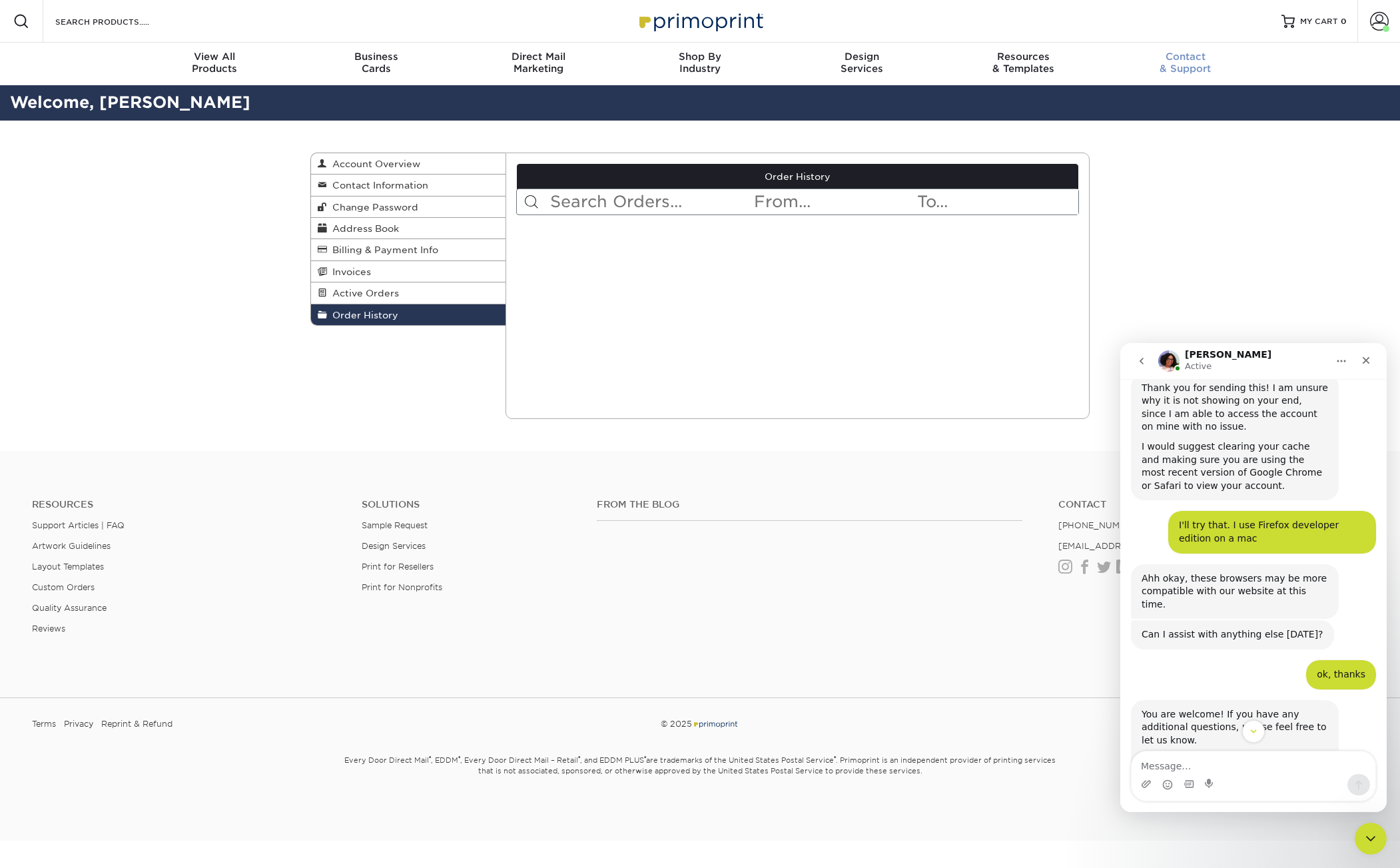
scroll to position [1463, 0]
